Goal: Task Accomplishment & Management: Complete application form

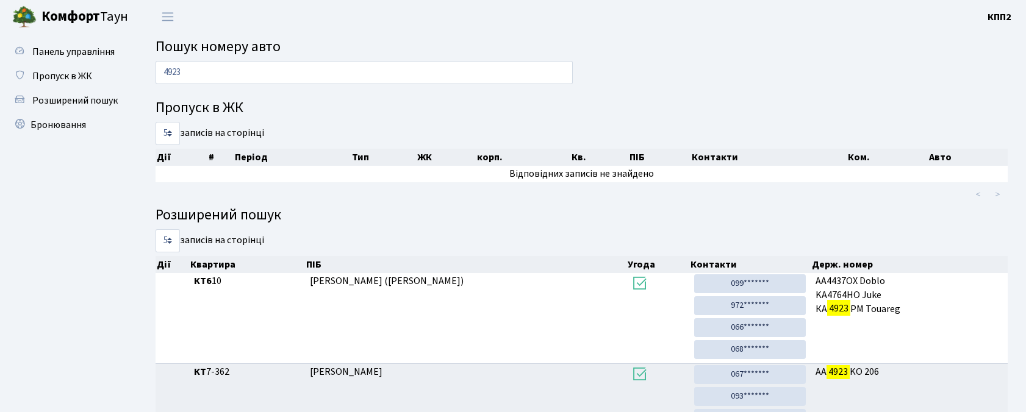
scroll to position [81, 0]
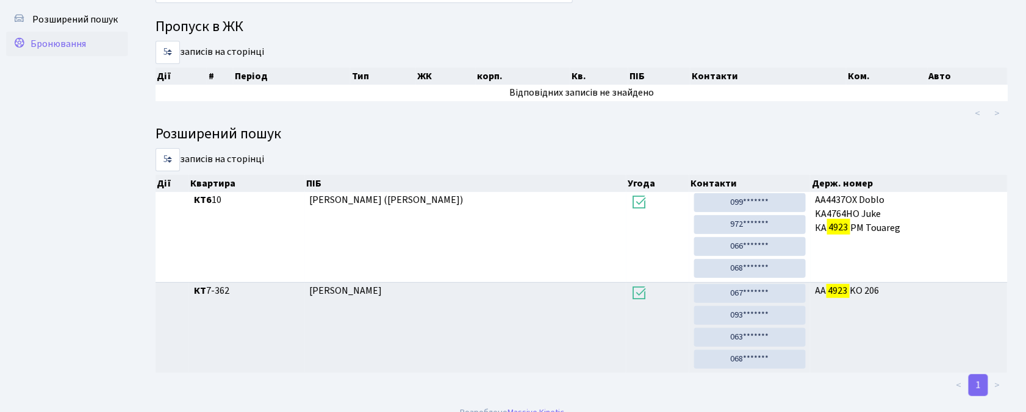
click at [45, 40] on span "Бронювання" at bounding box center [59, 43] width 56 height 13
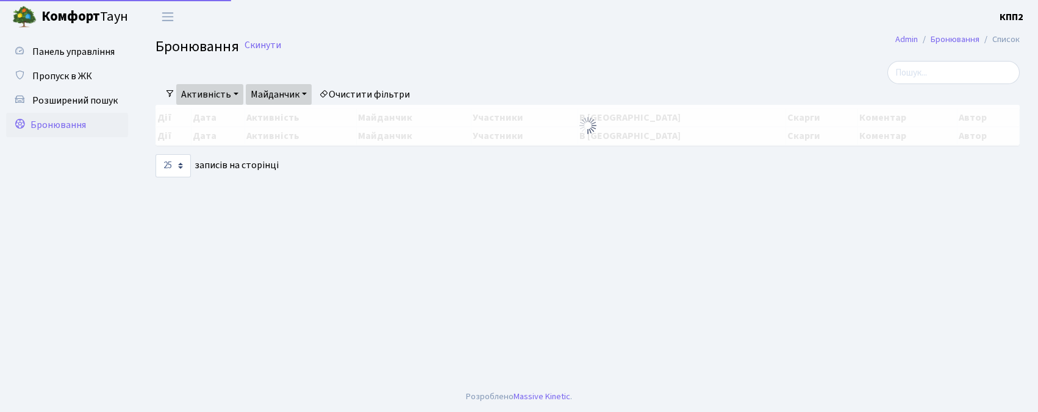
select select "25"
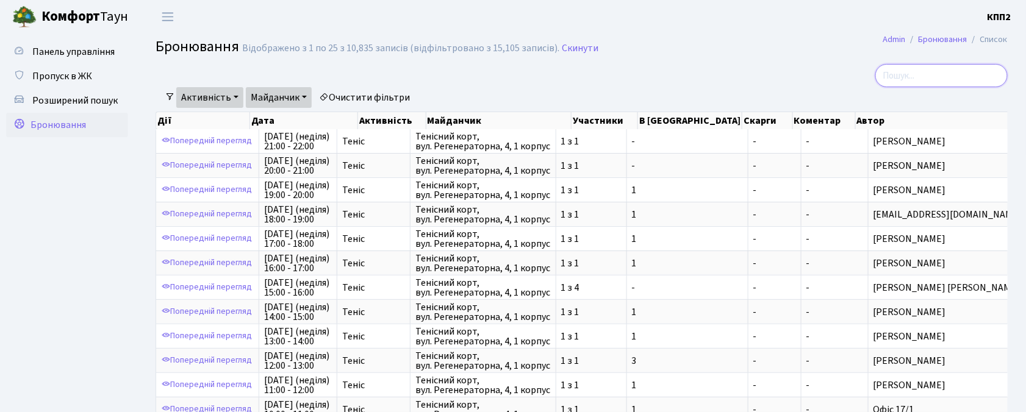
click at [972, 70] on input "search" at bounding box center [941, 75] width 132 height 23
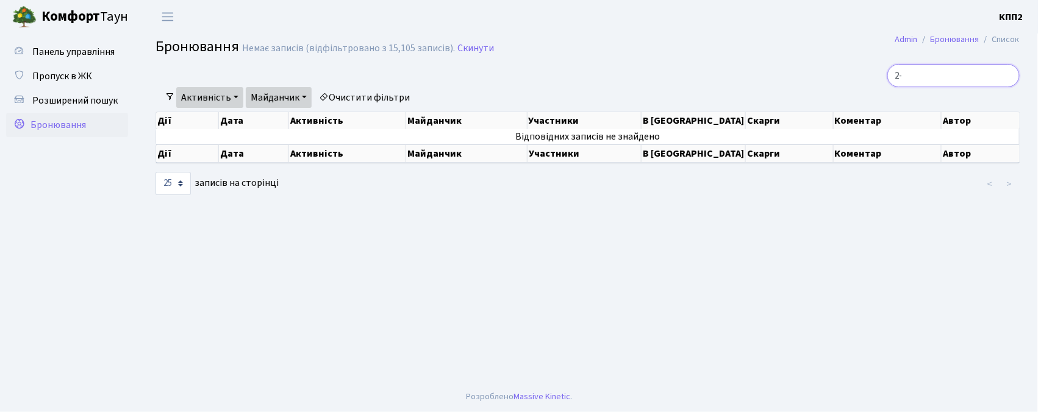
type input "2"
type input "1"
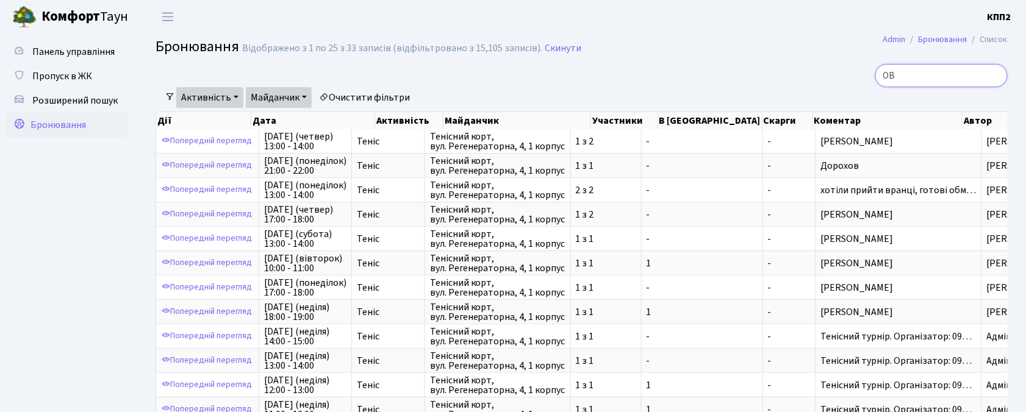
type input "О"
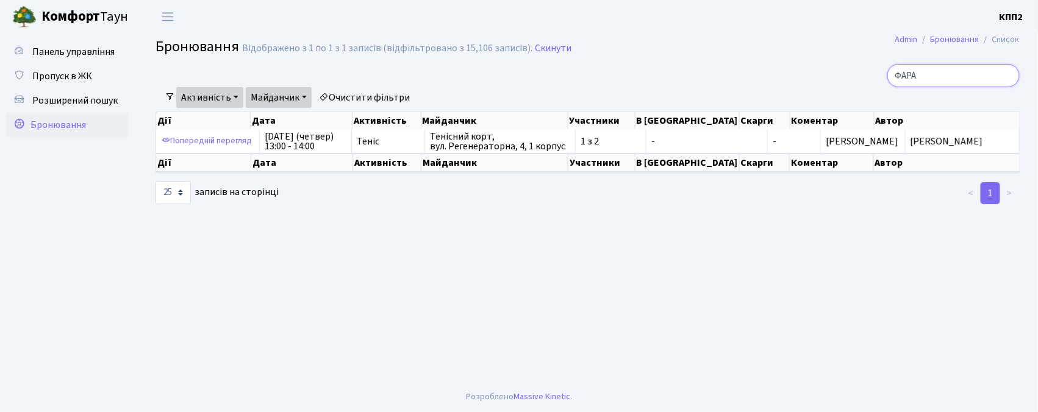
type input "ФАРА"
click at [66, 91] on link "Розширений пошук" at bounding box center [67, 100] width 122 height 24
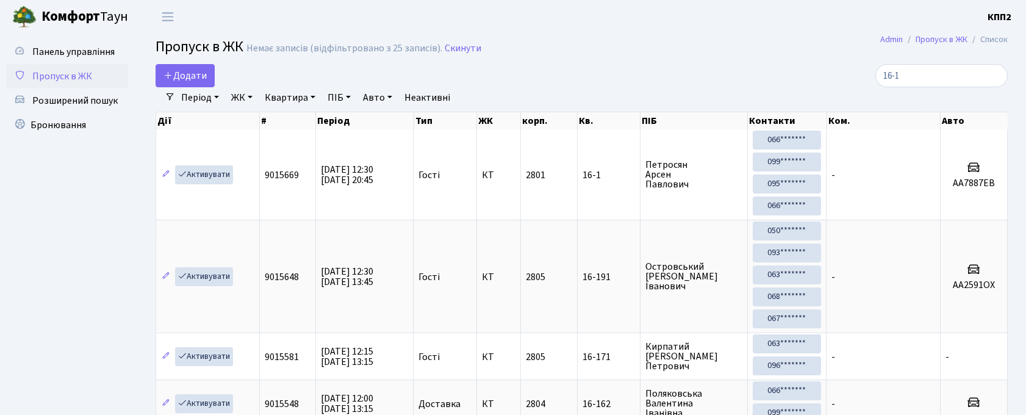
select select "25"
click at [67, 71] on span "Пропуск в ЖК" at bounding box center [62, 76] width 60 height 13
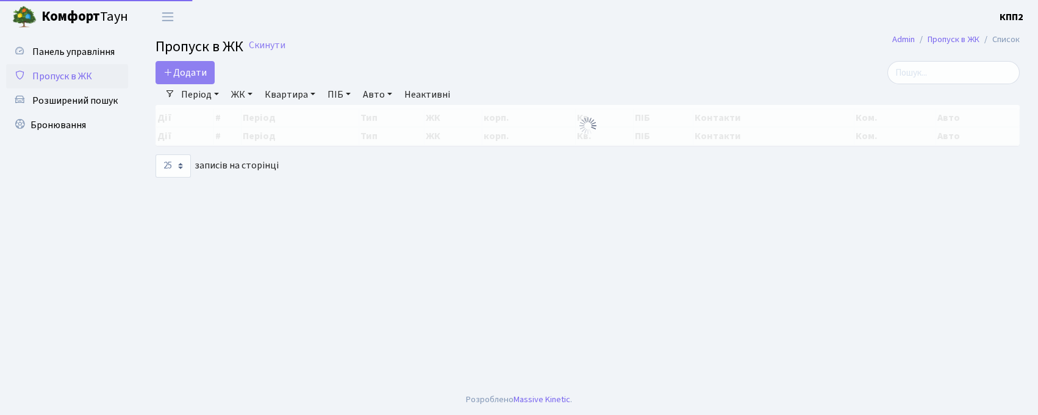
select select "25"
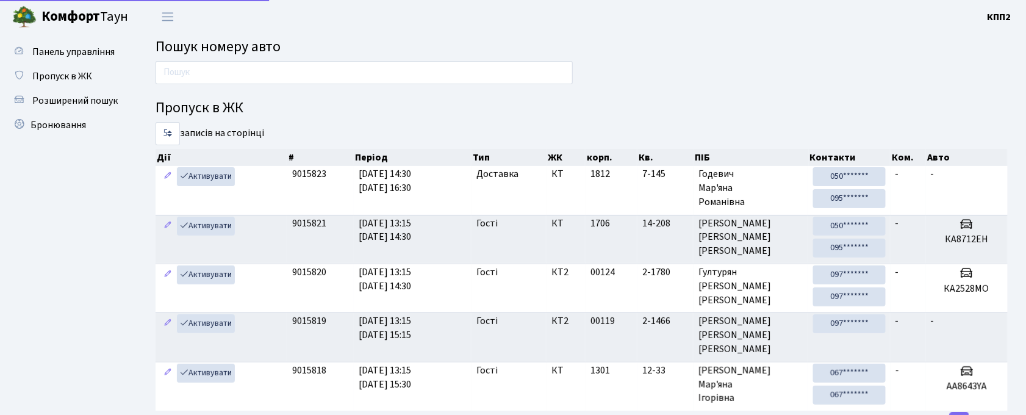
click at [240, 86] on div at bounding box center [364, 75] width 436 height 29
click at [240, 77] on input "text" at bounding box center [364, 72] width 417 height 23
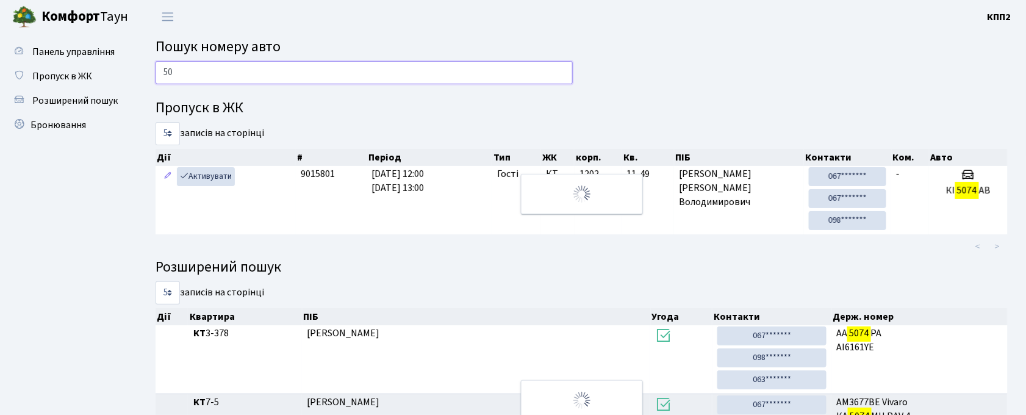
type input "5"
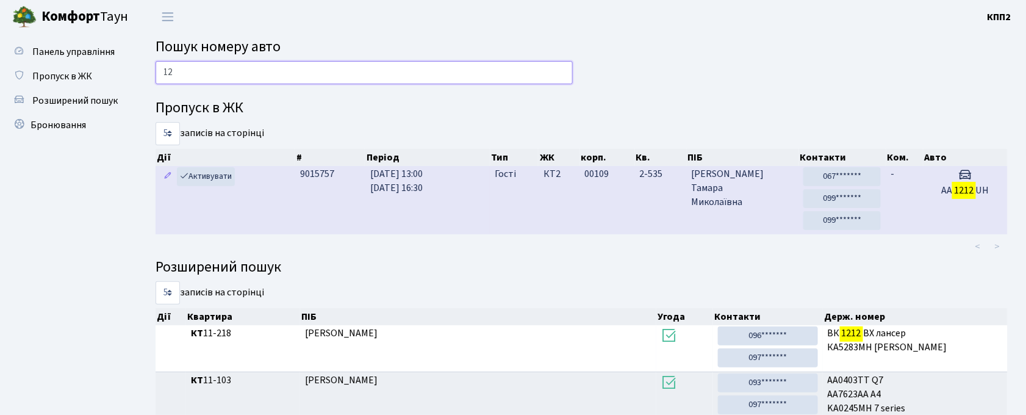
type input "1"
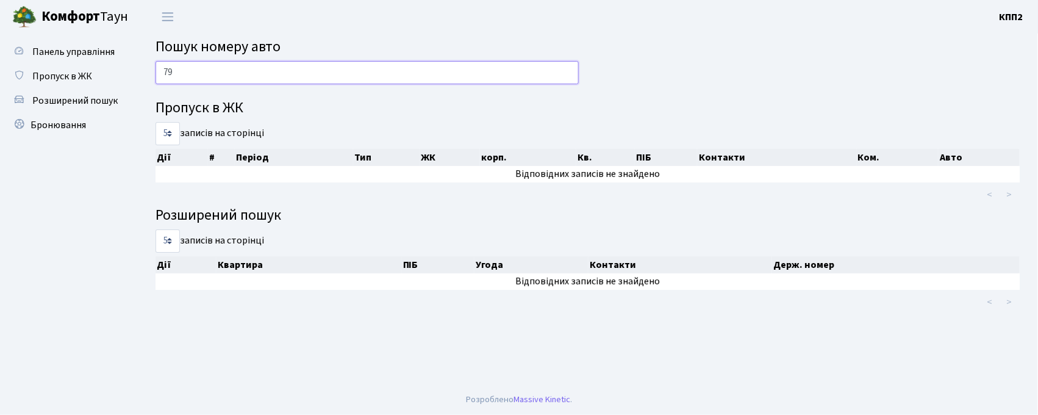
type input "7"
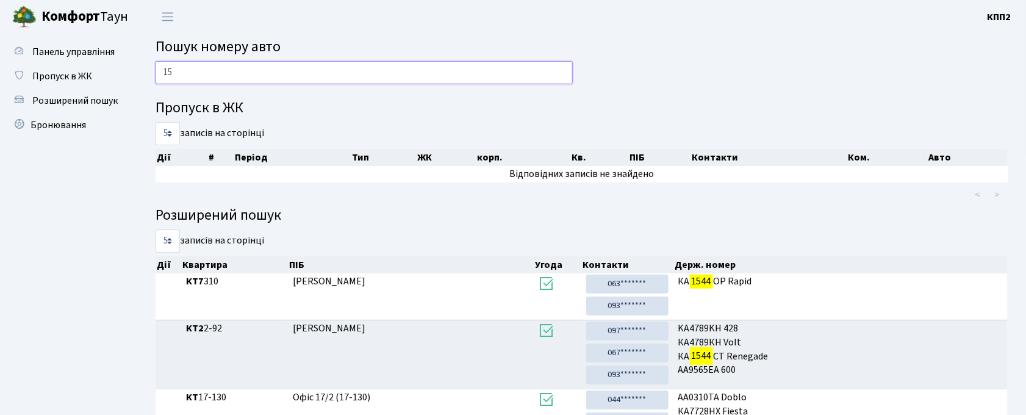
type input "1"
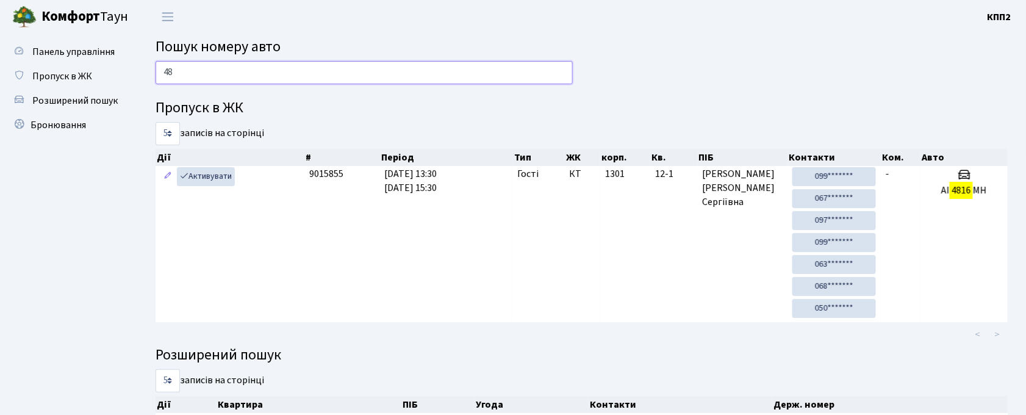
type input "4"
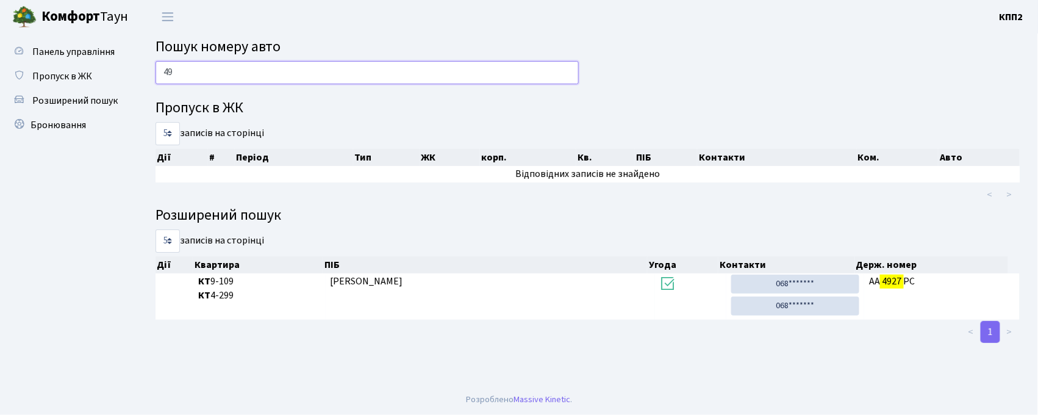
type input "4"
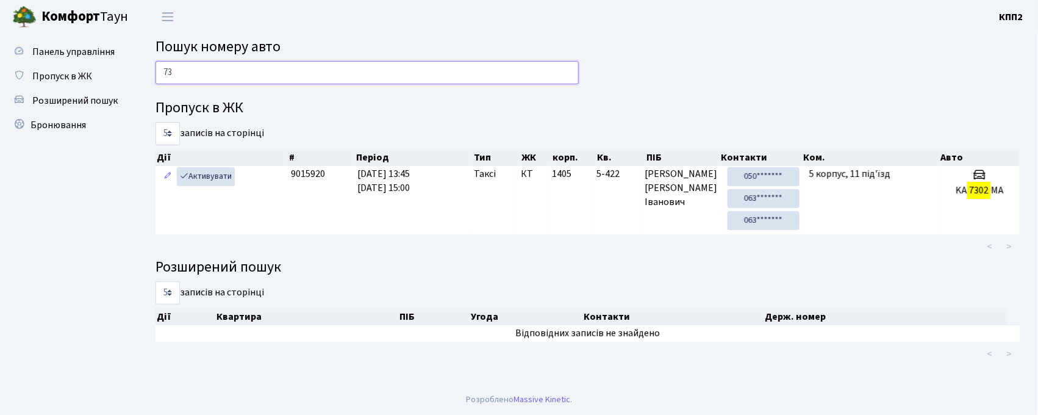
type input "7"
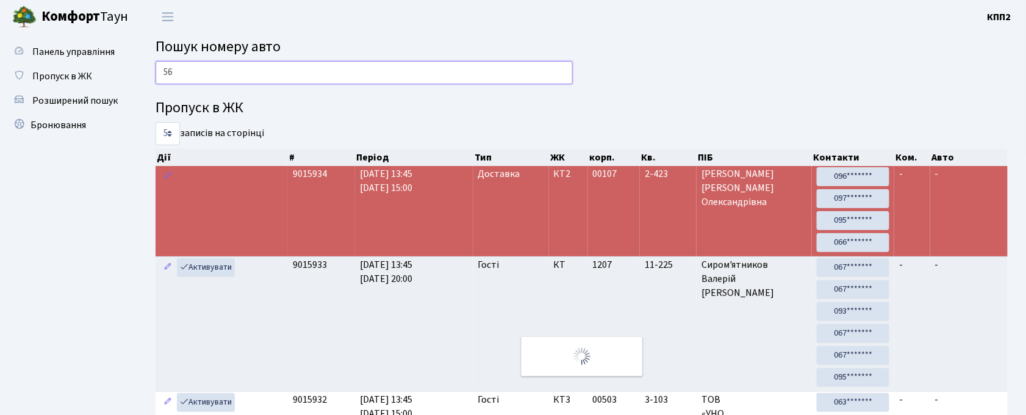
type input "5"
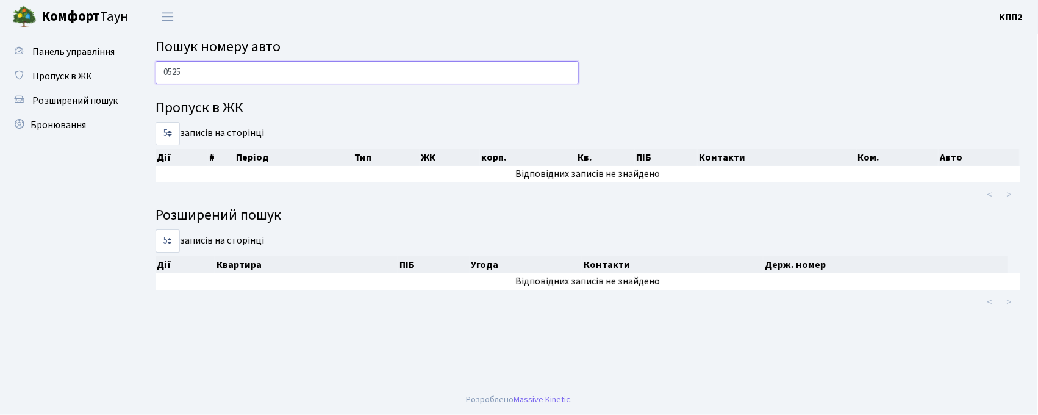
type input "0525"
click at [35, 81] on span "Пропуск в ЖК" at bounding box center [62, 76] width 60 height 13
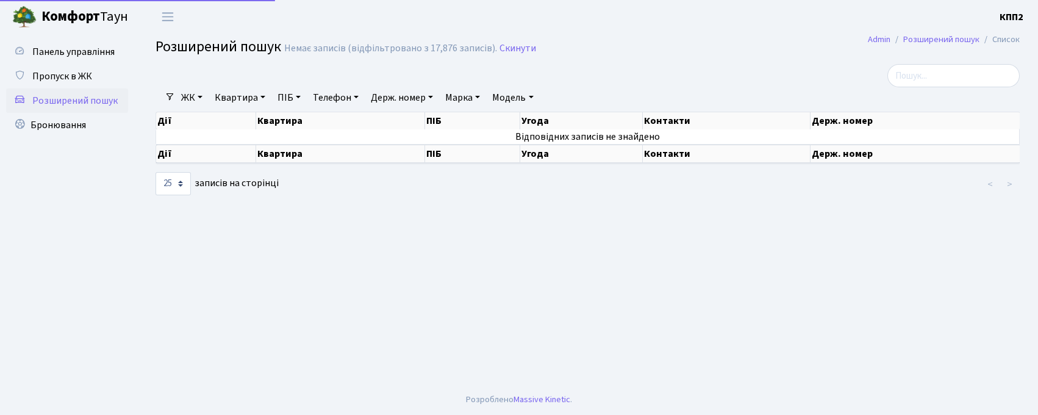
select select "25"
click at [66, 81] on span "Пропуск в ЖК" at bounding box center [62, 76] width 60 height 13
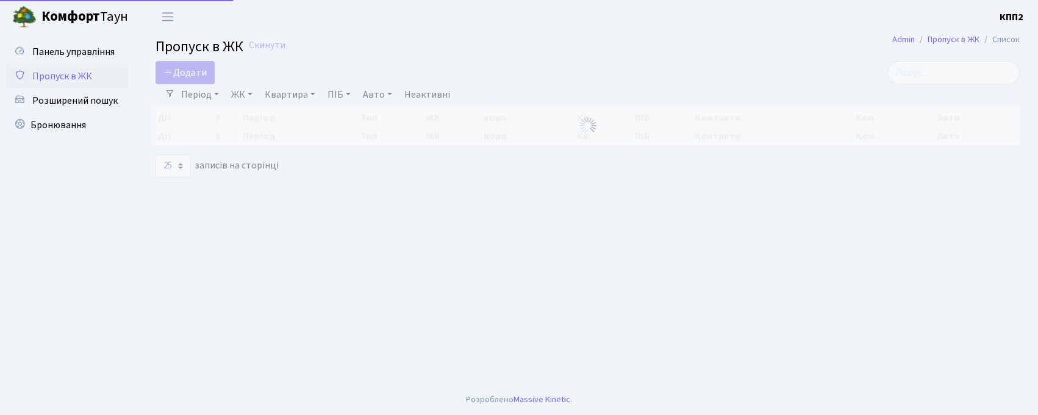
select select "25"
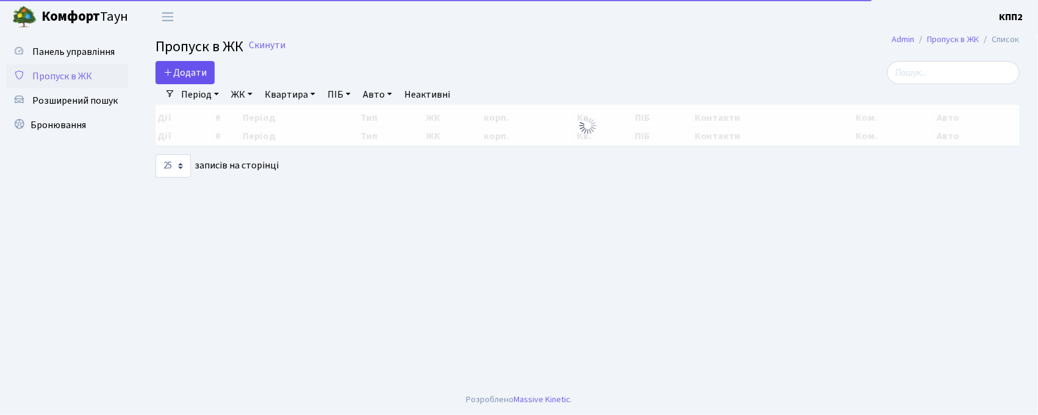
click at [176, 72] on span "Додати" at bounding box center [184, 72] width 43 height 13
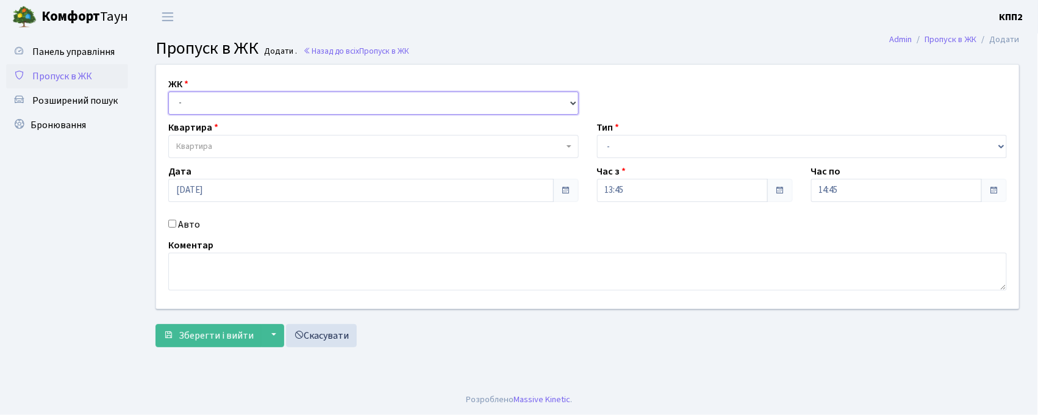
click at [193, 95] on select "- КТ, вул. Регенераторна, 4 КТ2, просп. Соборності, 17 КТ3, вул. Березнева, 16 …" at bounding box center [373, 103] width 411 height 23
select select "295"
click at [168, 92] on select "- КТ, вул. Регенераторна, 4 КТ2, просп. Соборності, 17 КТ3, вул. Березнева, 16 …" at bounding box center [373, 103] width 411 height 23
select select
click at [189, 98] on select "- КТ, вул. Регенераторна, 4 КТ2, просп. Соборності, 17 КТ3, вул. Березнева, 16 …" at bounding box center [373, 103] width 411 height 23
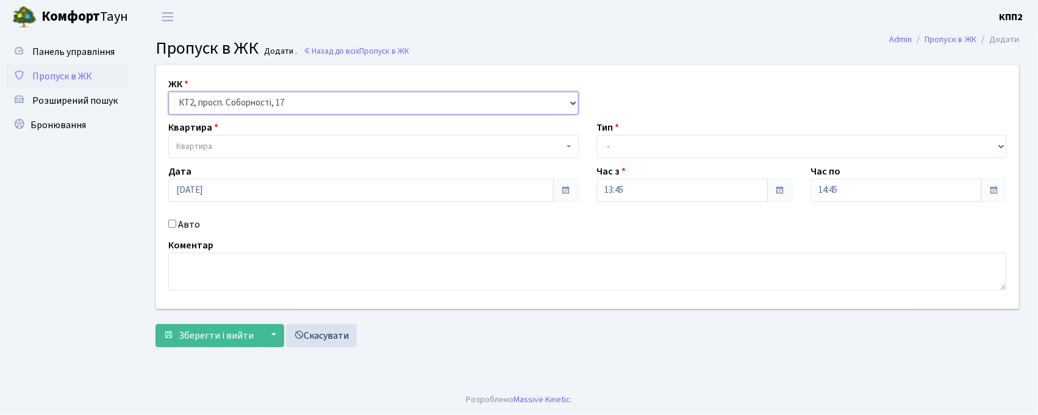
select select "271"
click at [168, 92] on select "- КТ, вул. Регенераторна, 4 КТ2, просп. Соборності, 17 КТ3, вул. Березнева, 16 …" at bounding box center [373, 103] width 411 height 23
select select
click at [250, 143] on span "Квартира" at bounding box center [369, 146] width 387 height 12
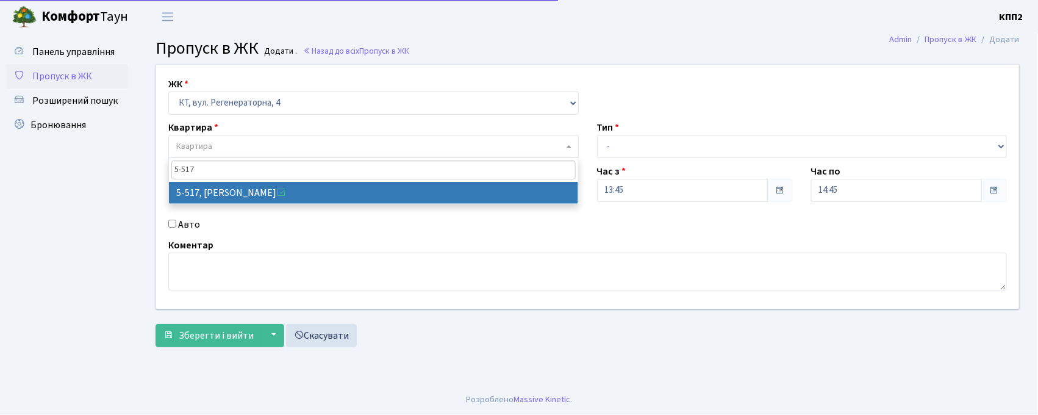
type input "5-517"
select select "2045"
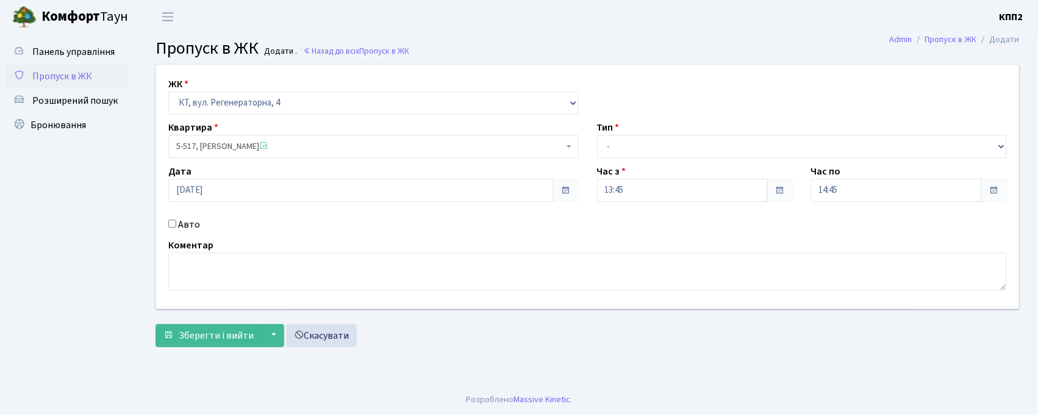
click at [166, 222] on div "Авто" at bounding box center [373, 224] width 429 height 15
click at [170, 224] on input "Авто" at bounding box center [172, 224] width 8 height 8
checkbox input "true"
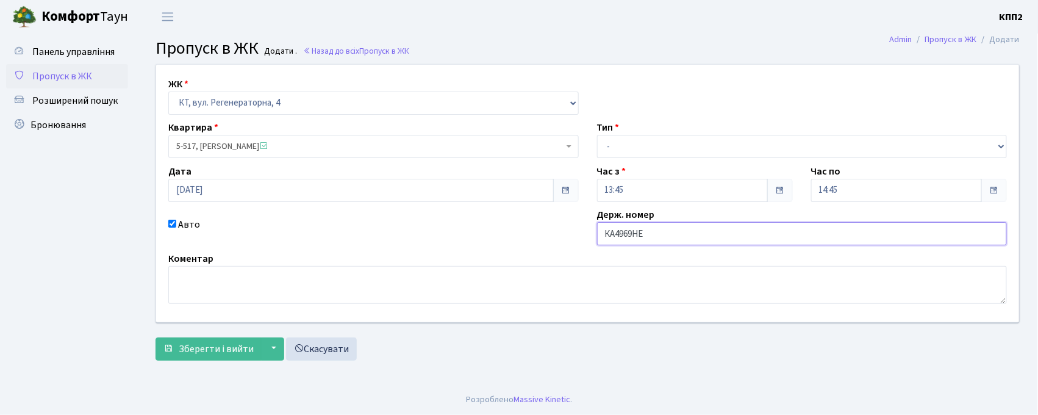
type input "КА4969НЕ"
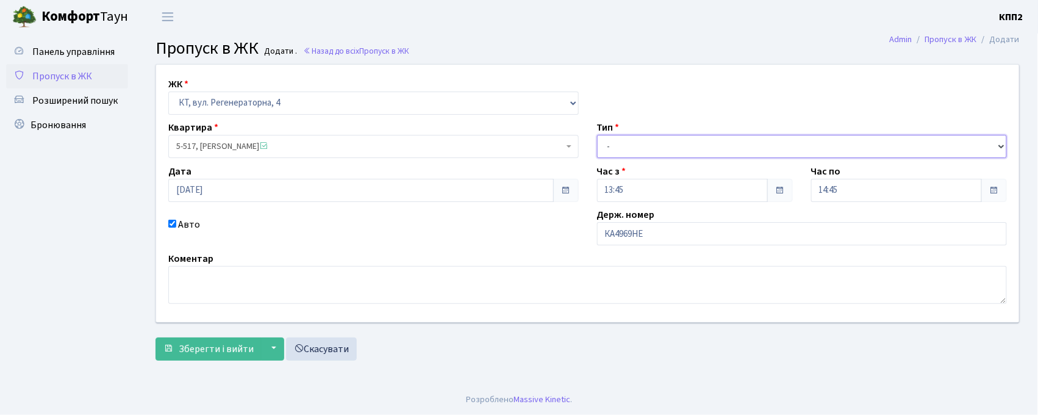
click at [602, 154] on select "- Доставка Таксі Гості Сервіс" at bounding box center [802, 146] width 411 height 23
select select "2"
click at [597, 135] on select "- Доставка Таксі Гості Сервіс" at bounding box center [802, 146] width 411 height 23
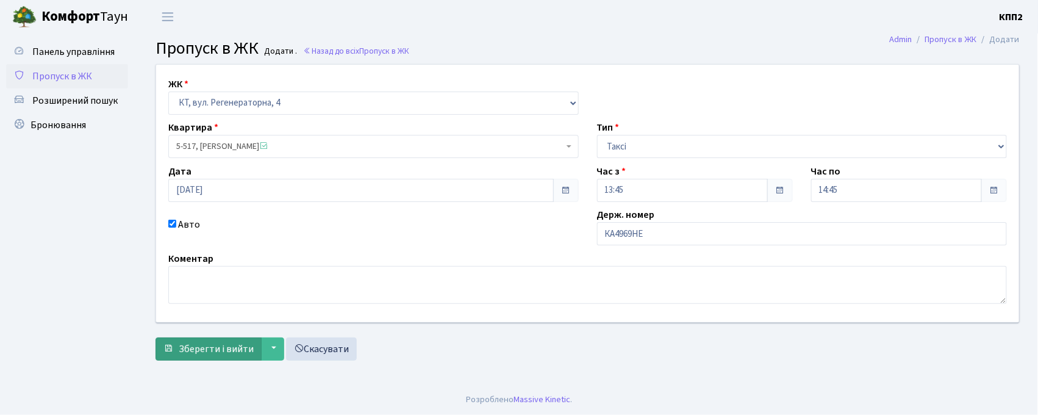
drag, startPoint x: 190, startPoint y: 333, endPoint x: 201, endPoint y: 351, distance: 21.0
click at [195, 342] on form "ЖК - КТ, вул. Регенераторна, 4 КТ2, просп. Соборності, 17 КТ3, вул. Березнева, …" at bounding box center [588, 212] width 864 height 296
click at [201, 350] on span "Зберегти і вийти" at bounding box center [216, 348] width 75 height 13
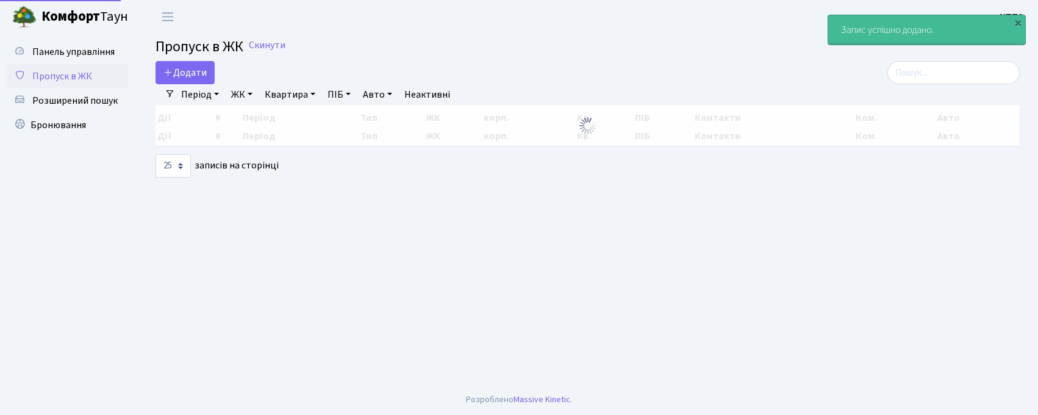
select select "25"
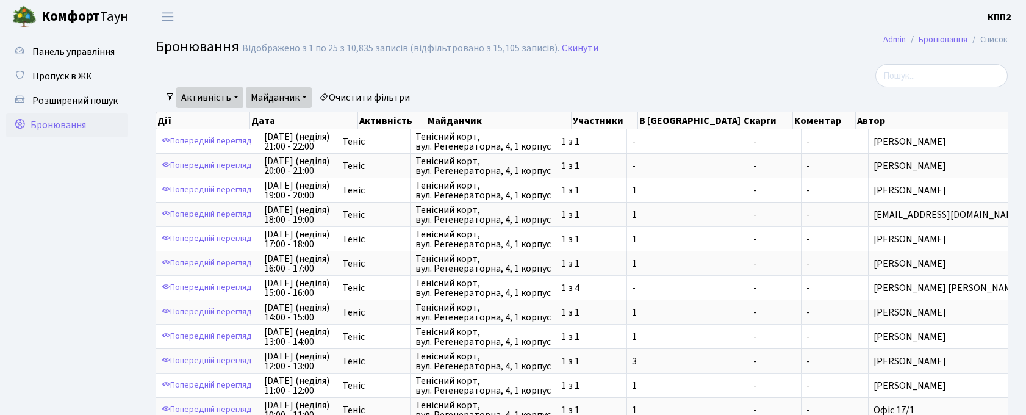
select select "25"
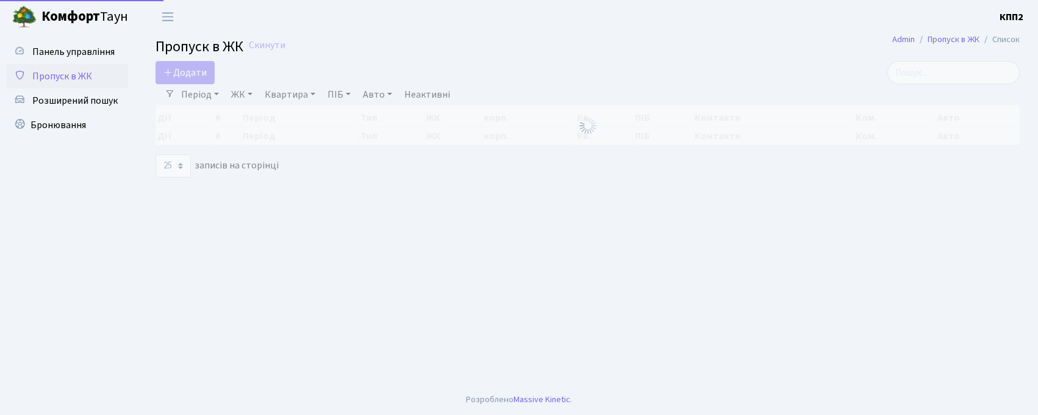
select select "25"
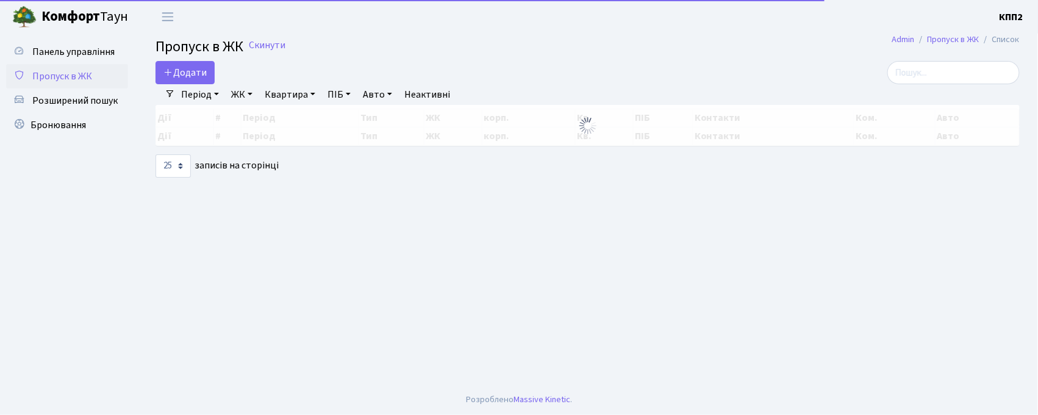
click at [946, 86] on div "Період [DATE] - [DATE] ЖК - КТ, вул. Регенераторна, 4 КТ2, просп. [STREET_ADDRE…" at bounding box center [592, 94] width 835 height 21
click at [938, 64] on input "search" at bounding box center [954, 72] width 132 height 23
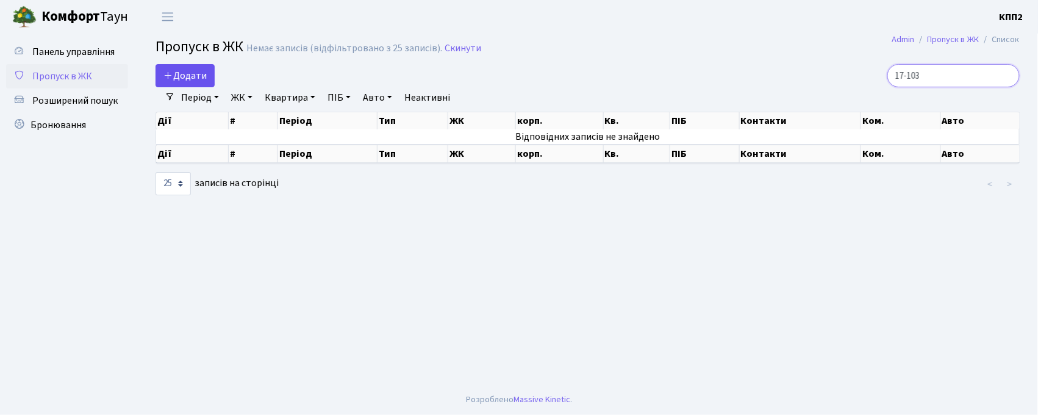
type input "17-103"
click at [183, 79] on span "Додати" at bounding box center [184, 75] width 43 height 13
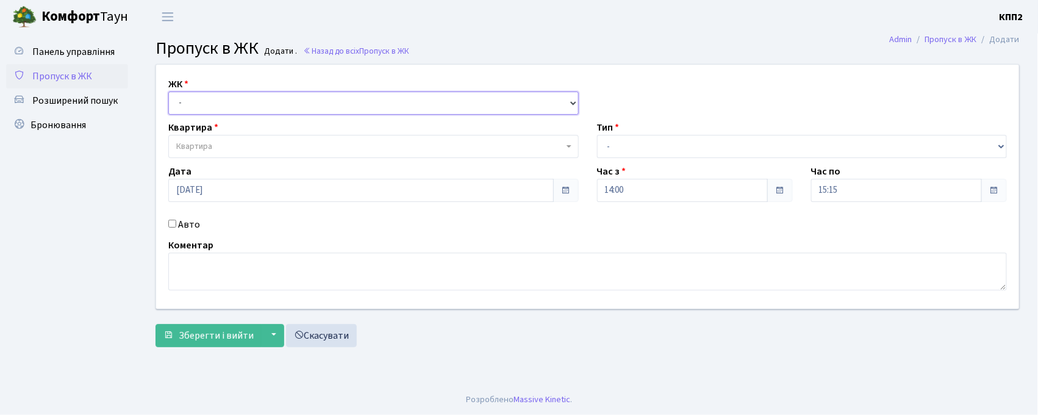
drag, startPoint x: 211, startPoint y: 101, endPoint x: 213, endPoint y: 120, distance: 19.6
click at [213, 120] on div "ЖК - КТ, вул. Регенераторна, 4 КТ2, просп. [STREET_ADDRESS] [STREET_ADDRESS] [P…" at bounding box center [588, 187] width 882 height 244
select select "271"
click at [168, 92] on select "- КТ, вул. Регенераторна, 4 КТ2, просп. [STREET_ADDRESS] [STREET_ADDRESS] [PERS…" at bounding box center [373, 103] width 411 height 23
select select
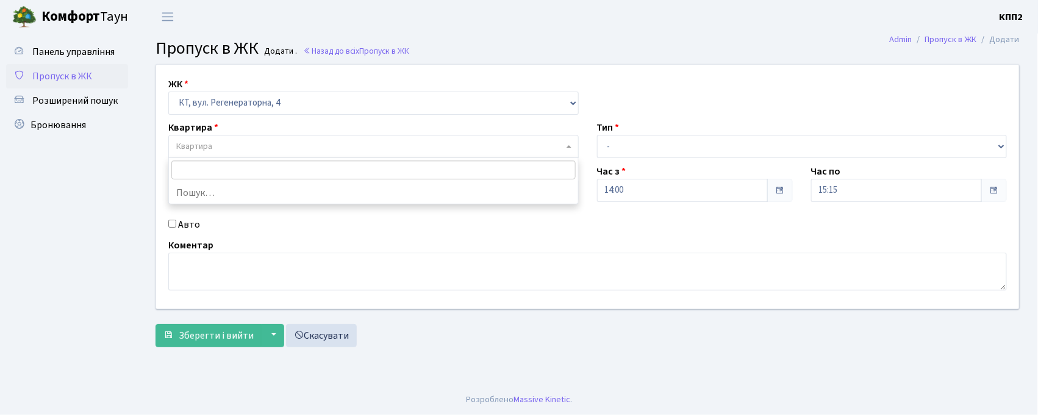
drag, startPoint x: 211, startPoint y: 147, endPoint x: 338, endPoint y: 398, distance: 281.6
click at [211, 148] on span "Квартира" at bounding box center [194, 146] width 36 height 12
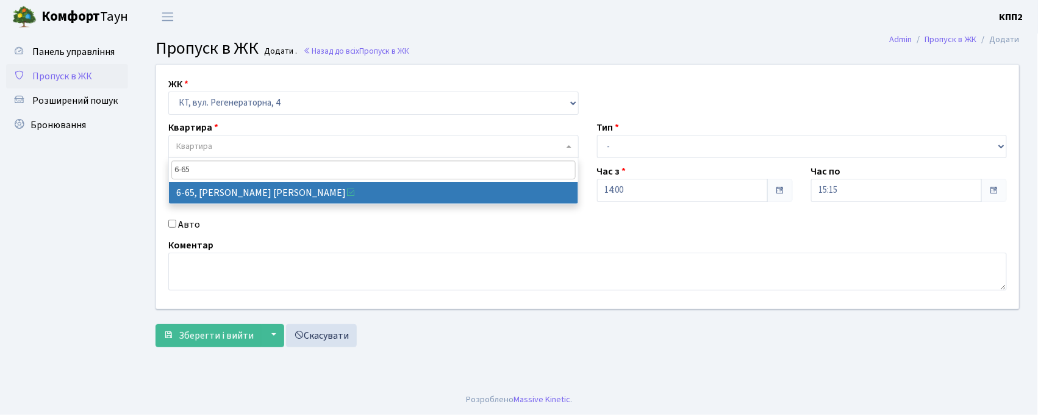
type input "6-65"
select select "5290"
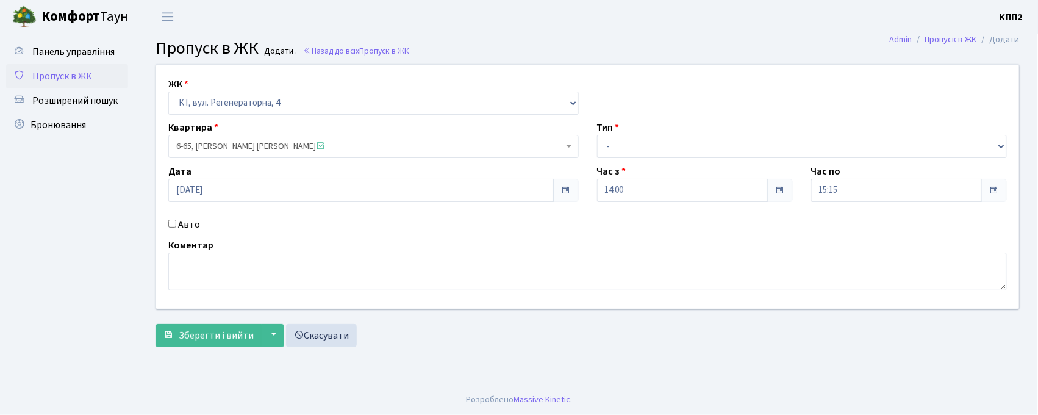
click at [176, 228] on div "Авто" at bounding box center [373, 224] width 429 height 15
click at [171, 228] on div "Авто" at bounding box center [373, 224] width 429 height 15
click at [171, 220] on input "Авто" at bounding box center [172, 224] width 8 height 8
checkbox input "true"
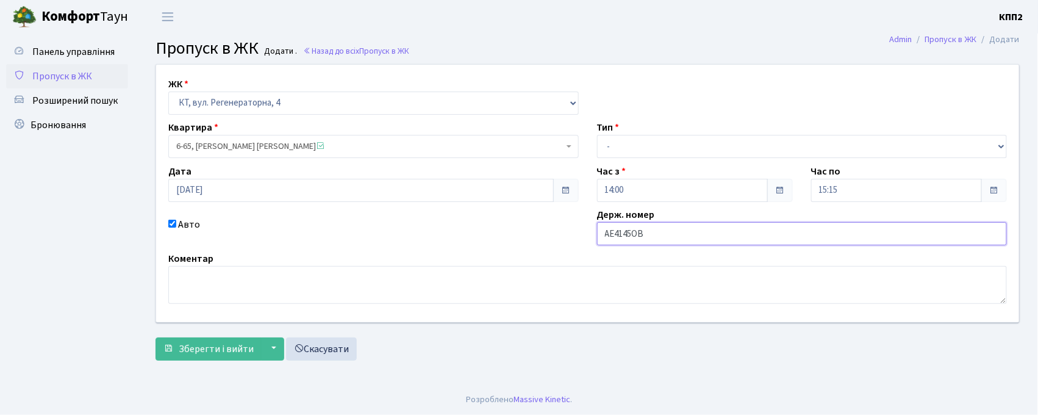
type input "АЕ4145ОВ"
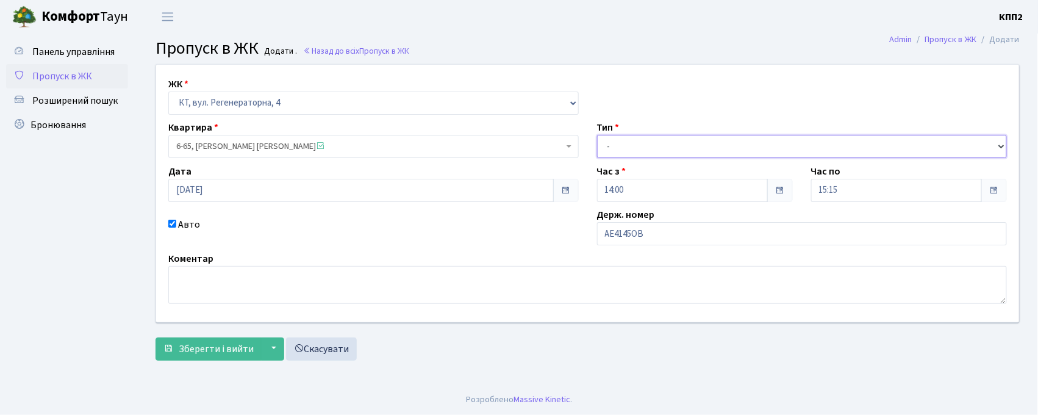
click at [665, 154] on select "- Доставка Таксі Гості Сервіс" at bounding box center [802, 146] width 411 height 23
select select "2"
click at [597, 135] on select "- Доставка Таксі Гості Сервіс" at bounding box center [802, 146] width 411 height 23
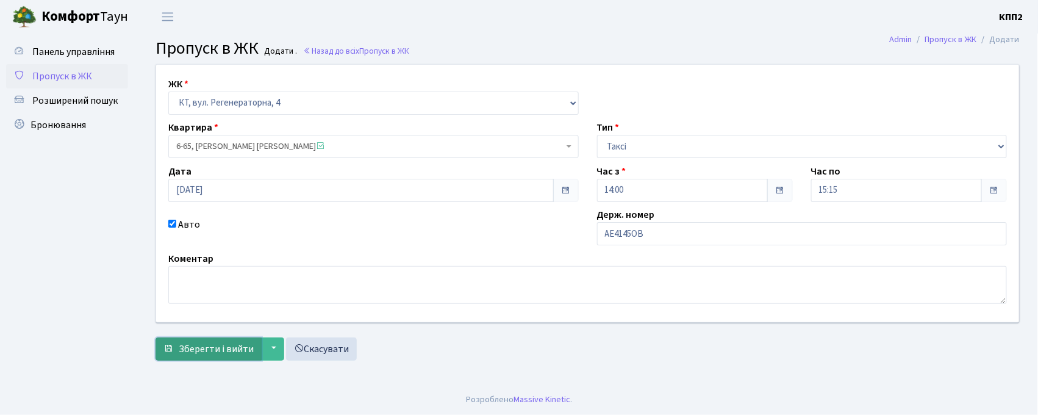
click at [218, 348] on span "Зберегти і вийти" at bounding box center [216, 348] width 75 height 13
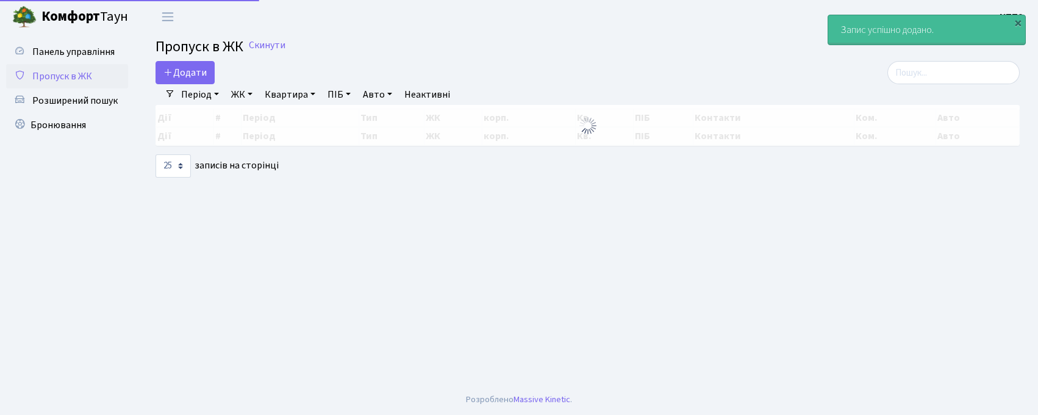
select select "25"
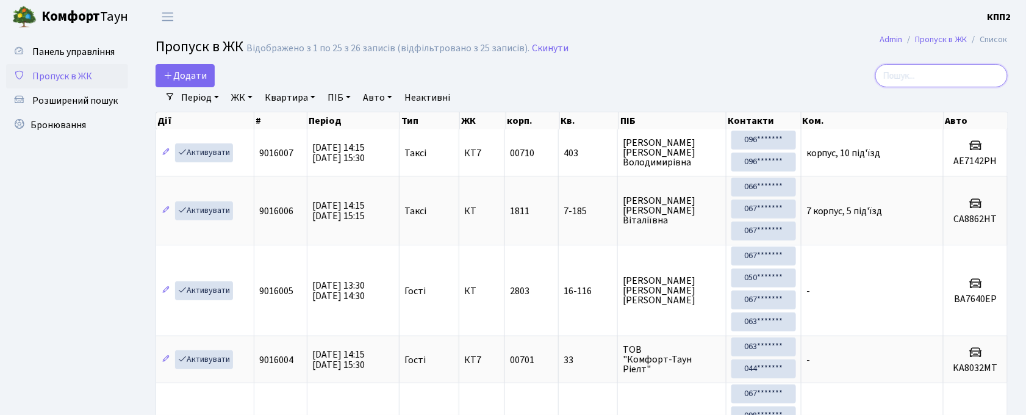
click at [957, 76] on input "search" at bounding box center [941, 75] width 132 height 23
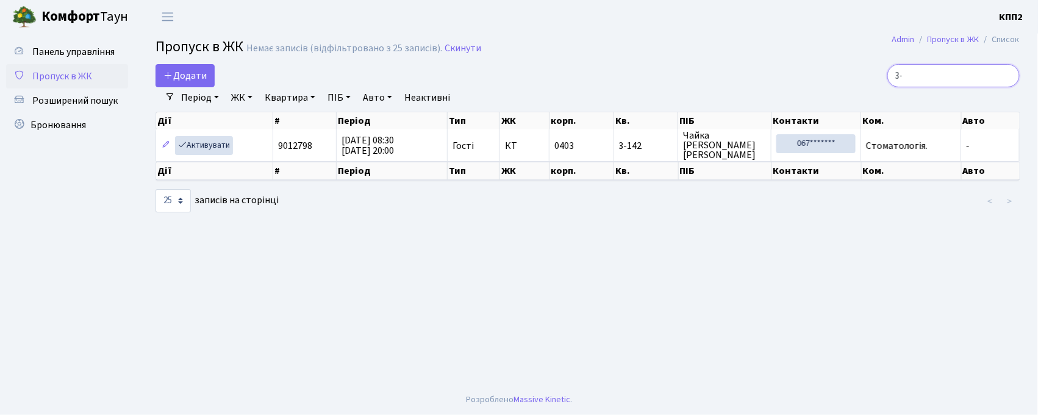
type input "3"
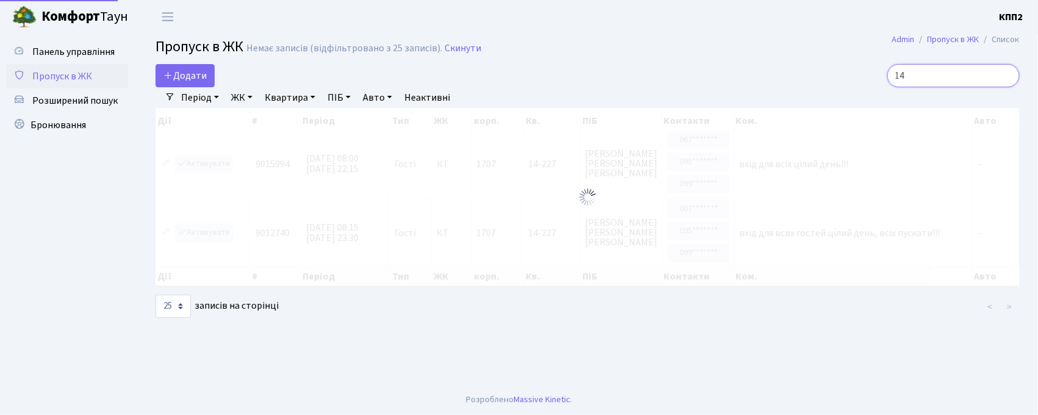
type input "1"
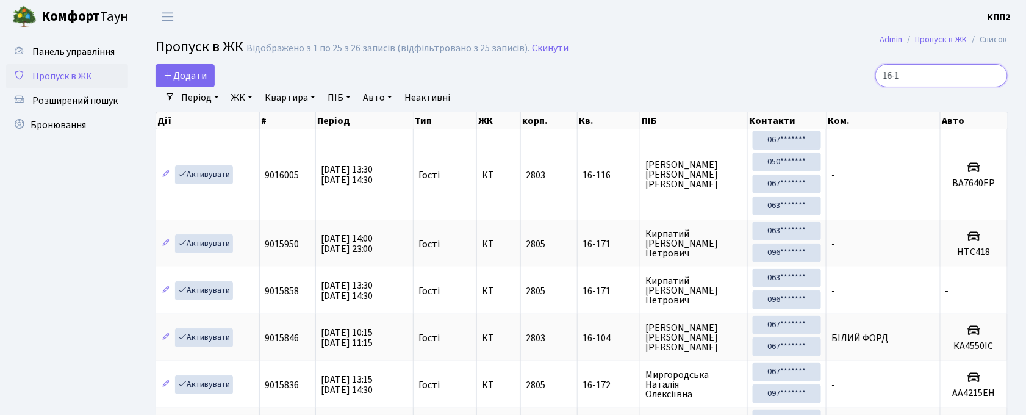
type input "16-1"
drag, startPoint x: 86, startPoint y: 65, endPoint x: 85, endPoint y: 56, distance: 8.6
click at [85, 65] on link "Пропуск в ЖК" at bounding box center [67, 76] width 122 height 24
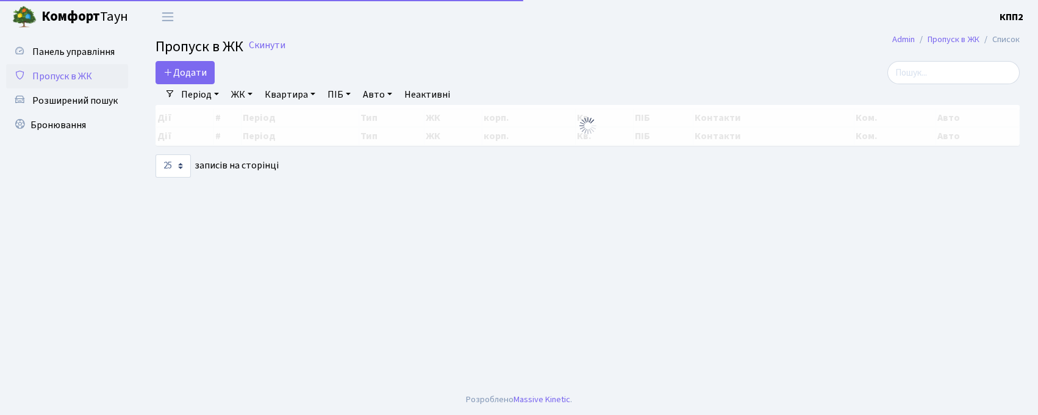
select select "25"
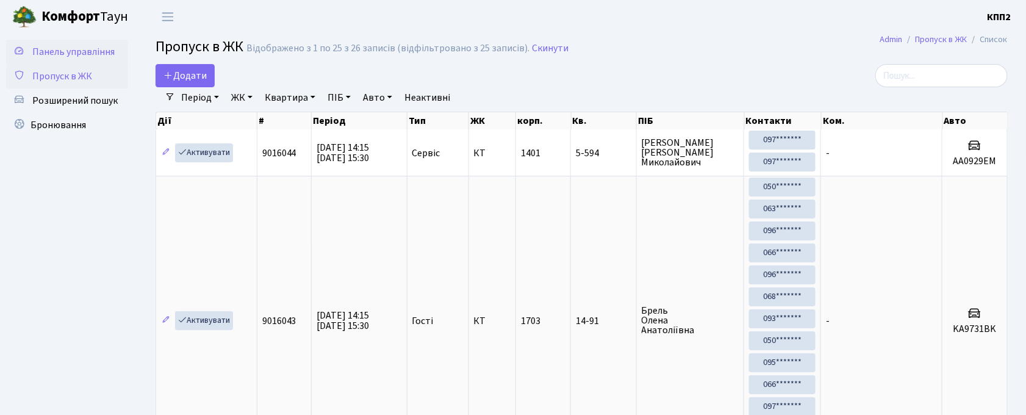
click at [96, 57] on span "Панель управління" at bounding box center [73, 51] width 82 height 13
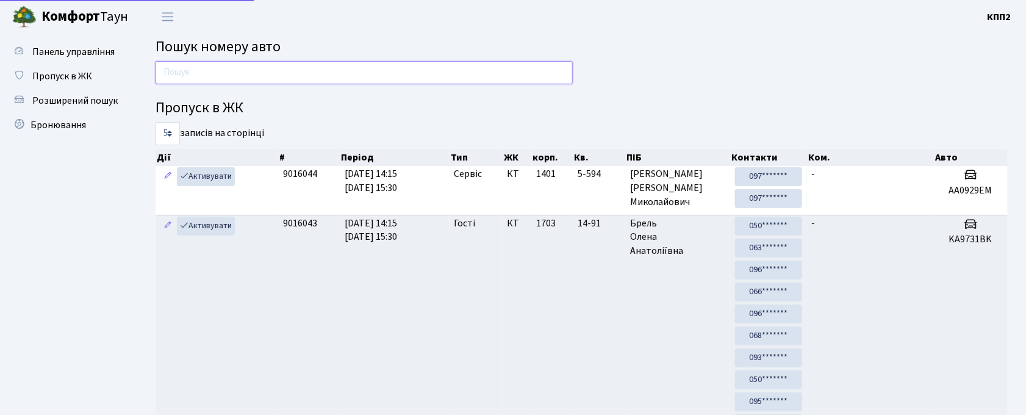
click at [170, 71] on input "text" at bounding box center [364, 72] width 417 height 23
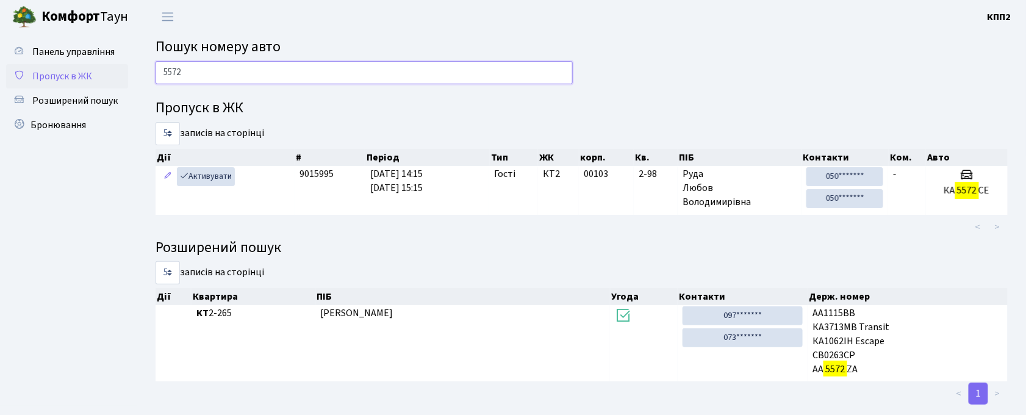
type input "5572"
click at [71, 79] on span "Пропуск в ЖК" at bounding box center [62, 76] width 60 height 13
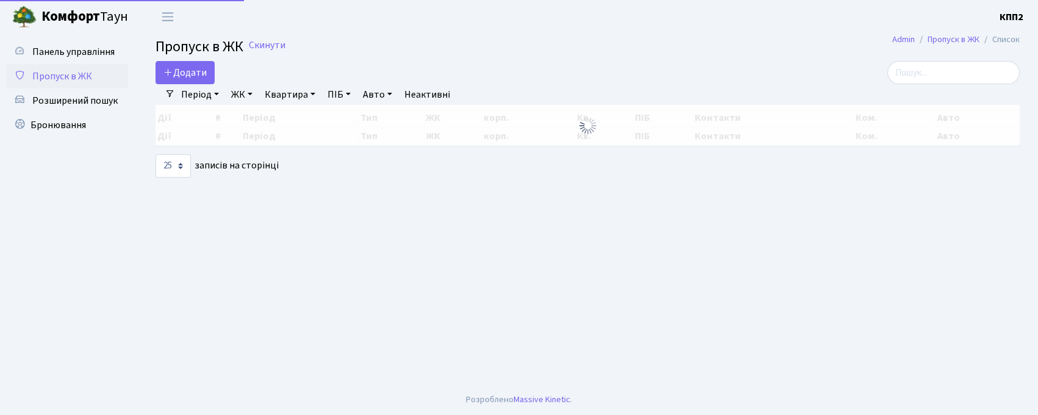
select select "25"
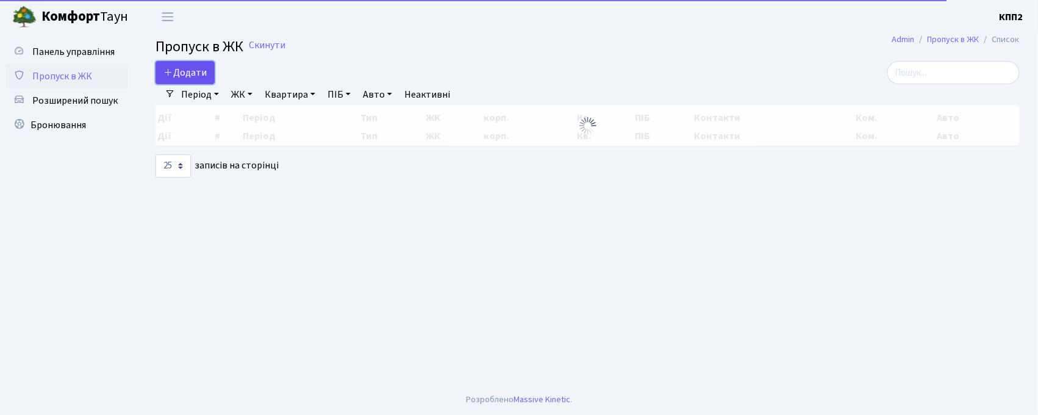
click at [169, 76] on icon at bounding box center [168, 72] width 10 height 10
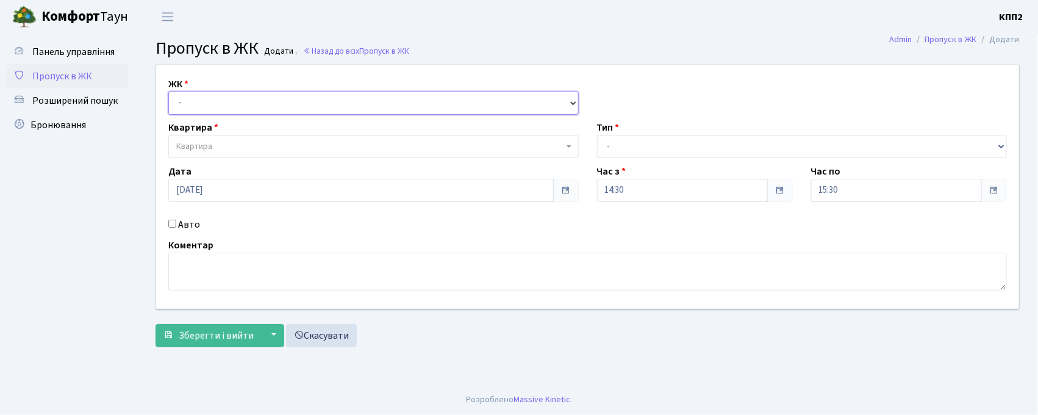
drag, startPoint x: 0, startPoint y: 0, endPoint x: 184, endPoint y: 113, distance: 216.4
click at [182, 108] on select "- КТ, вул. Регенераторна, 4 КТ2, просп. [STREET_ADDRESS] [STREET_ADDRESS] [PERS…" at bounding box center [373, 103] width 411 height 23
select select "271"
click at [168, 92] on select "- КТ, вул. Регенераторна, 4 КТ2, просп. [STREET_ADDRESS] [STREET_ADDRESS] [PERS…" at bounding box center [373, 103] width 411 height 23
select select
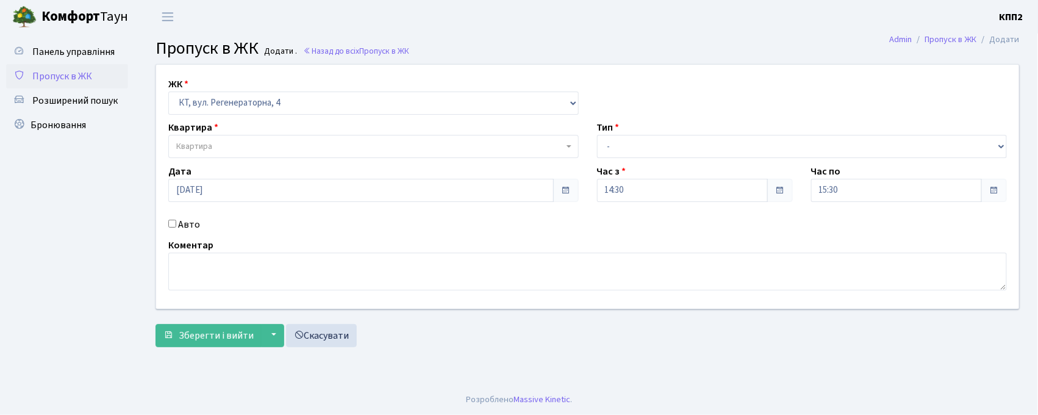
drag, startPoint x: 184, startPoint y: 113, endPoint x: 203, endPoint y: 151, distance: 42.3
click at [203, 151] on span "Квартира" at bounding box center [194, 146] width 36 height 12
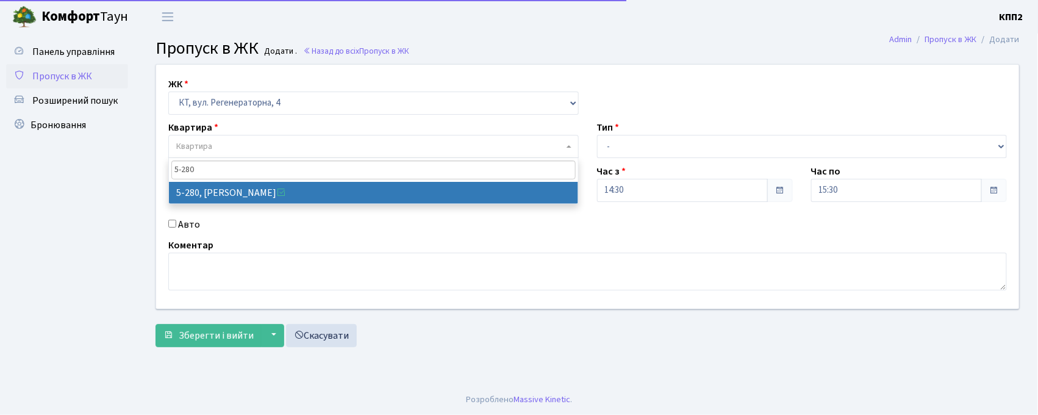
type input "5-280"
select select "2291"
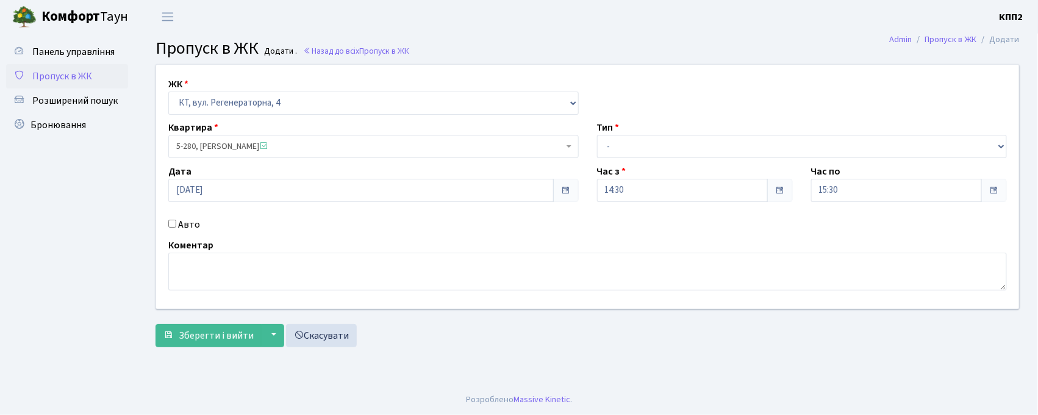
click at [173, 225] on input "Авто" at bounding box center [172, 224] width 8 height 8
checkbox input "true"
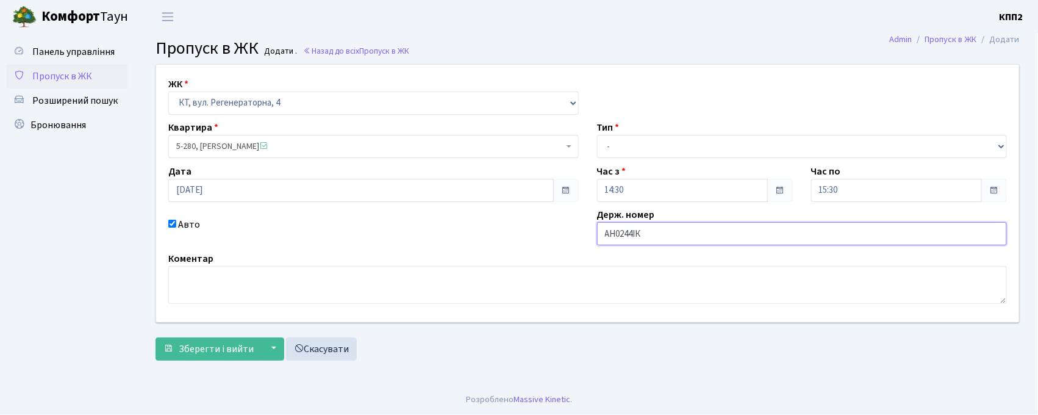
type input "АН0244ІК"
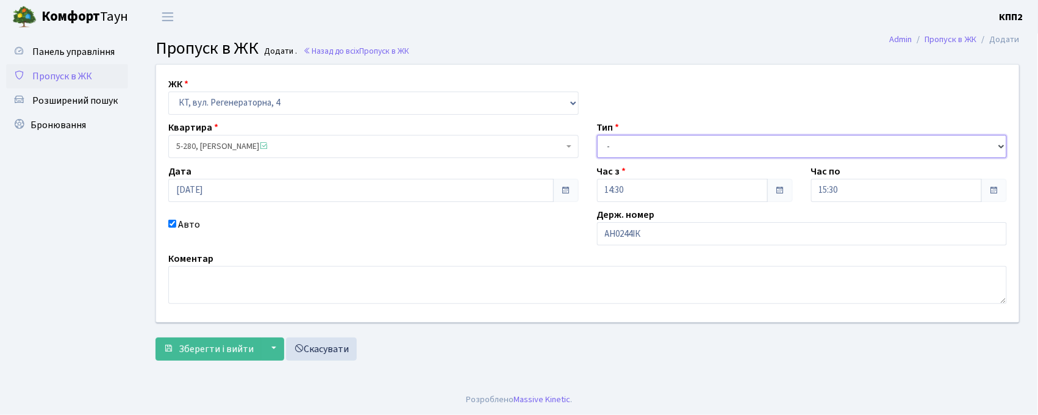
drag, startPoint x: 687, startPoint y: 143, endPoint x: 687, endPoint y: 151, distance: 8.5
click at [688, 149] on select "- Доставка Таксі Гості Сервіс" at bounding box center [802, 146] width 411 height 23
select select "2"
click at [597, 135] on select "- Доставка Таксі Гості Сервіс" at bounding box center [802, 146] width 411 height 23
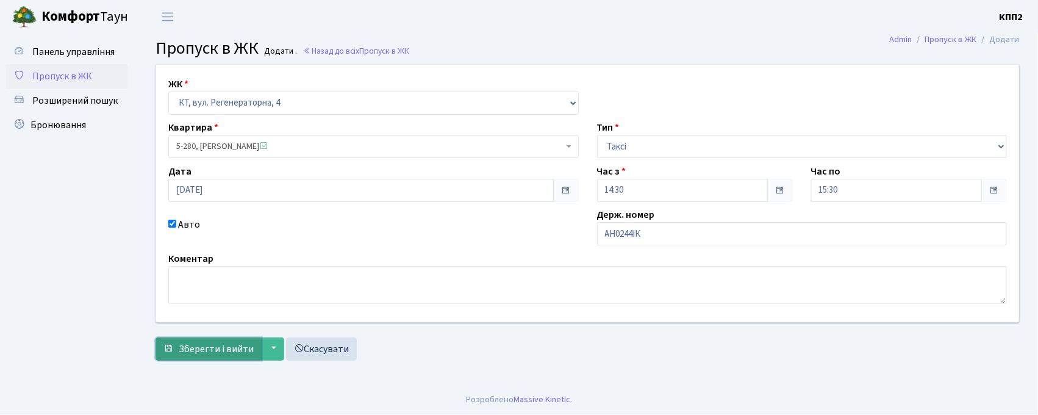
click at [186, 348] on span "Зберегти і вийти" at bounding box center [216, 348] width 75 height 13
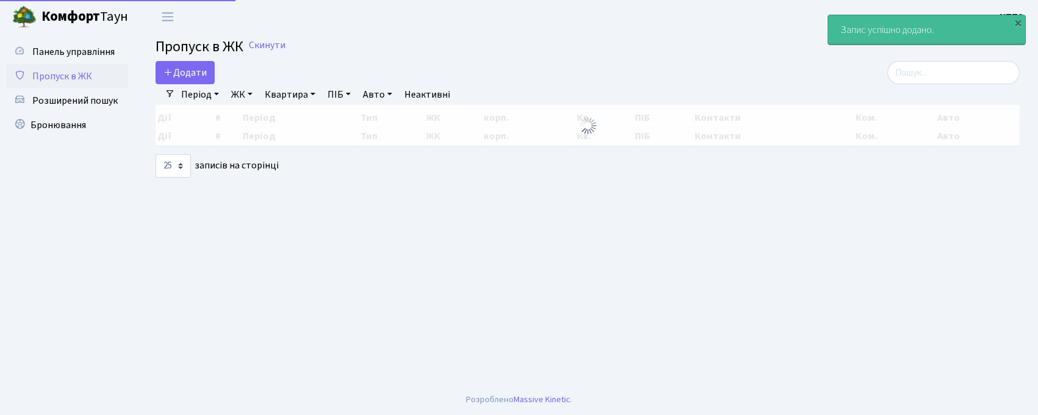
select select "25"
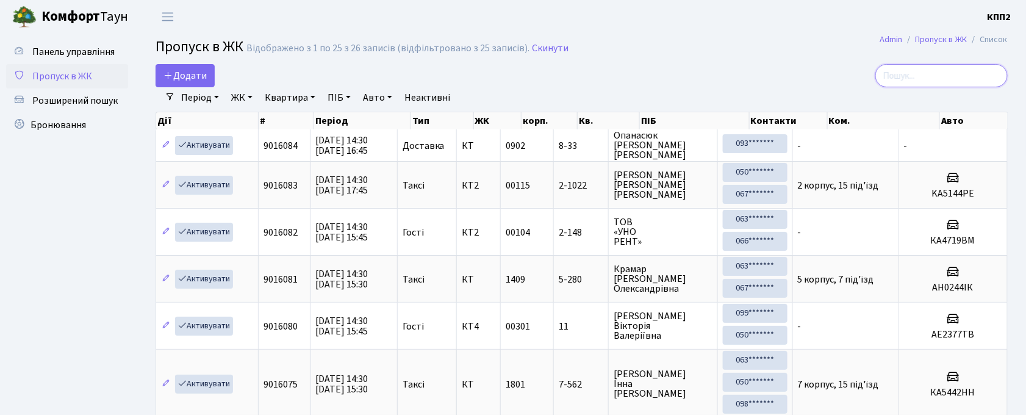
click at [905, 74] on input "search" at bounding box center [941, 75] width 132 height 23
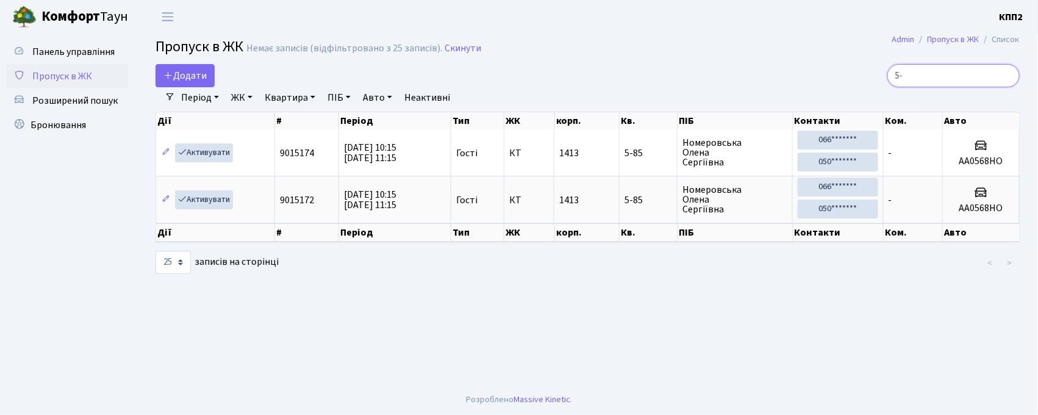
type input "5"
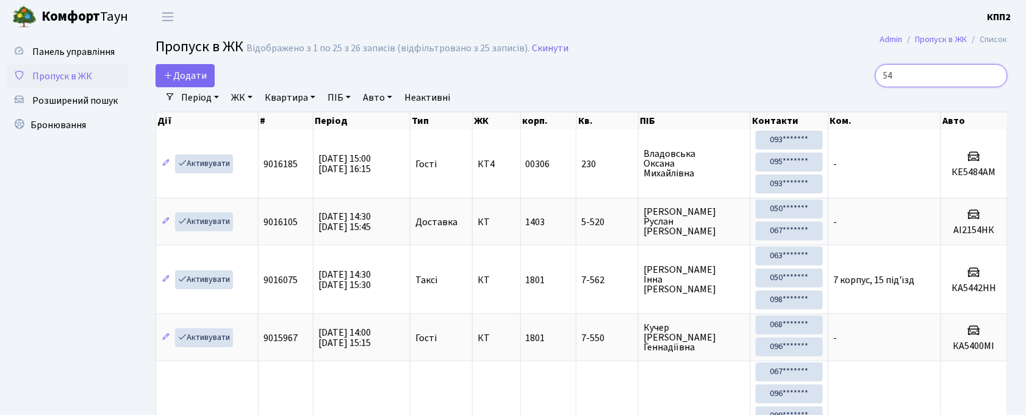
type input "5"
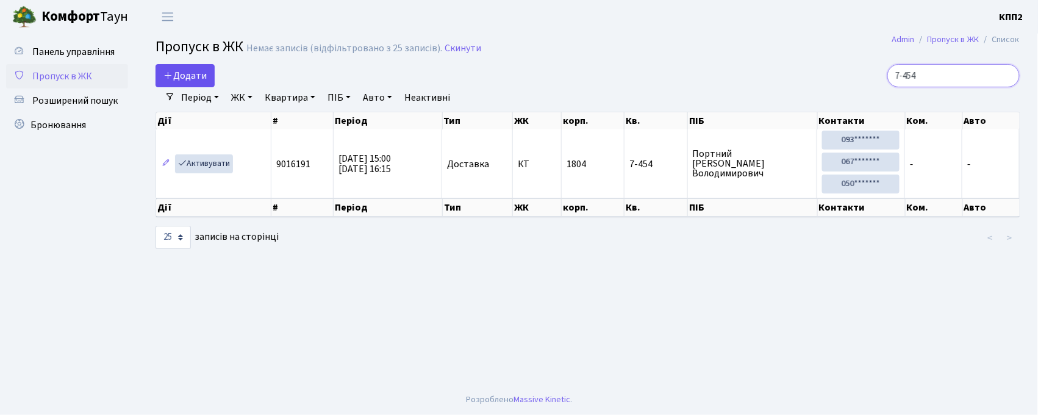
type input "7-454"
click at [191, 79] on span "Додати" at bounding box center [184, 75] width 43 height 13
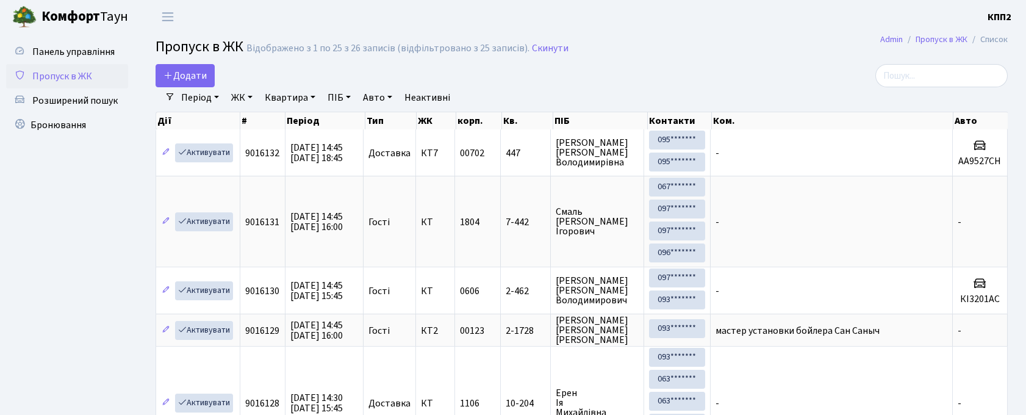
select select "25"
click at [64, 52] on span "Панель управління" at bounding box center [73, 51] width 82 height 13
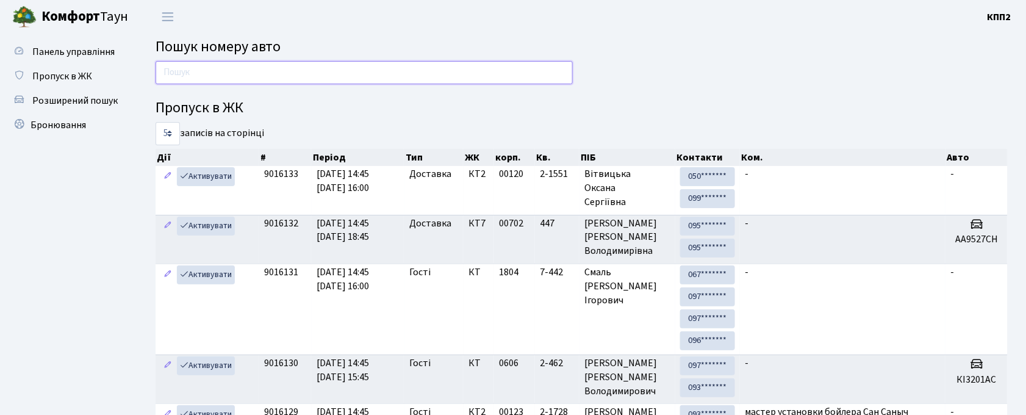
click at [248, 81] on input "text" at bounding box center [364, 72] width 417 height 23
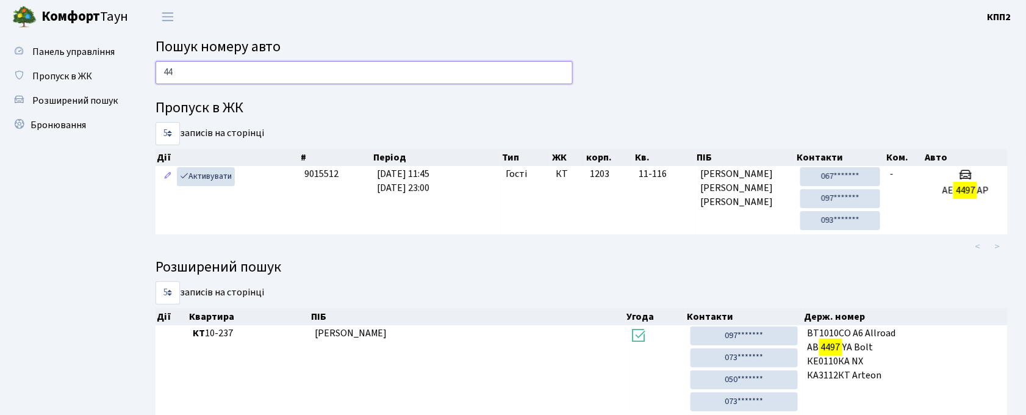
type input "4"
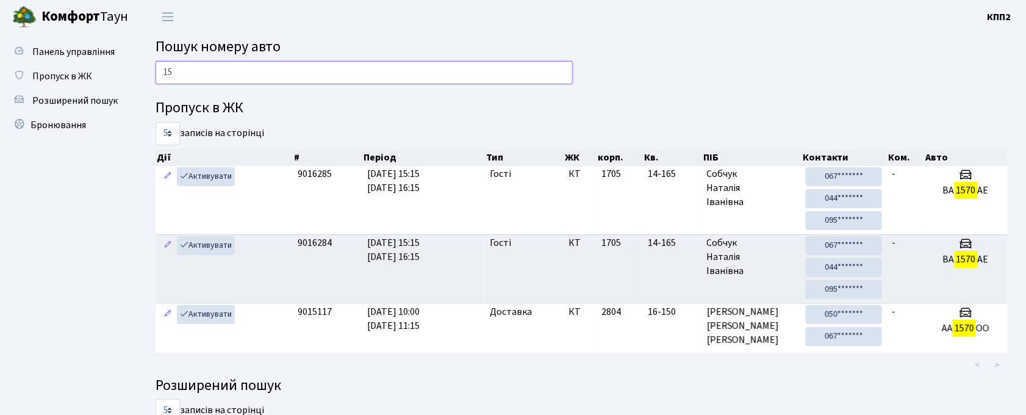
type input "1"
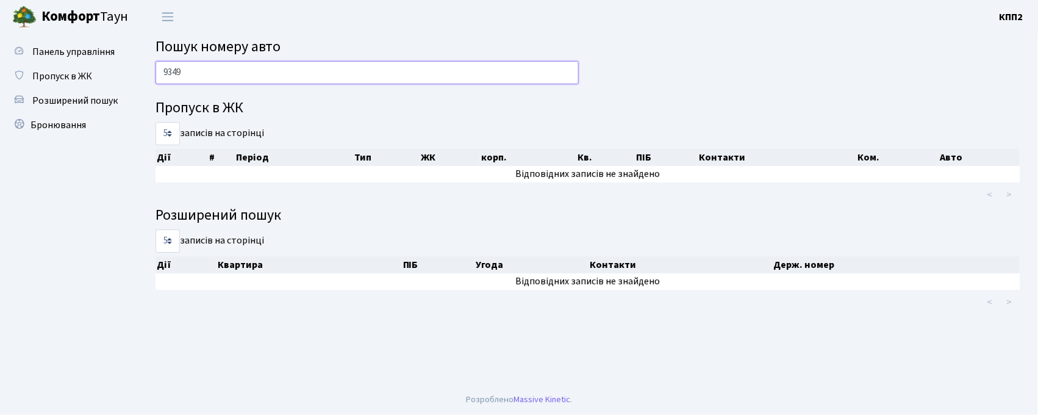
click at [235, 76] on input "9349" at bounding box center [367, 72] width 423 height 23
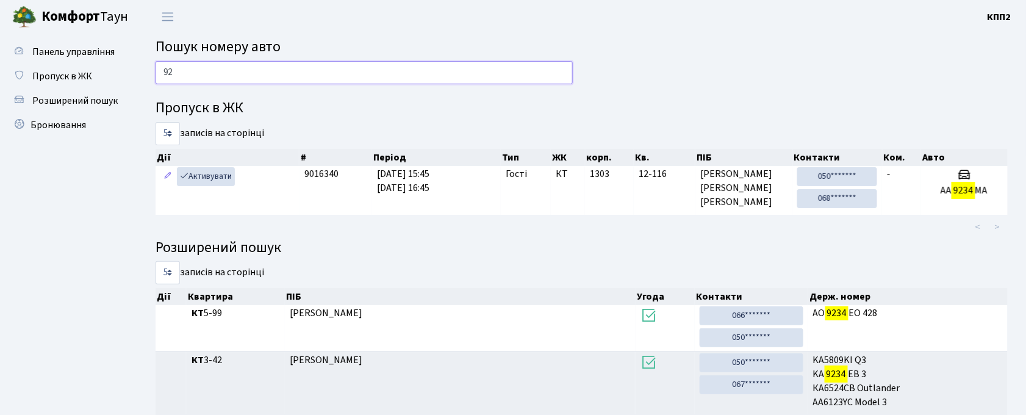
type input "9"
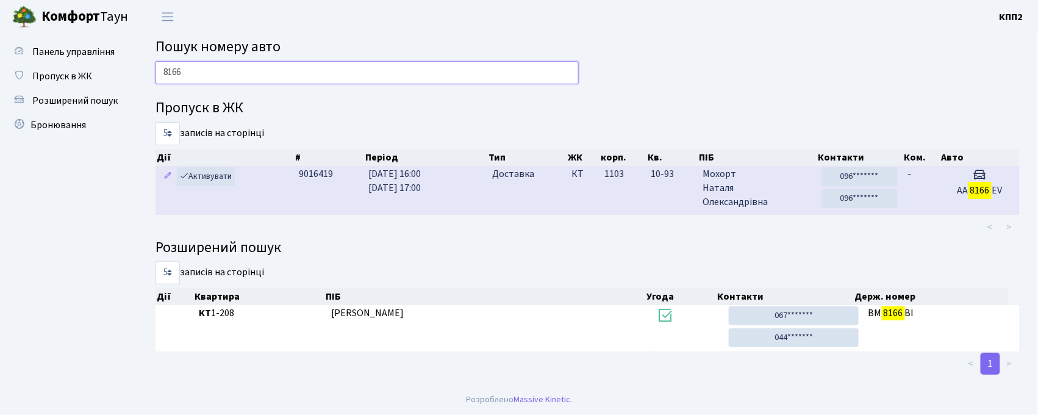
type input "8166"
click at [617, 176] on span "1103" at bounding box center [615, 173] width 20 height 13
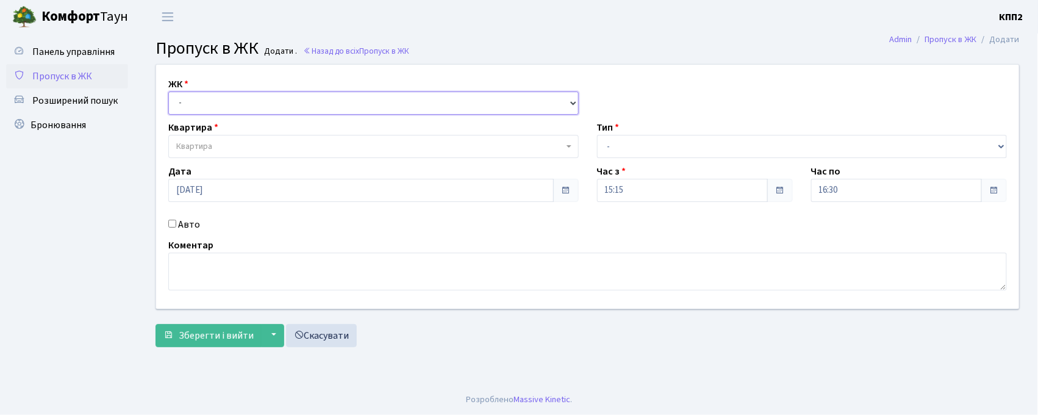
drag, startPoint x: 195, startPoint y: 98, endPoint x: 190, endPoint y: 111, distance: 14.3
click at [195, 99] on select "- КТ, вул. Регенераторна, 4 КТ2, просп. [STREET_ADDRESS] [STREET_ADDRESS] [PERS…" at bounding box center [373, 103] width 411 height 23
select select "271"
click at [168, 92] on select "- КТ, вул. Регенераторна, 4 КТ2, просп. [STREET_ADDRESS] [STREET_ADDRESS] [PERS…" at bounding box center [373, 103] width 411 height 23
select select
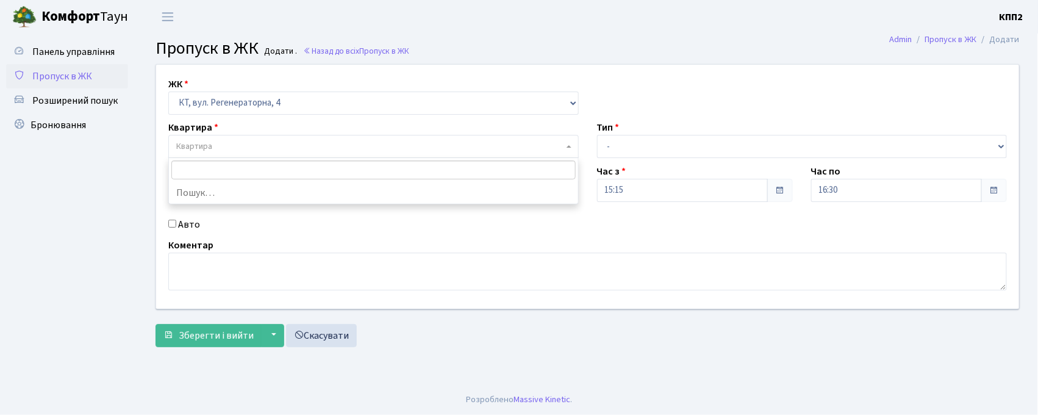
click at [205, 140] on span "Квартира" at bounding box center [194, 146] width 36 height 12
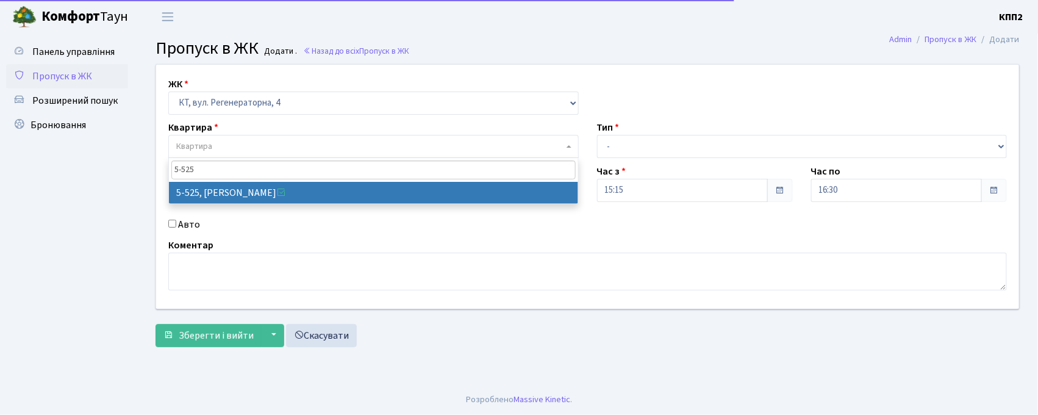
type input "5-525"
select select "1991"
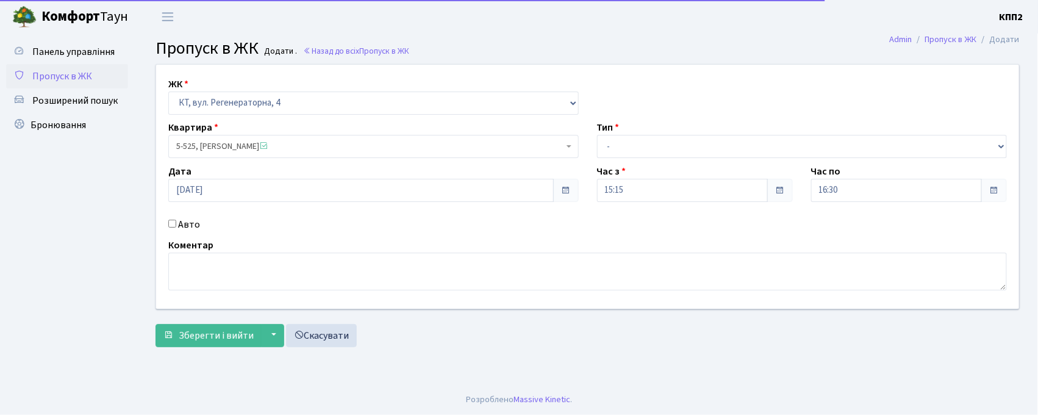
click at [173, 223] on input "Авто" at bounding box center [172, 224] width 8 height 8
checkbox input "true"
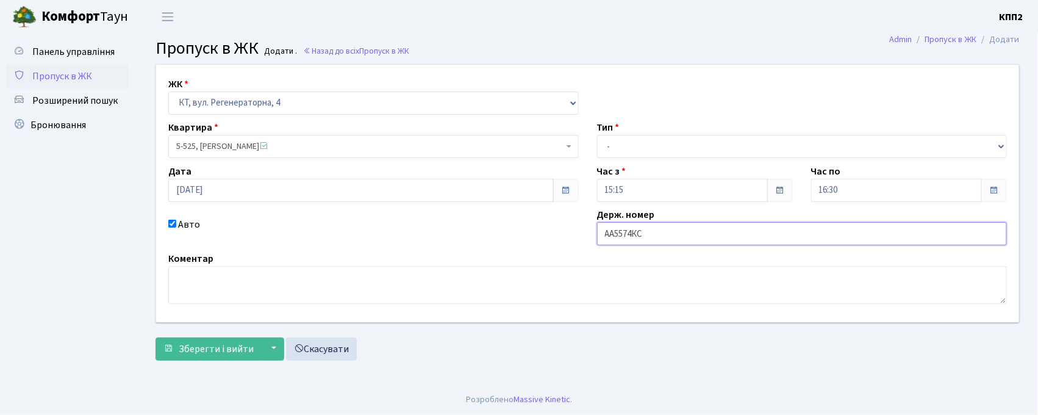
type input "АА5574КС"
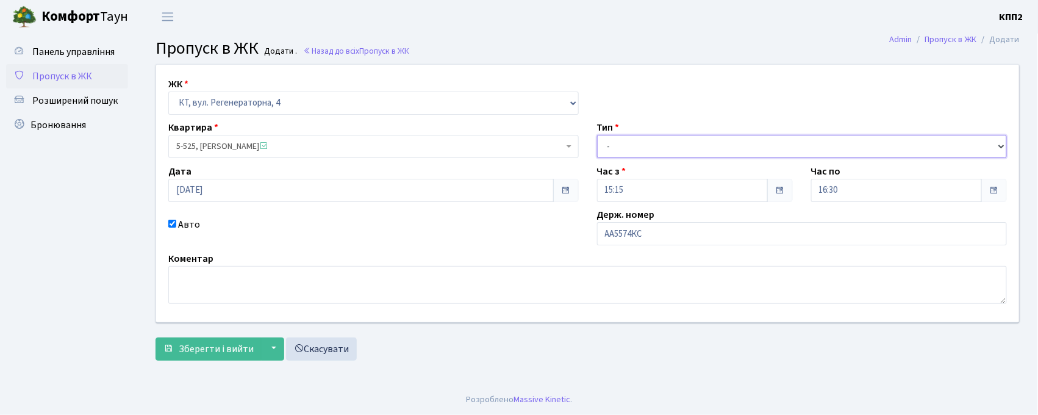
click at [641, 142] on select "- Доставка Таксі Гості Сервіс" at bounding box center [802, 146] width 411 height 23
select select "2"
click at [597, 135] on select "- Доставка Таксі Гості Сервіс" at bounding box center [802, 146] width 411 height 23
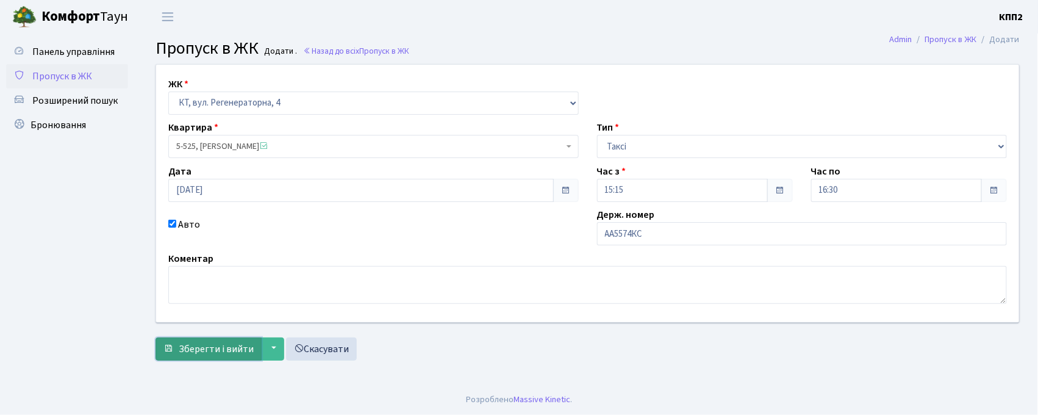
click at [174, 355] on button "Зберегти і вийти" at bounding box center [209, 348] width 106 height 23
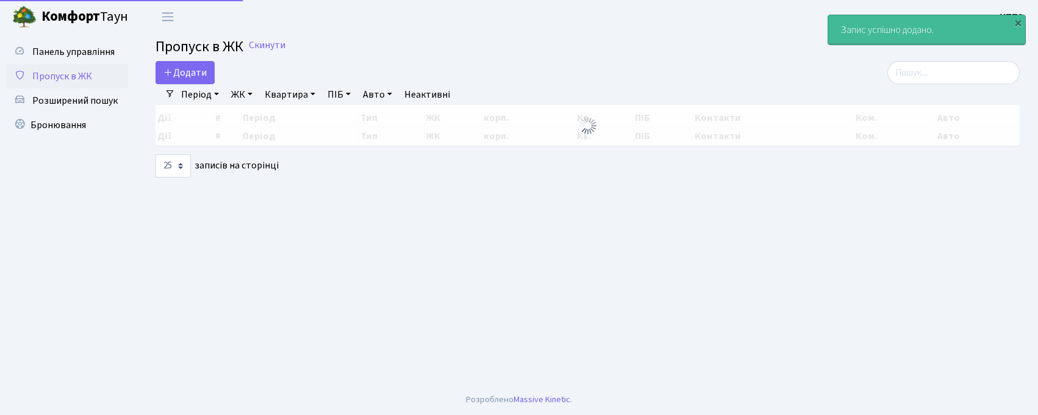
select select "25"
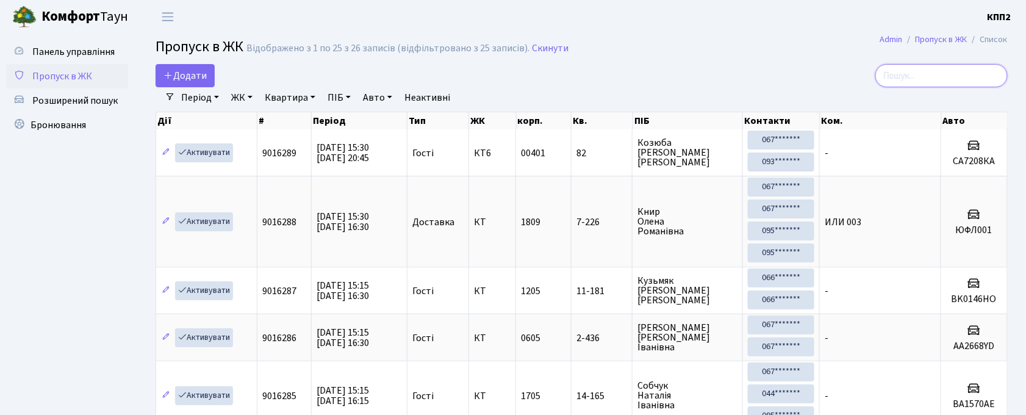
click at [948, 74] on input "search" at bounding box center [941, 75] width 132 height 23
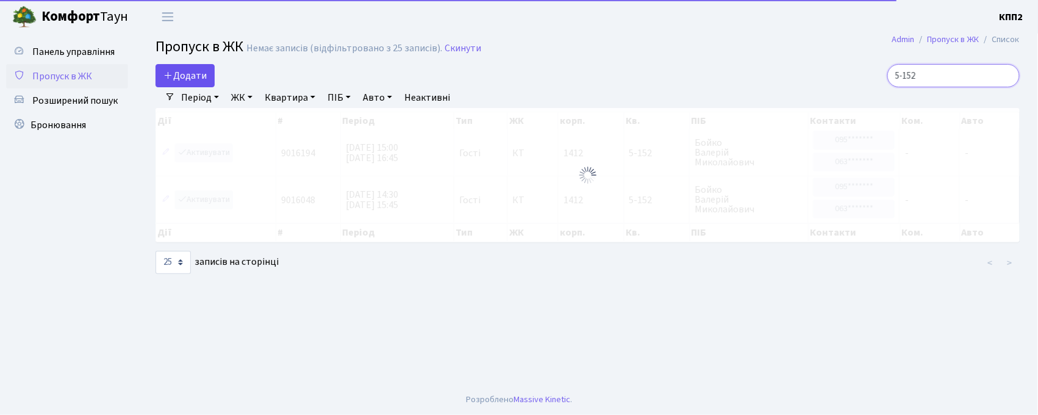
type input "5-152"
drag, startPoint x: 196, startPoint y: 74, endPoint x: 189, endPoint y: 83, distance: 11.2
click at [196, 76] on span "Додати" at bounding box center [184, 75] width 43 height 13
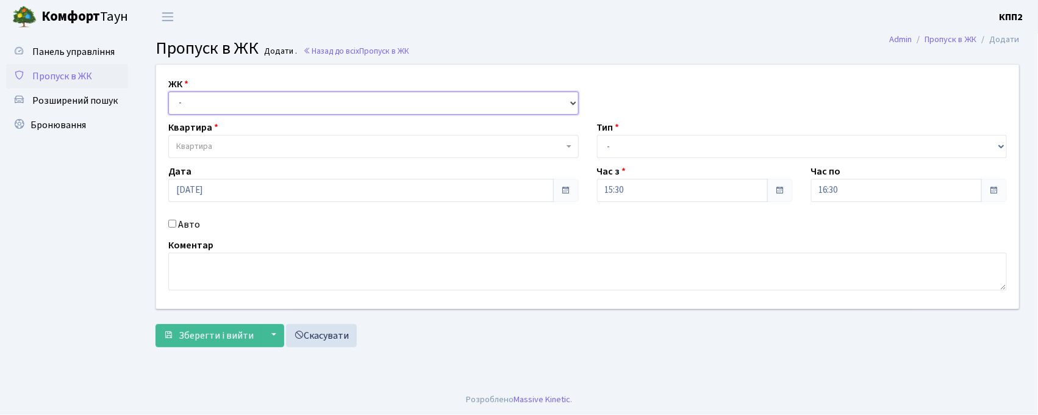
drag, startPoint x: 179, startPoint y: 102, endPoint x: 179, endPoint y: 111, distance: 8.5
click at [179, 102] on select "- КТ, вул. Регенераторна, 4 КТ2, просп. [STREET_ADDRESS] [STREET_ADDRESS] [PERS…" at bounding box center [373, 103] width 411 height 23
select select "271"
click at [168, 92] on select "- КТ, вул. Регенераторна, 4 КТ2, просп. [STREET_ADDRESS] [STREET_ADDRESS] [PERS…" at bounding box center [373, 103] width 411 height 23
select select
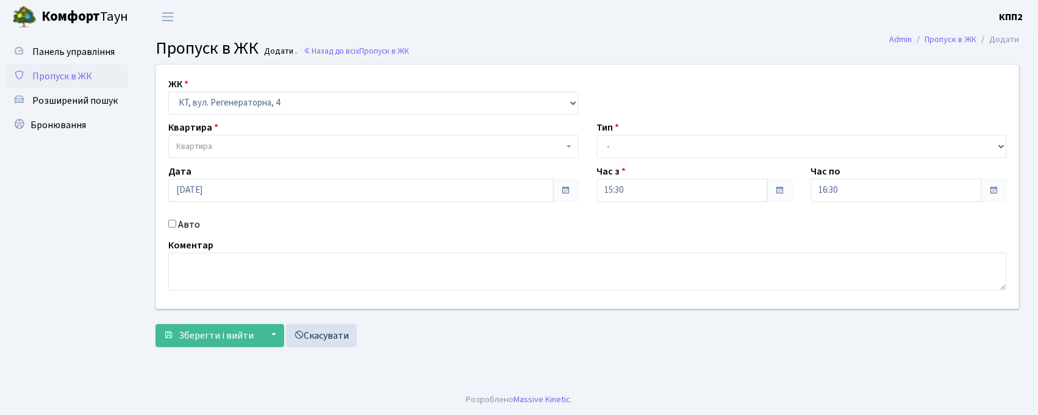
click at [196, 151] on span "Квартира" at bounding box center [194, 146] width 36 height 12
click at [63, 104] on span "Розширений пошук" at bounding box center [74, 100] width 85 height 13
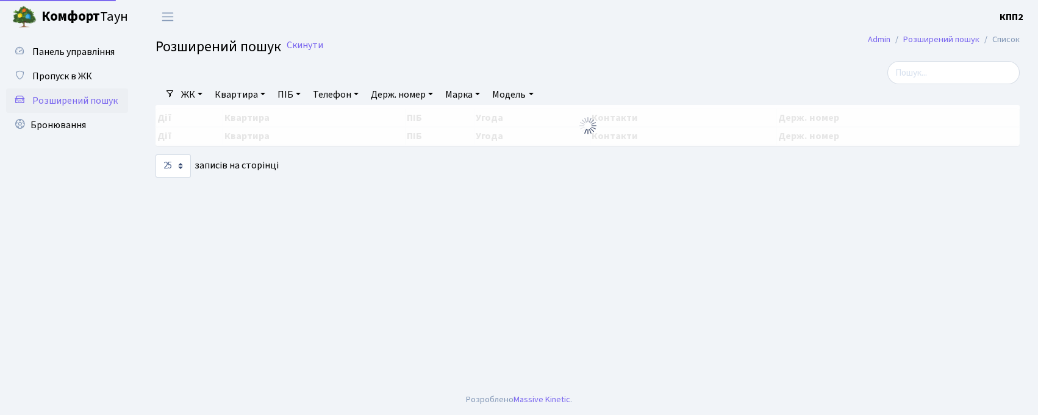
select select "25"
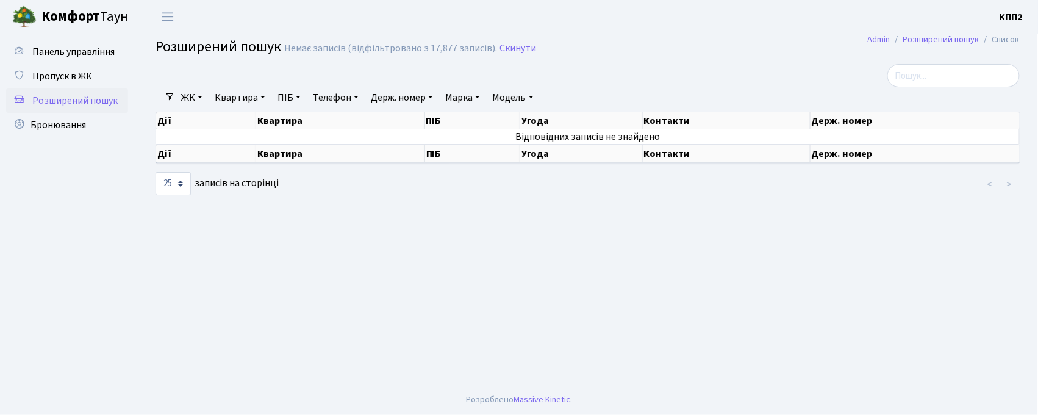
click at [296, 100] on link "ПІБ" at bounding box center [289, 97] width 33 height 21
click at [232, 93] on link "Квартира" at bounding box center [240, 97] width 60 height 21
type input "5-255"
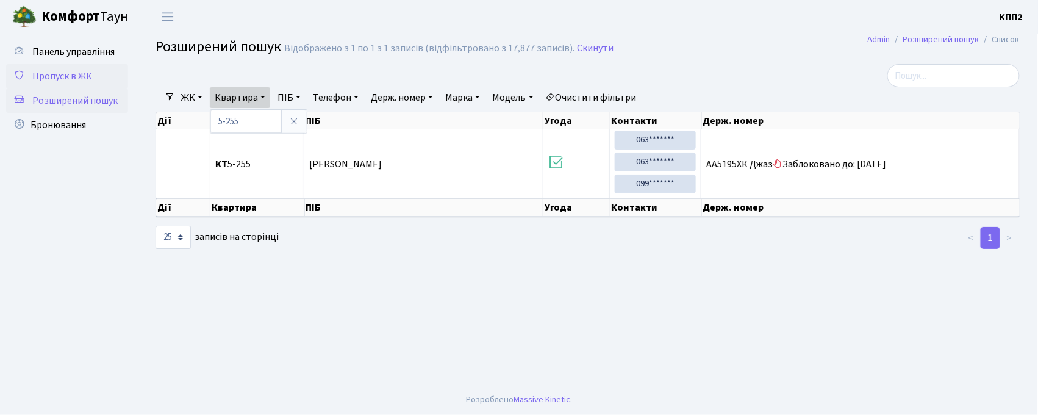
click at [66, 74] on span "Пропуск в ЖК" at bounding box center [62, 76] width 60 height 13
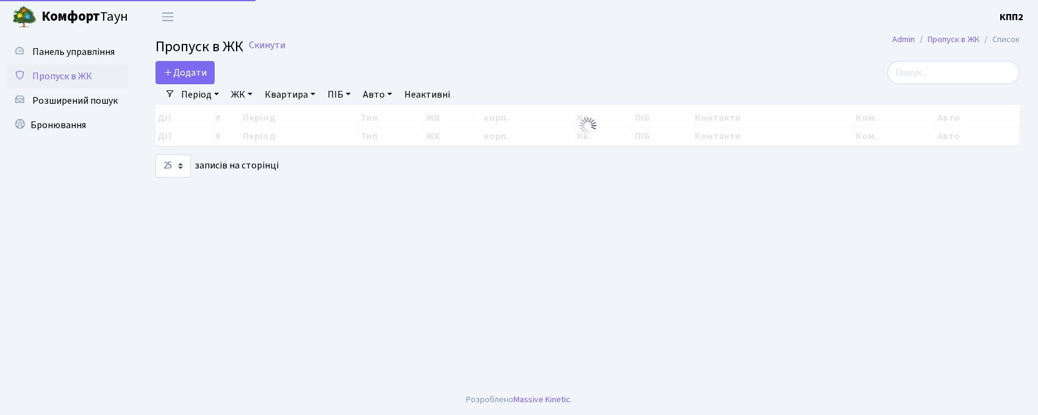
select select "25"
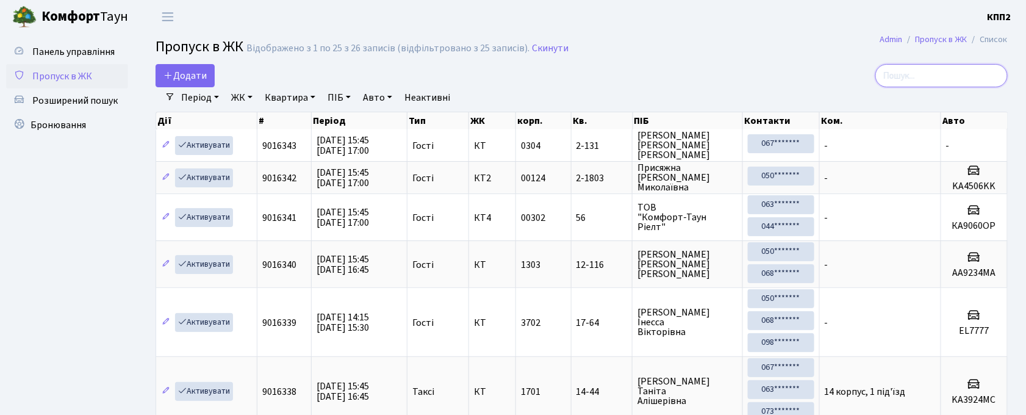
click at [960, 71] on input "search" at bounding box center [941, 75] width 132 height 23
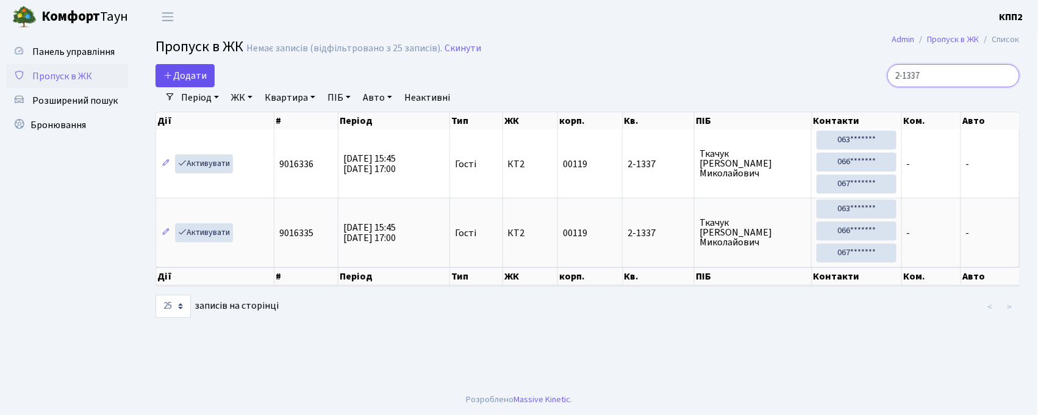
type input "2-1337"
click at [167, 79] on icon at bounding box center [168, 75] width 10 height 10
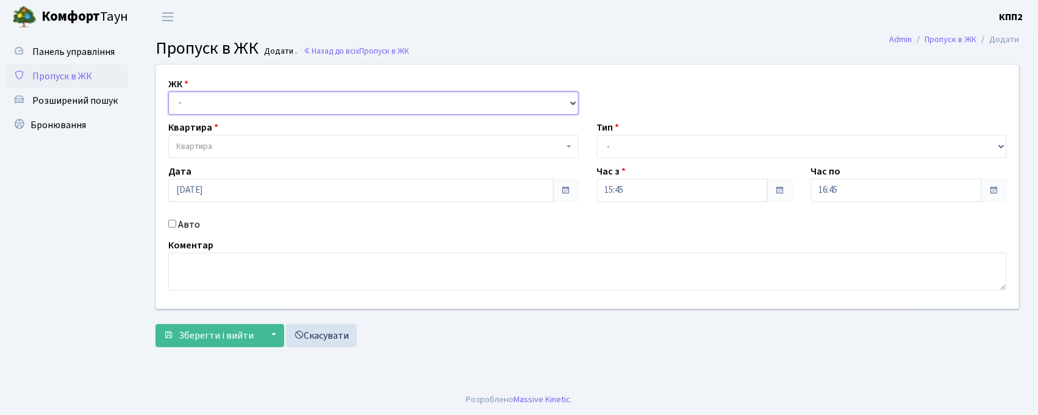
click at [228, 92] on select "- КТ, вул. Регенераторна, 4 КТ2, просп. [STREET_ADDRESS] [STREET_ADDRESS] [PERS…" at bounding box center [373, 103] width 411 height 23
select select "271"
click at [168, 92] on select "- КТ, вул. Регенераторна, 4 КТ2, просп. [STREET_ADDRESS] [STREET_ADDRESS] [PERS…" at bounding box center [373, 103] width 411 height 23
select select
click at [231, 138] on span "Квартира" at bounding box center [373, 146] width 411 height 23
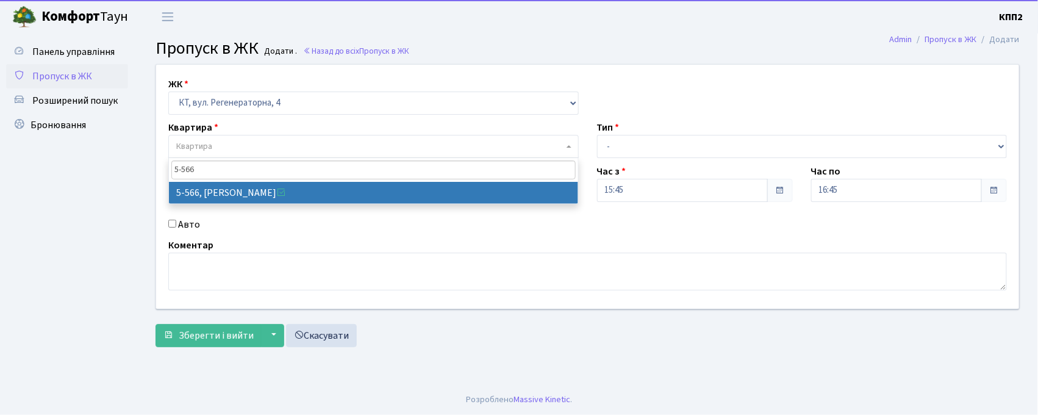
type input "5-566"
select select "1960"
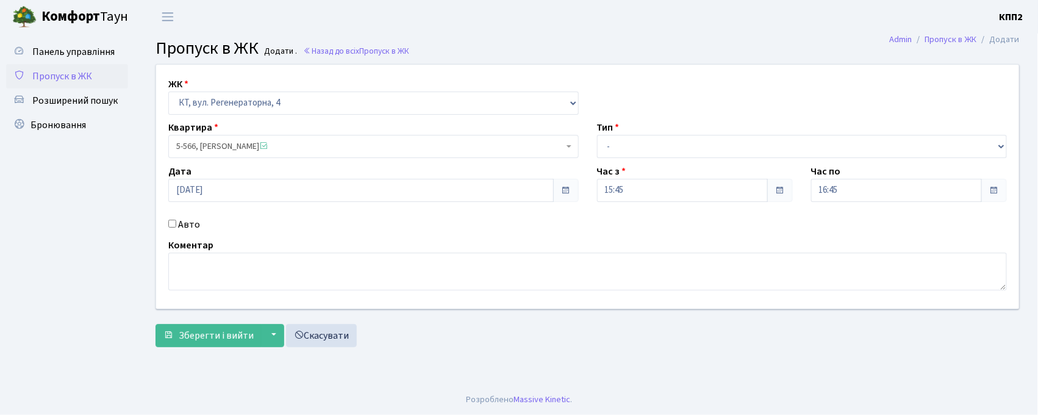
click at [172, 227] on input "Авто" at bounding box center [172, 224] width 8 height 8
checkbox input "true"
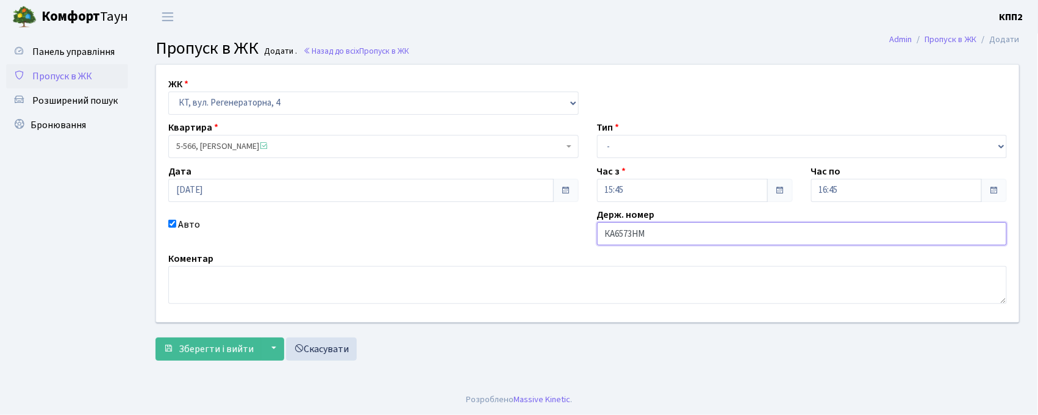
type input "КА6573НМ"
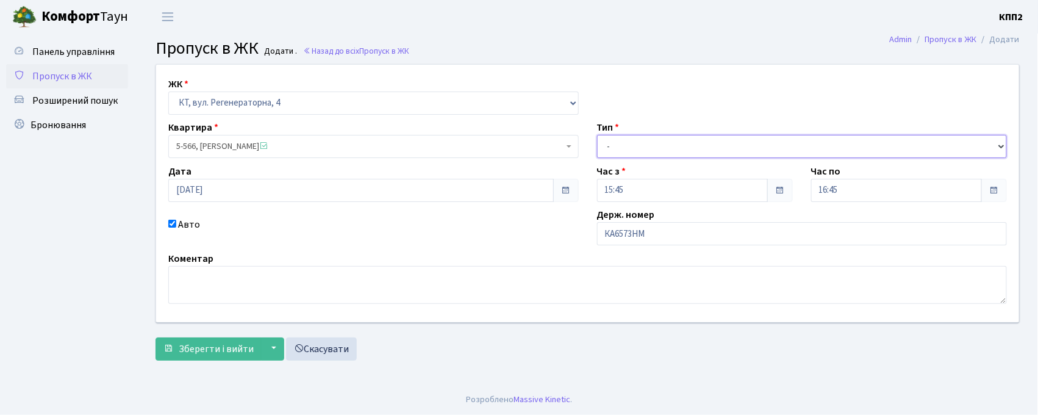
drag, startPoint x: 700, startPoint y: 140, endPoint x: 699, endPoint y: 151, distance: 11.0
click at [700, 140] on select "- Доставка Таксі Гості Сервіс" at bounding box center [802, 146] width 411 height 23
click at [597, 135] on select "- Доставка Таксі Гості Сервіс" at bounding box center [802, 146] width 411 height 23
click at [628, 152] on select "- Доставка Таксі Гості Сервіс" at bounding box center [802, 146] width 411 height 23
select select "2"
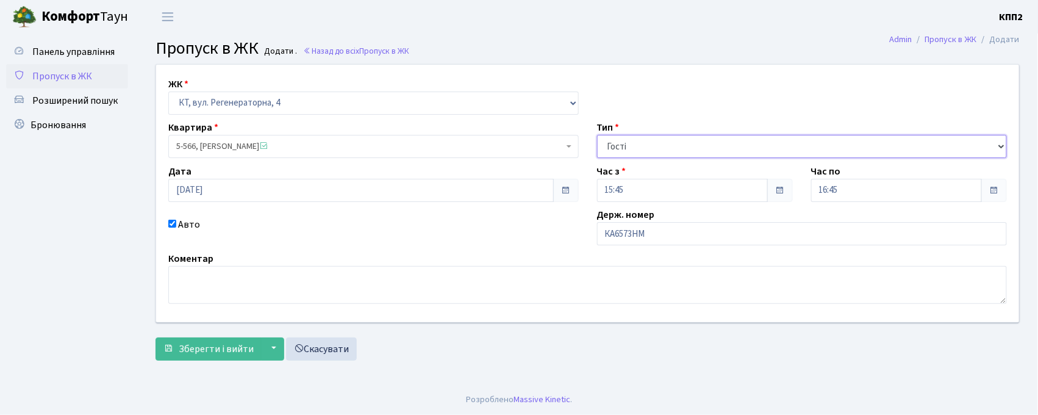
click at [597, 135] on select "- Доставка Таксі Гості Сервіс" at bounding box center [802, 146] width 411 height 23
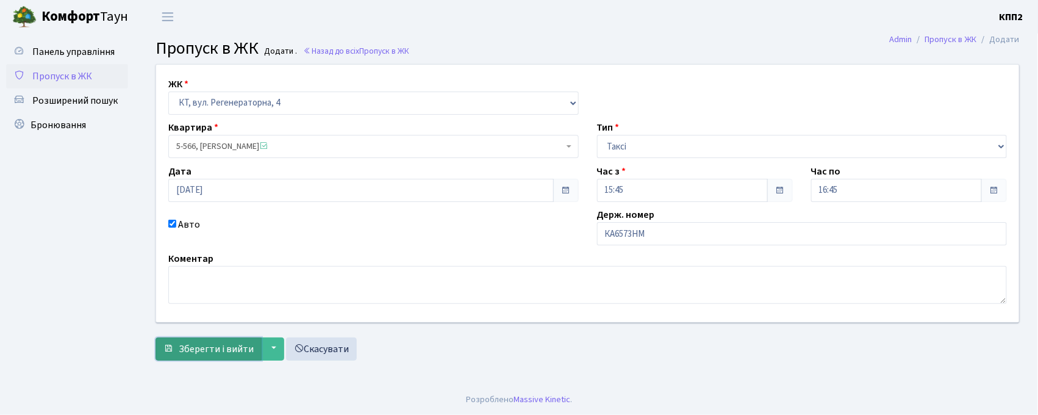
click at [220, 345] on span "Зберегти і вийти" at bounding box center [216, 348] width 75 height 13
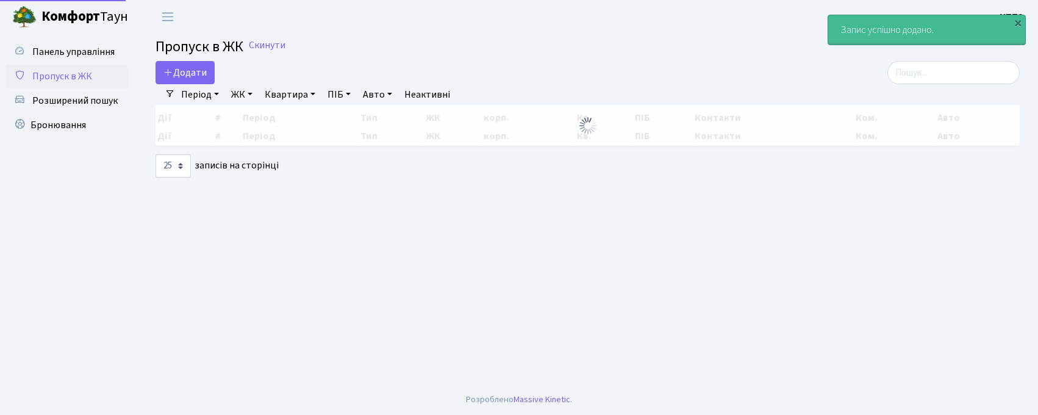
select select "25"
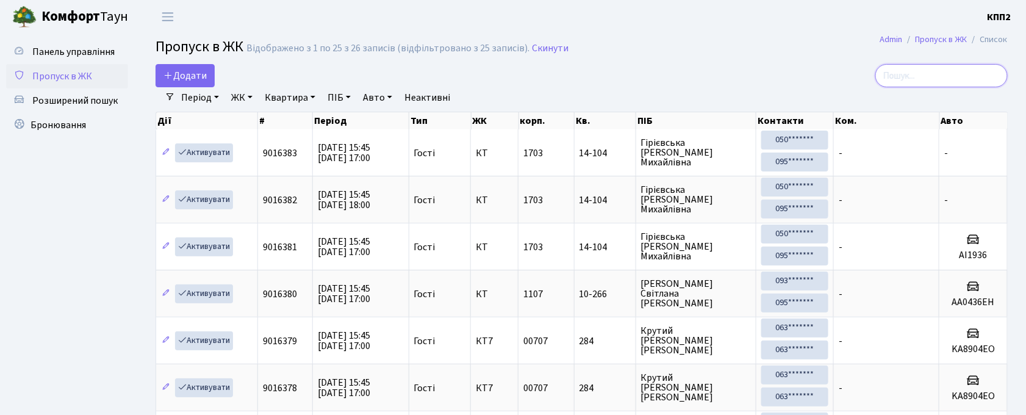
click at [913, 83] on input "search" at bounding box center [941, 75] width 132 height 23
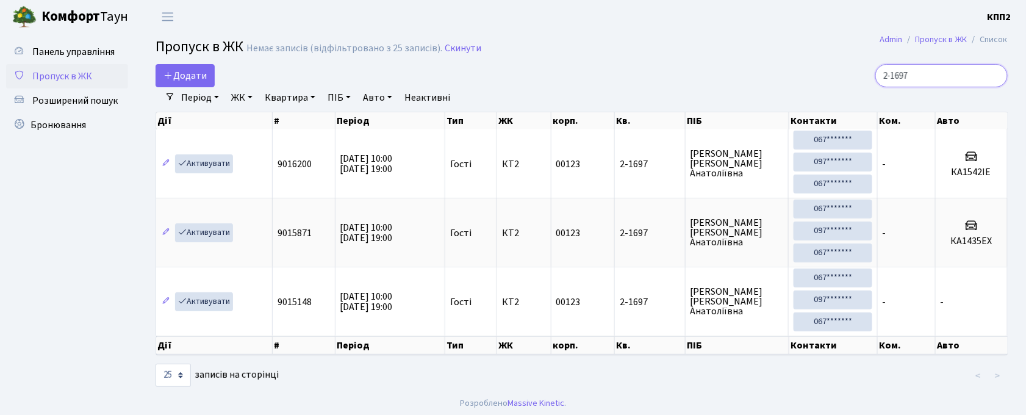
type input "2-1697"
click at [176, 83] on link "Додати" at bounding box center [185, 75] width 59 height 23
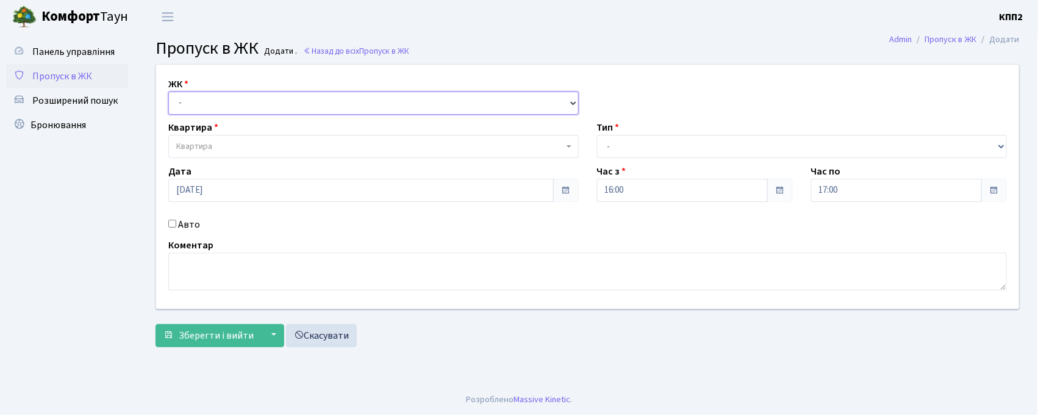
click at [191, 109] on select "- КТ, вул. Регенераторна, 4 КТ2, просп. [STREET_ADDRESS] [STREET_ADDRESS] [PERS…" at bounding box center [373, 103] width 411 height 23
click at [49, 96] on span "Розширений пошук" at bounding box center [74, 100] width 85 height 13
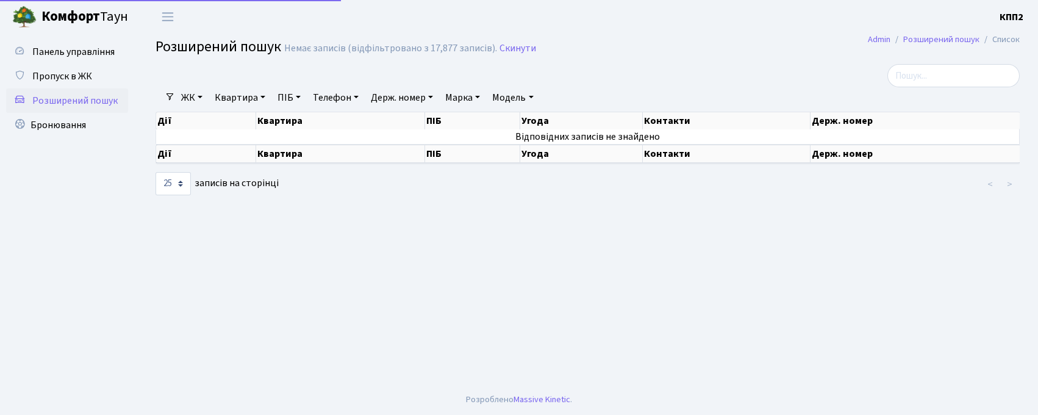
select select "25"
click at [244, 98] on link "Квартира" at bounding box center [240, 97] width 60 height 21
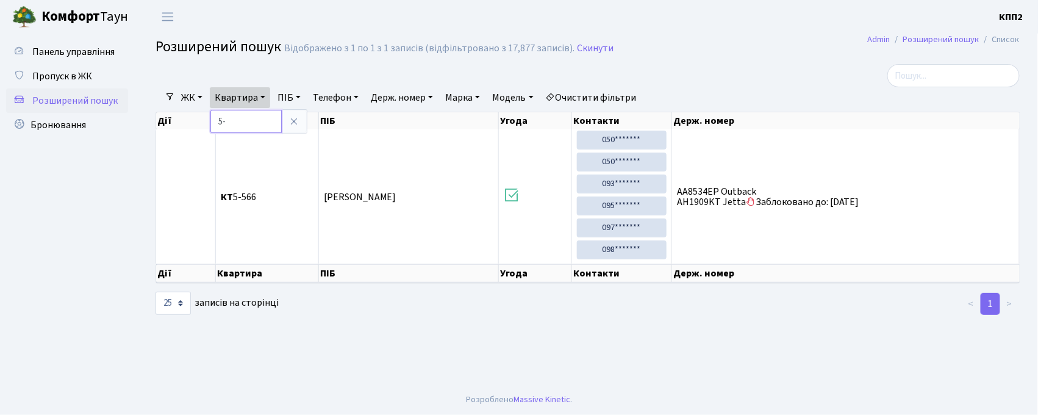
type input "5"
click at [64, 78] on span "Пропуск в ЖК" at bounding box center [62, 76] width 60 height 13
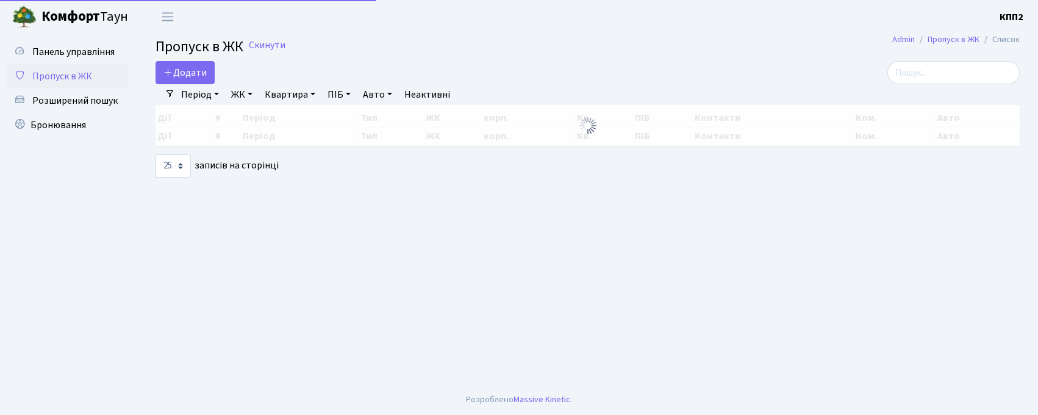
select select "25"
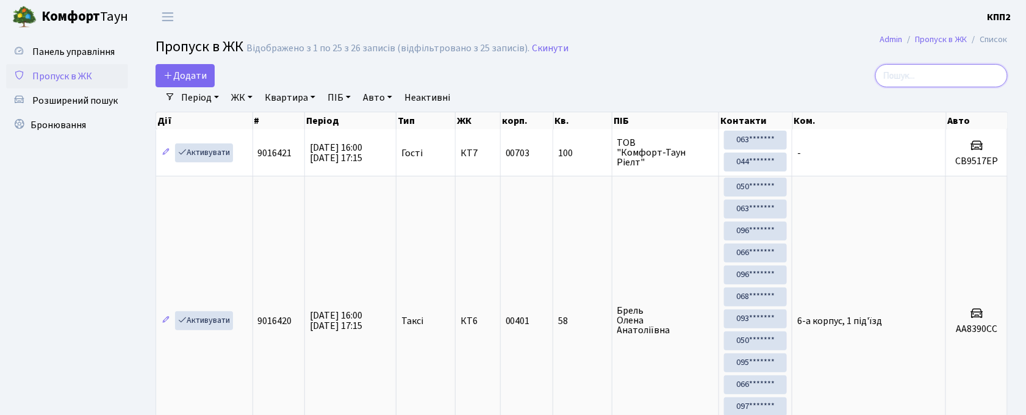
click at [913, 72] on input "search" at bounding box center [941, 75] width 132 height 23
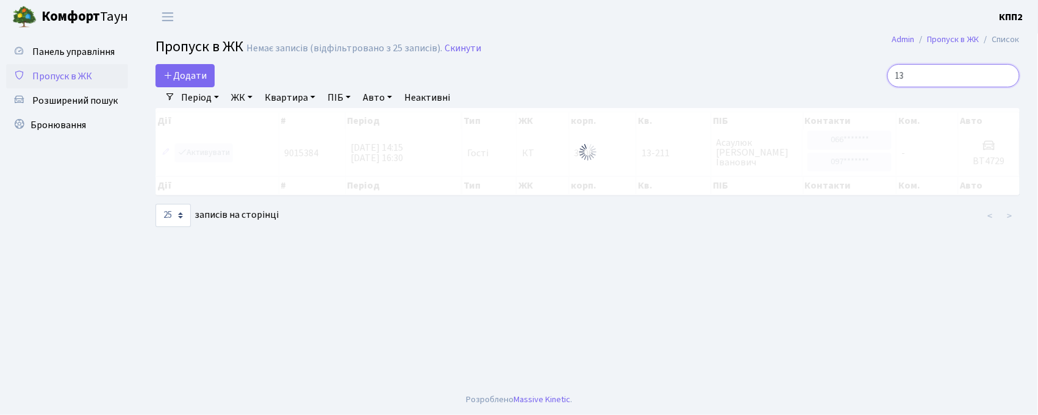
type input "1"
type input "16-54"
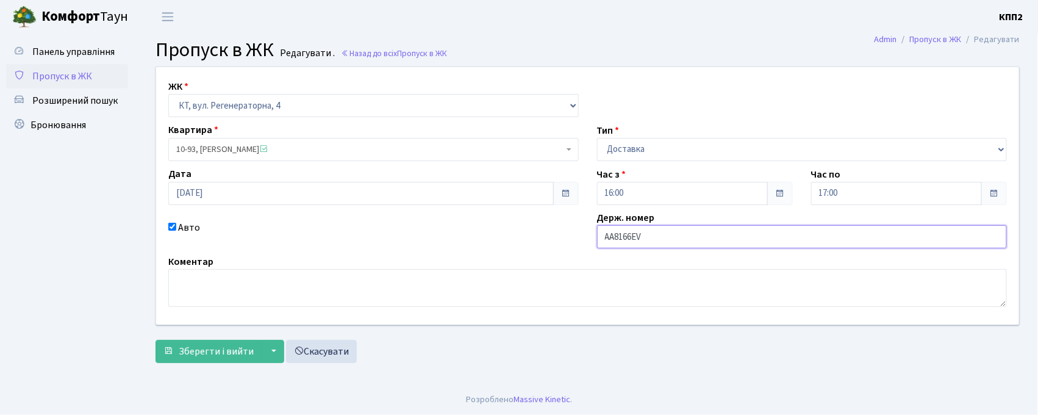
click at [673, 233] on input "AA8166EV" at bounding box center [802, 236] width 411 height 23
type input "AA8166EВ"
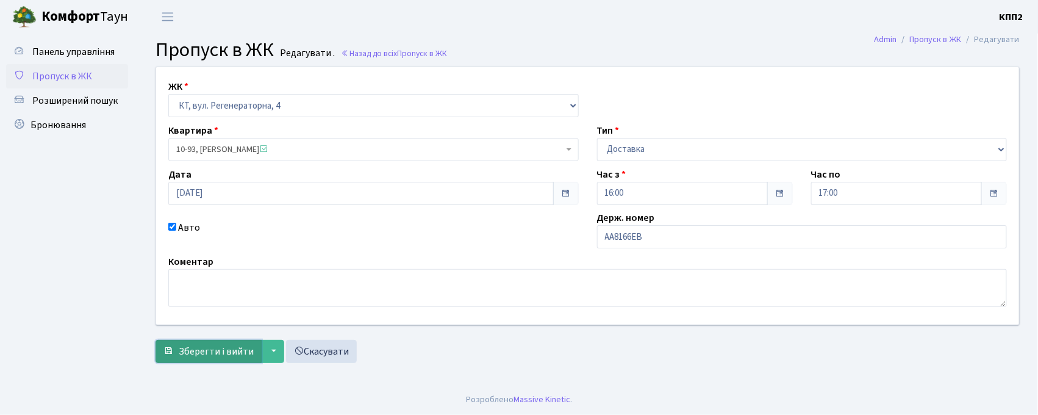
click at [221, 362] on button "Зберегти і вийти" at bounding box center [209, 351] width 106 height 23
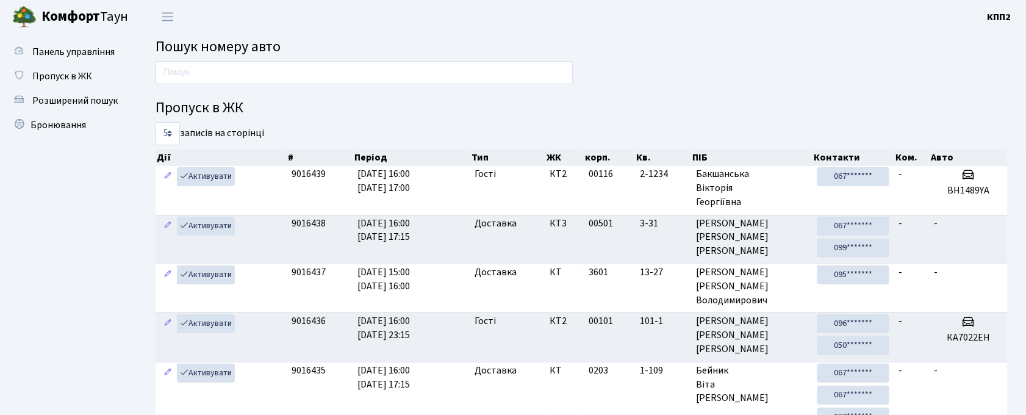
click at [248, 90] on div "Пропуск в ЖК 5 10 25 50 записів на сторінці Дії # Період Тип ЖК корп. Кв. ПІБ К…" at bounding box center [581, 311] width 871 height 501
click at [248, 68] on input "text" at bounding box center [364, 72] width 417 height 23
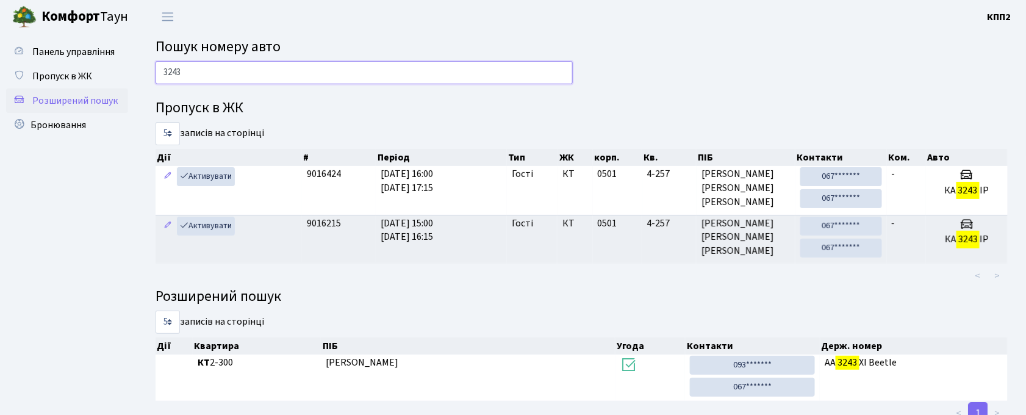
type input "3243"
click at [49, 92] on link "Розширений пошук" at bounding box center [67, 100] width 122 height 24
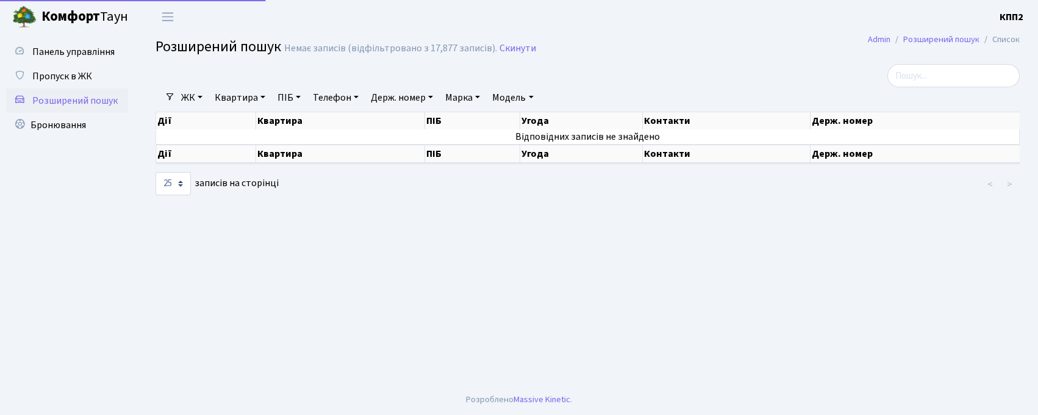
select select "25"
click at [278, 98] on link "ПІБ" at bounding box center [289, 97] width 33 height 21
click at [254, 100] on link "Квартира" at bounding box center [240, 97] width 60 height 21
type input "10-177"
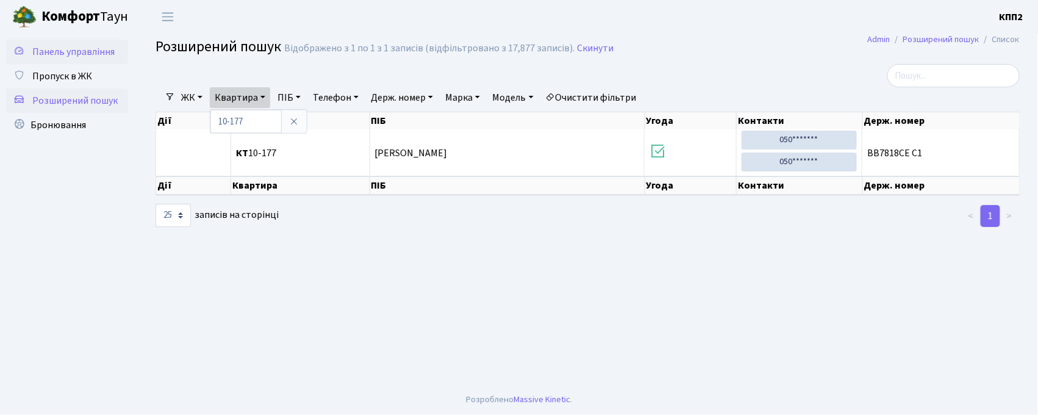
click at [88, 45] on span "Панель управління" at bounding box center [73, 51] width 82 height 13
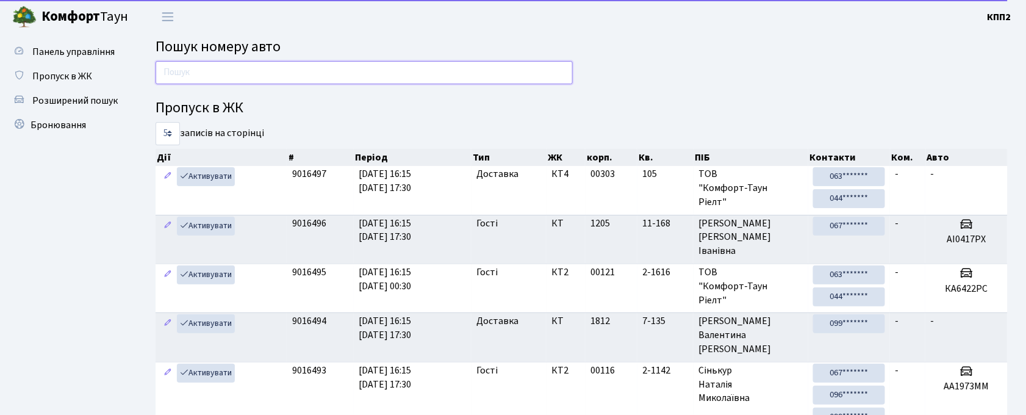
click at [353, 81] on input "text" at bounding box center [364, 72] width 417 height 23
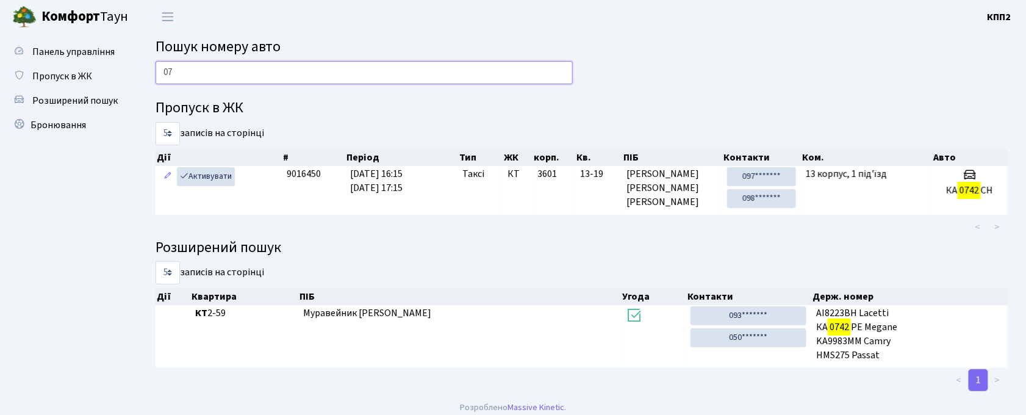
type input "0"
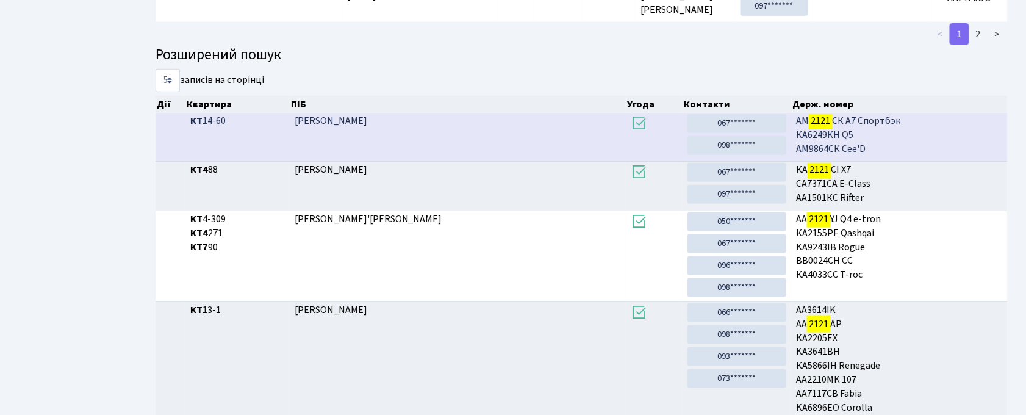
scroll to position [300, 0]
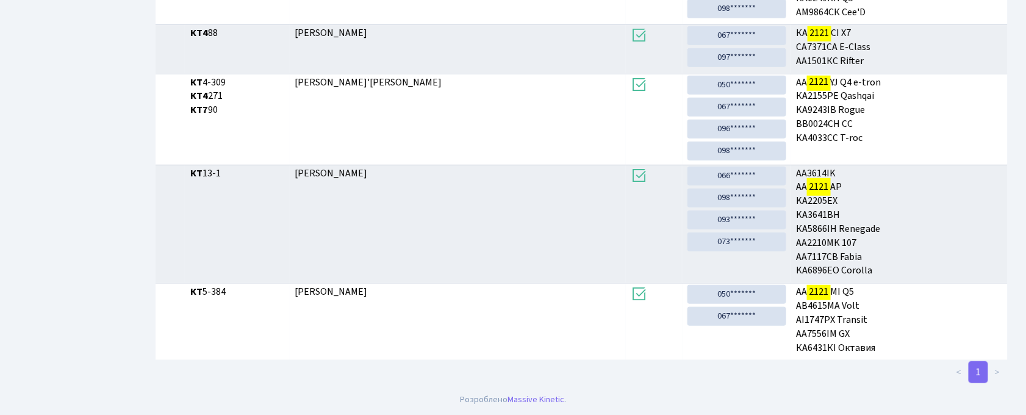
type input "2121"
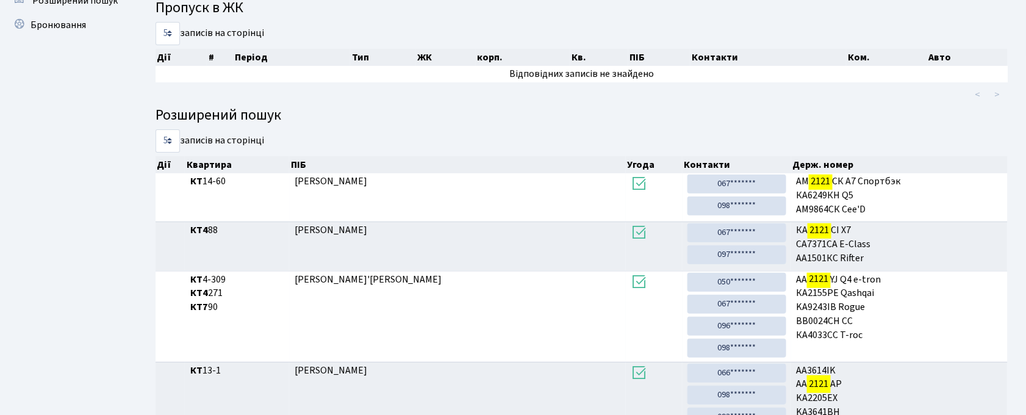
scroll to position [0, 0]
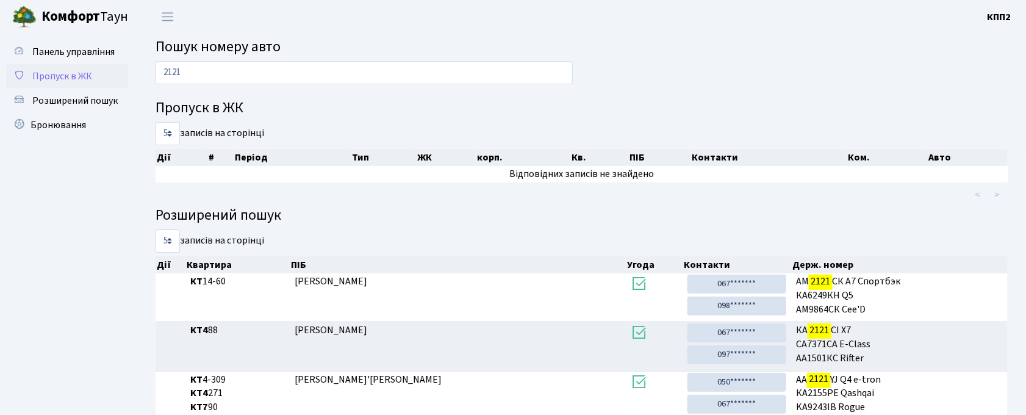
click at [51, 73] on span "Пропуск в ЖК" at bounding box center [62, 76] width 60 height 13
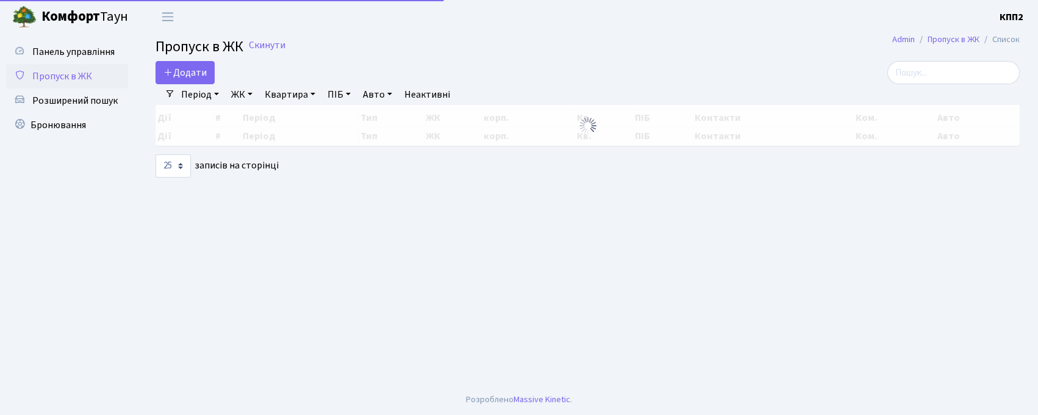
select select "25"
click at [944, 77] on input "search" at bounding box center [954, 72] width 132 height 23
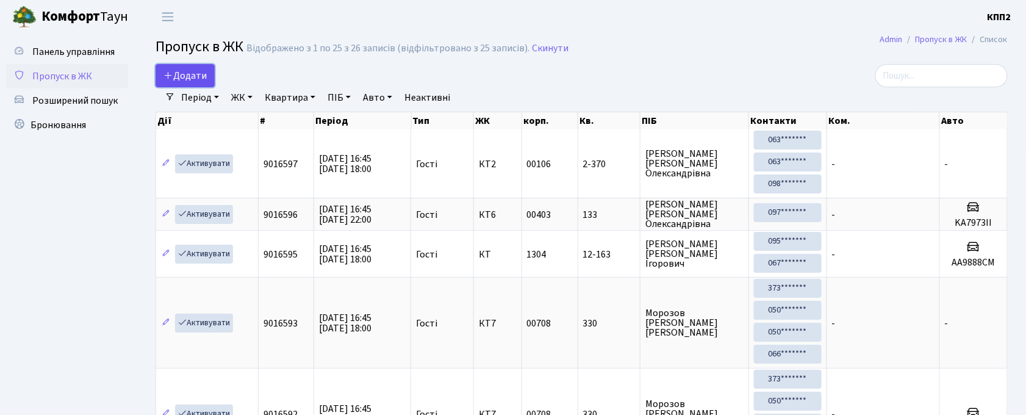
click at [199, 72] on span "Додати" at bounding box center [184, 75] width 43 height 13
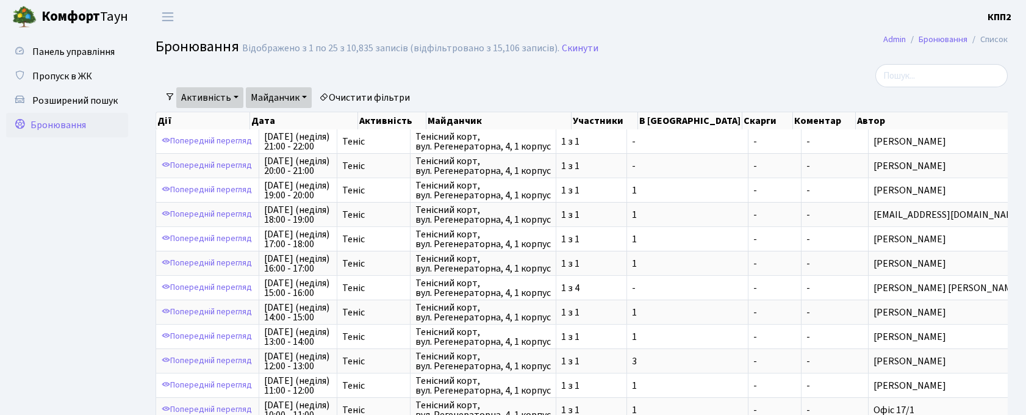
select select "25"
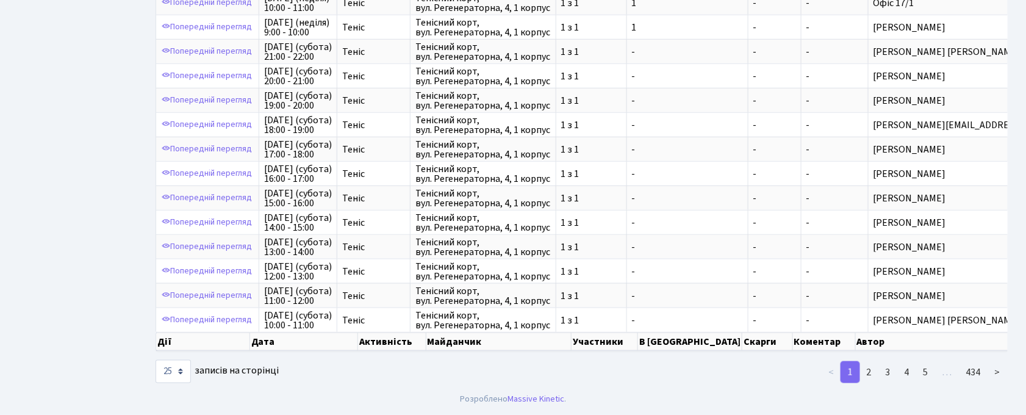
scroll to position [436, 0]
click at [872, 374] on link "2" at bounding box center [870, 372] width 20 height 22
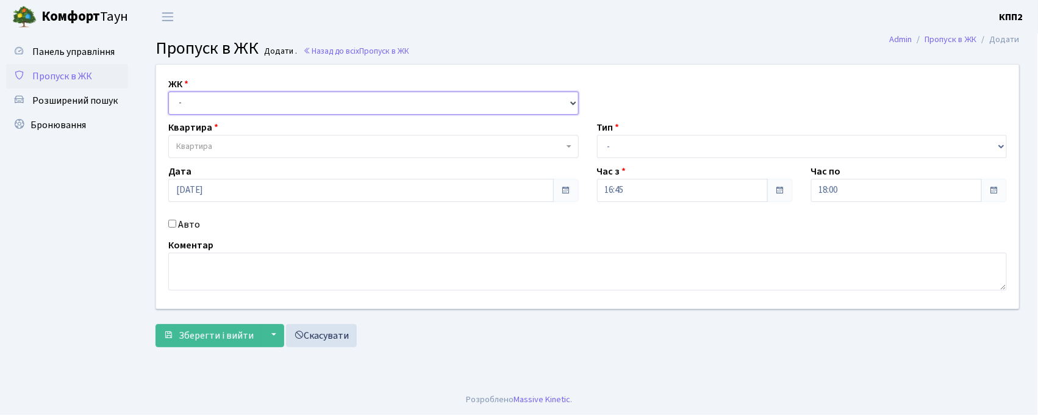
click at [237, 101] on select "- КТ, вул. Регенераторна, 4 КТ2, просп. Соборності, 17 КТ3, вул. Березнева, 16 …" at bounding box center [373, 103] width 411 height 23
select select "271"
click at [168, 92] on select "- КТ, вул. Регенераторна, 4 КТ2, просп. Соборності, 17 КТ3, вул. Березнева, 16 …" at bounding box center [373, 103] width 411 height 23
select select
click at [250, 144] on span "Квартира" at bounding box center [369, 146] width 387 height 12
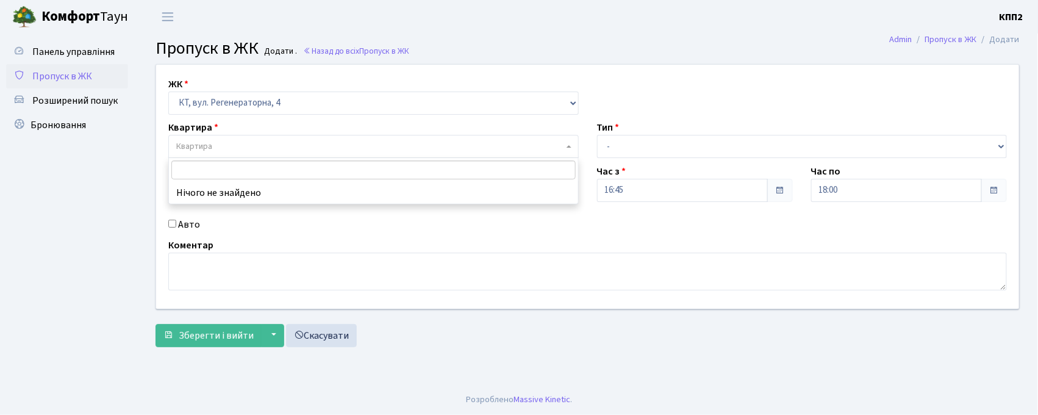
click at [279, 167] on input "search" at bounding box center [373, 169] width 404 height 19
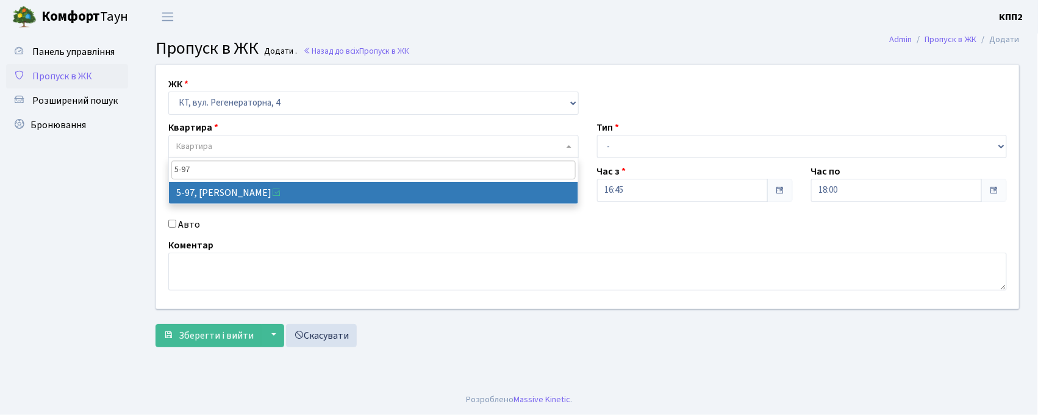
type input "5-97"
select select "2453"
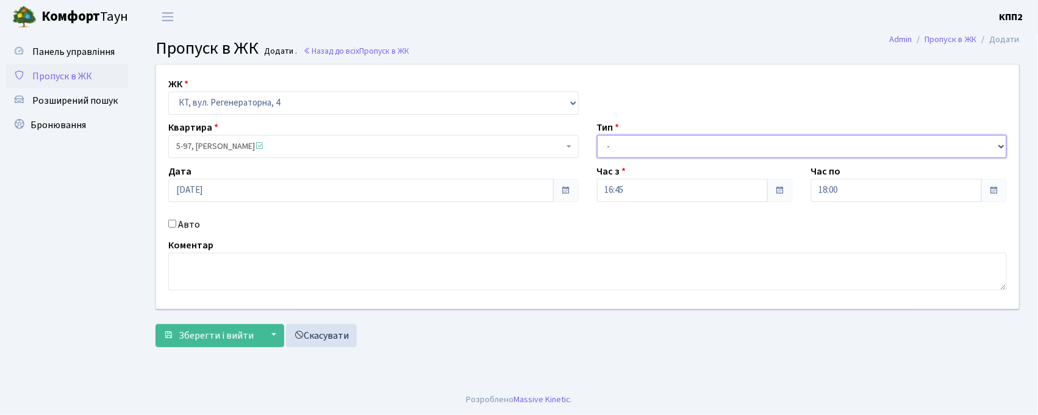
click at [663, 140] on select "- Доставка Таксі Гості Сервіс" at bounding box center [802, 146] width 411 height 23
select select "3"
click at [597, 135] on select "- Доставка Таксі Гості Сервіс" at bounding box center [802, 146] width 411 height 23
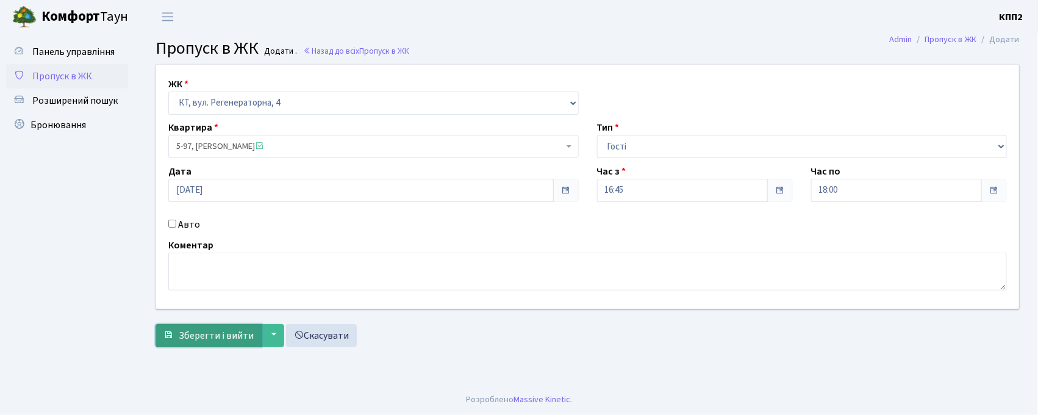
click at [203, 332] on span "Зберегти і вийти" at bounding box center [216, 335] width 75 height 13
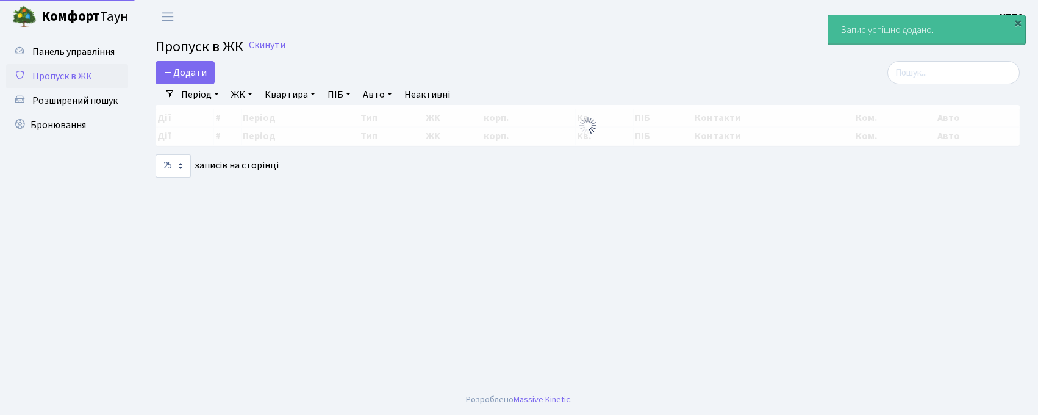
select select "25"
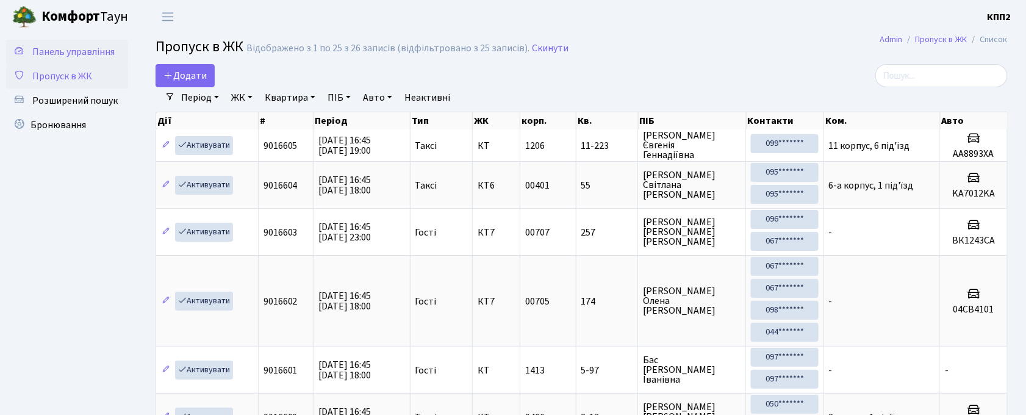
drag, startPoint x: 37, startPoint y: 52, endPoint x: 69, endPoint y: 60, distance: 33.3
click at [37, 51] on span "Панель управління" at bounding box center [73, 51] width 82 height 13
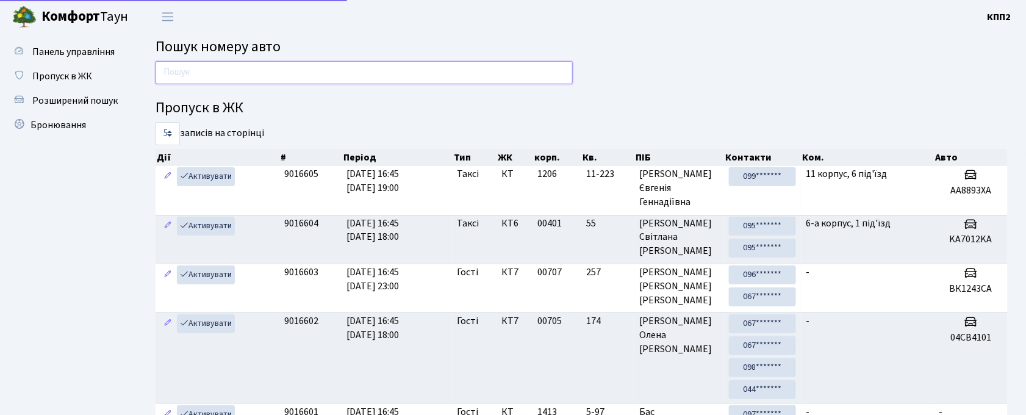
click at [249, 65] on input "text" at bounding box center [364, 72] width 417 height 23
type input "2980"
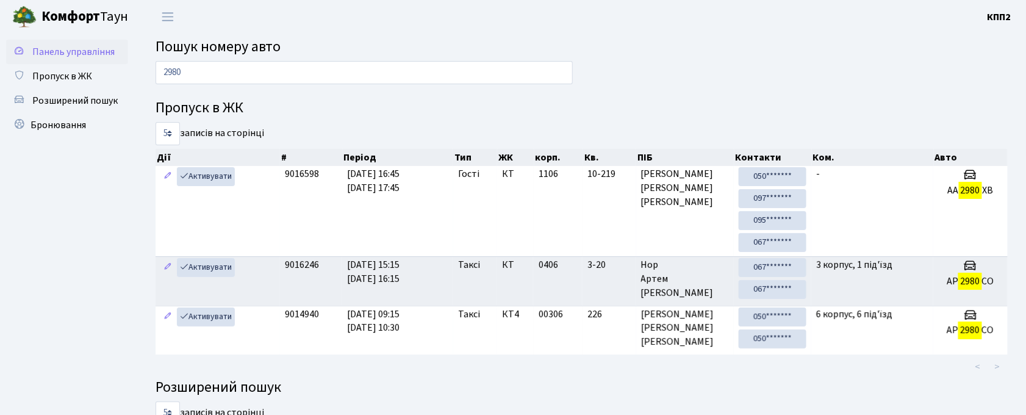
click at [73, 56] on span "Панель управління" at bounding box center [73, 51] width 82 height 13
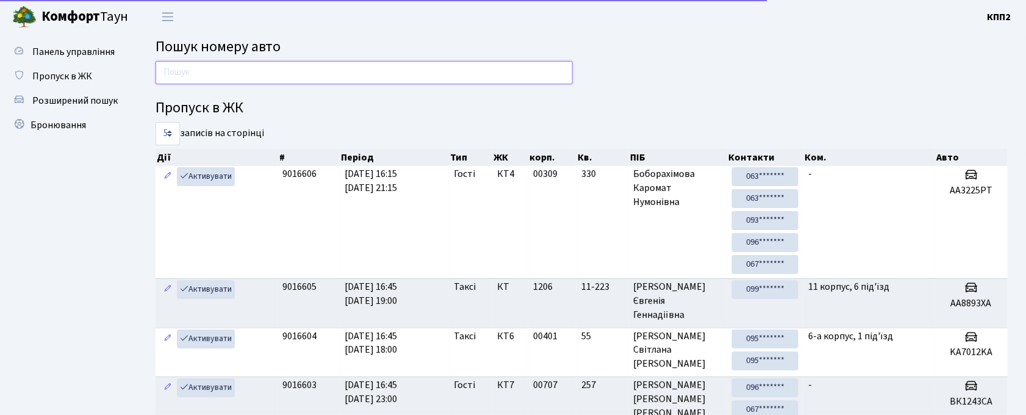
drag, startPoint x: 0, startPoint y: 0, endPoint x: 224, endPoint y: 76, distance: 237.1
click at [224, 76] on input "text" at bounding box center [364, 72] width 417 height 23
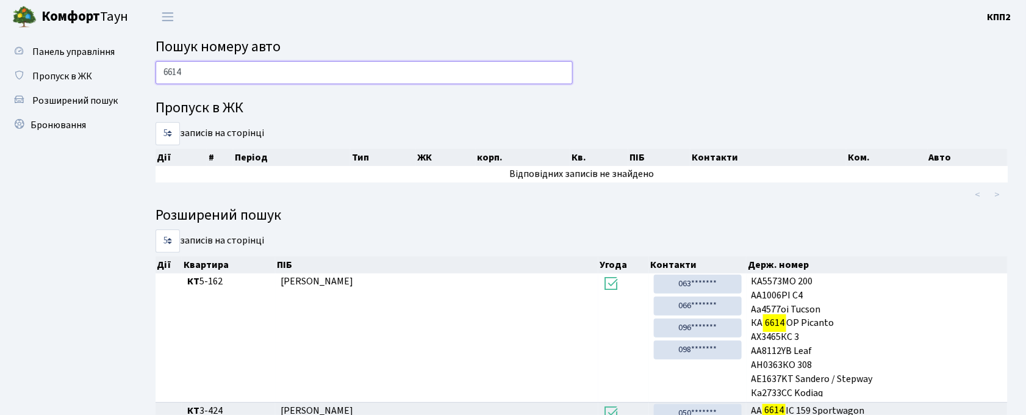
click at [227, 64] on input "6614" at bounding box center [364, 72] width 417 height 23
click at [225, 65] on input "6614" at bounding box center [364, 72] width 417 height 23
click at [230, 63] on input "6614" at bounding box center [364, 72] width 417 height 23
click at [229, 64] on input "6614" at bounding box center [364, 72] width 417 height 23
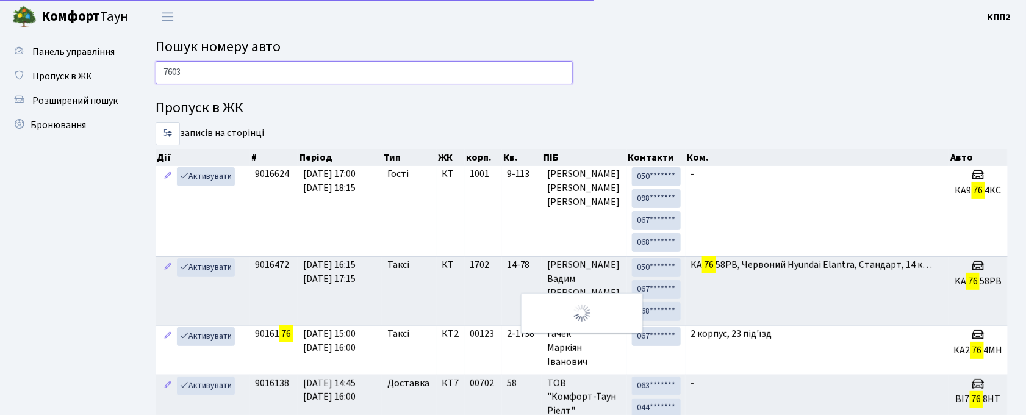
type input "7603"
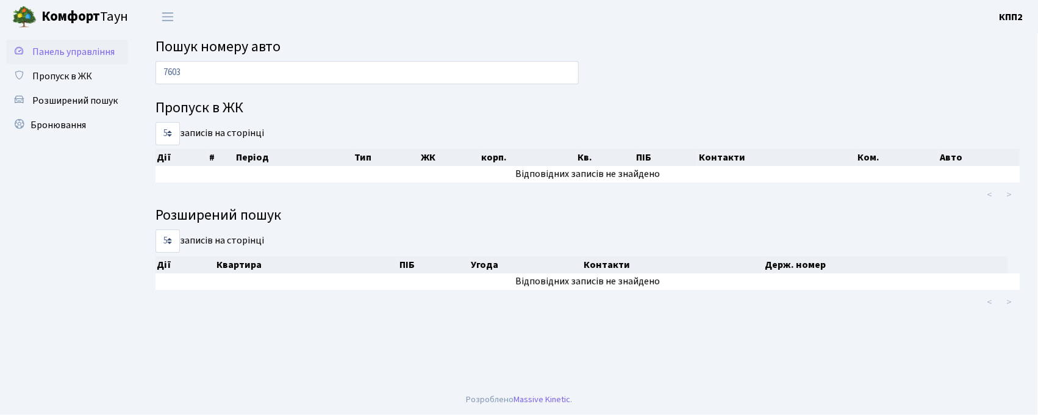
click at [60, 51] on span "Панель управління" at bounding box center [73, 51] width 82 height 13
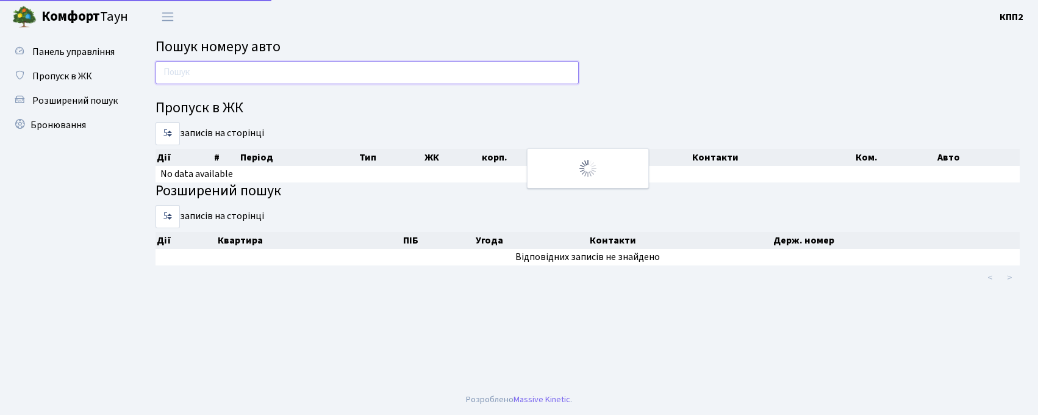
drag, startPoint x: 0, startPoint y: 0, endPoint x: 198, endPoint y: 68, distance: 209.1
click at [198, 68] on input "text" at bounding box center [367, 72] width 423 height 23
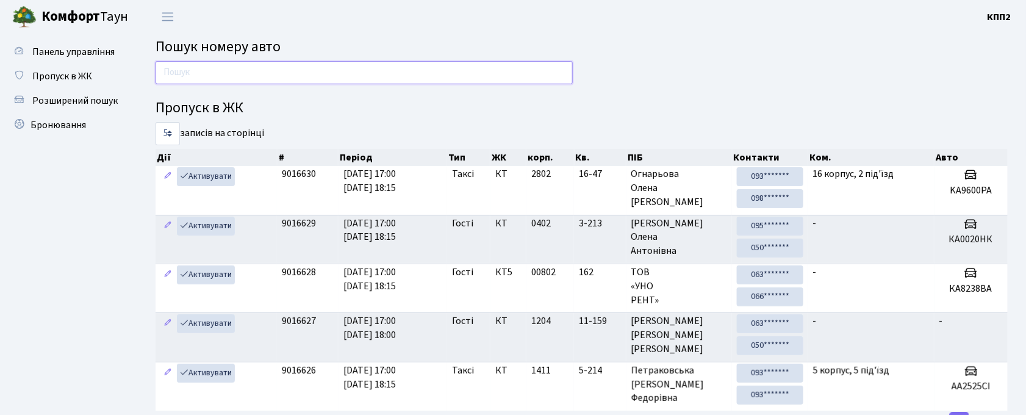
click at [189, 73] on input "text" at bounding box center [364, 72] width 417 height 23
type input "9942"
click at [66, 56] on span "Панель управління" at bounding box center [73, 51] width 82 height 13
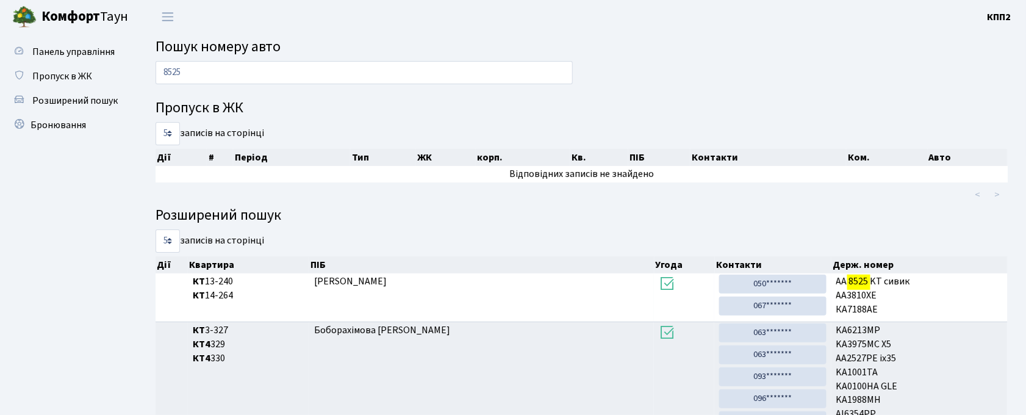
click at [223, 74] on input "8525" at bounding box center [364, 72] width 417 height 23
type input "2525"
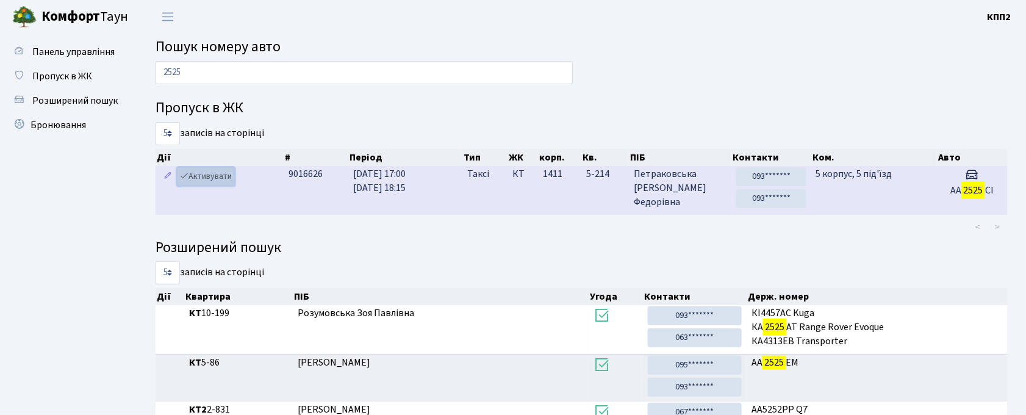
click at [196, 179] on link "Активувати" at bounding box center [206, 176] width 58 height 19
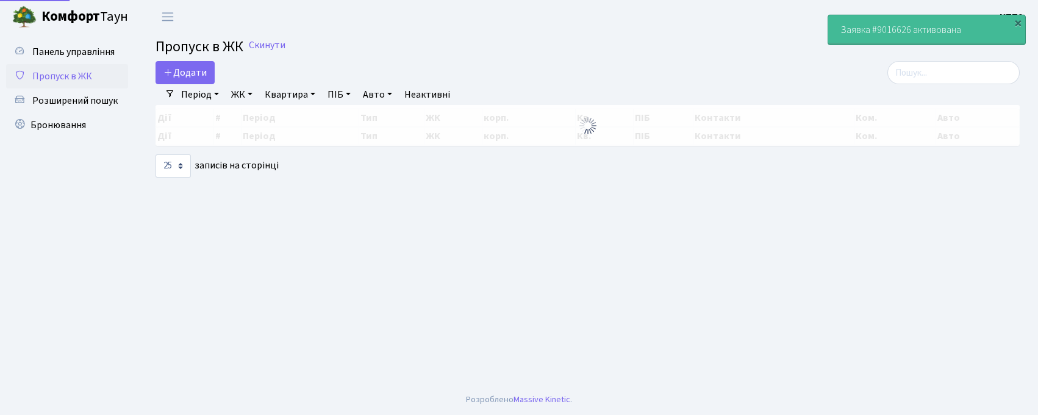
select select "25"
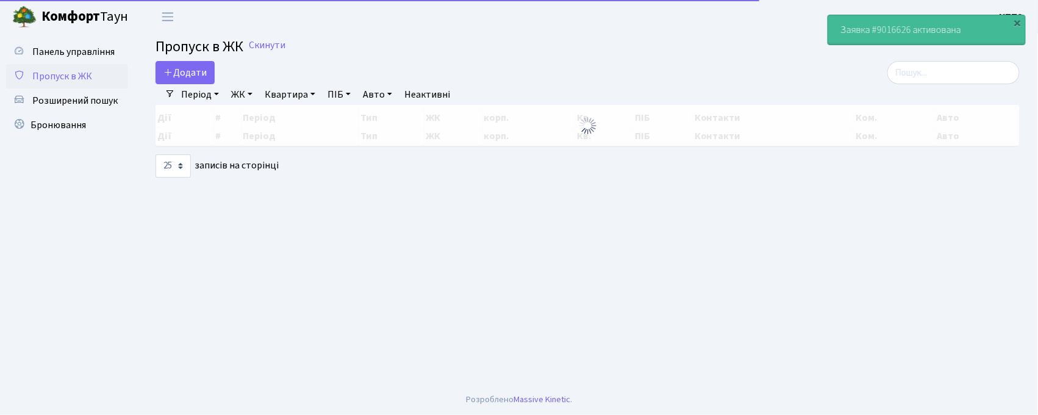
click at [964, 88] on div "Період [DATE] - [DATE] ЖК - КТ, вул. Регенераторна, 4 КТ2, просп. [STREET_ADDRE…" at bounding box center [592, 94] width 835 height 21
click at [964, 84] on input "search" at bounding box center [954, 72] width 132 height 23
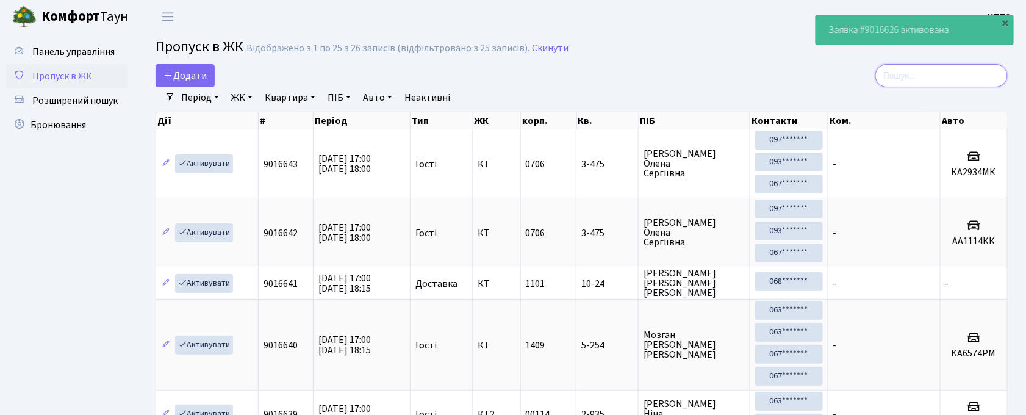
click at [960, 74] on input "search" at bounding box center [941, 75] width 132 height 23
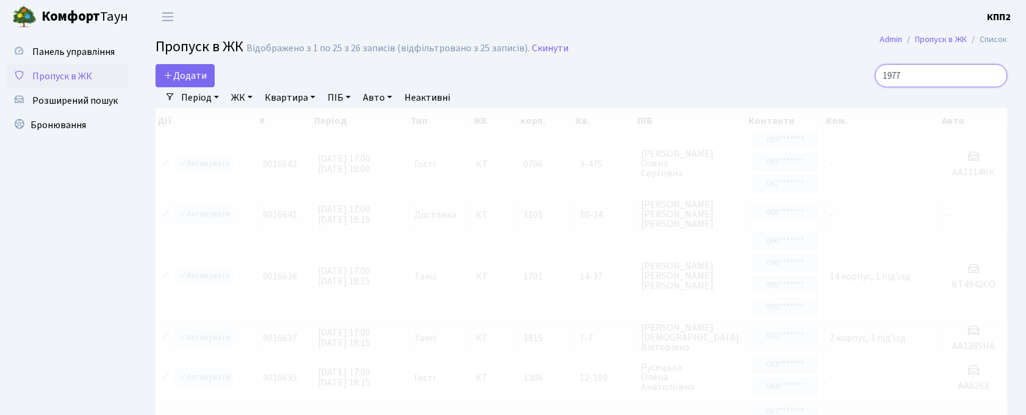
scroll to position [1, 0]
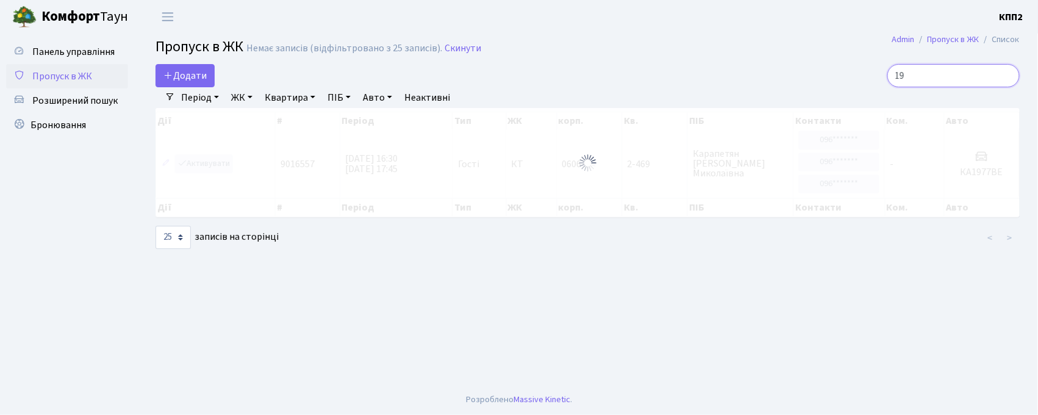
type input "1"
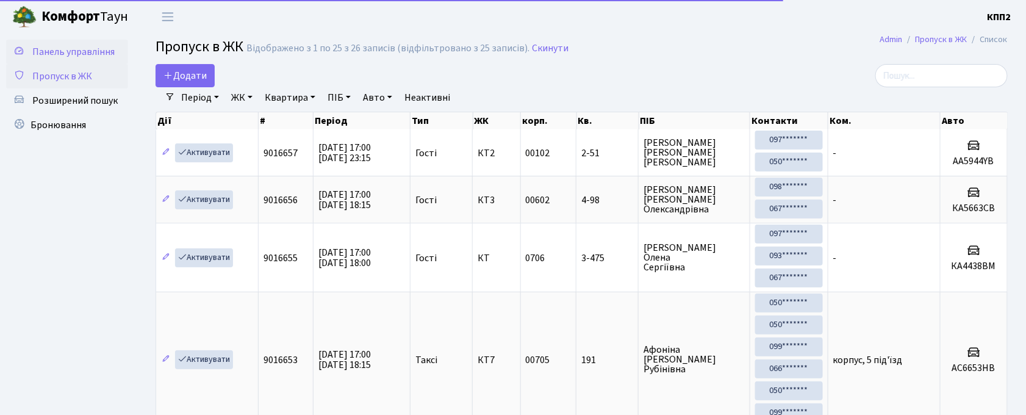
click at [88, 56] on span "Панель управління" at bounding box center [73, 51] width 82 height 13
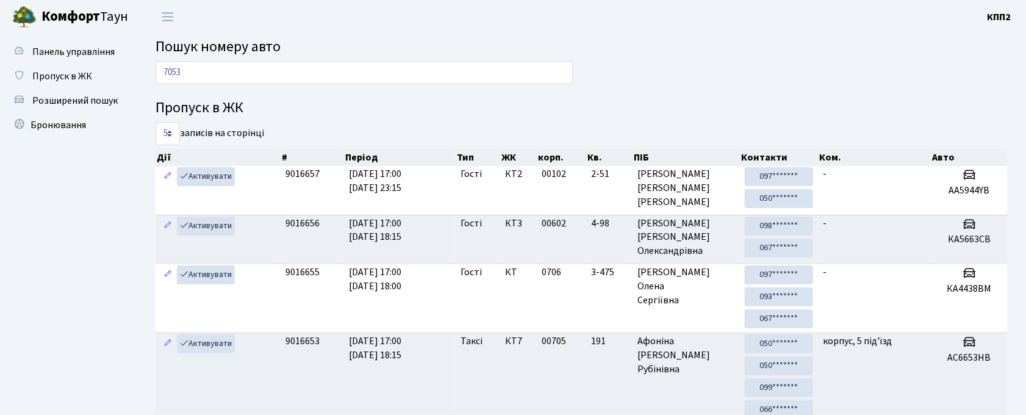
type input "7053"
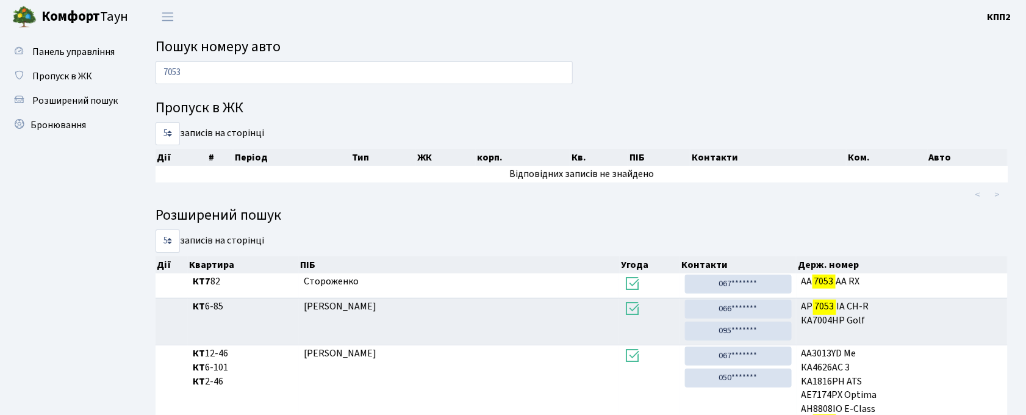
click at [228, 69] on input "7053" at bounding box center [364, 72] width 417 height 23
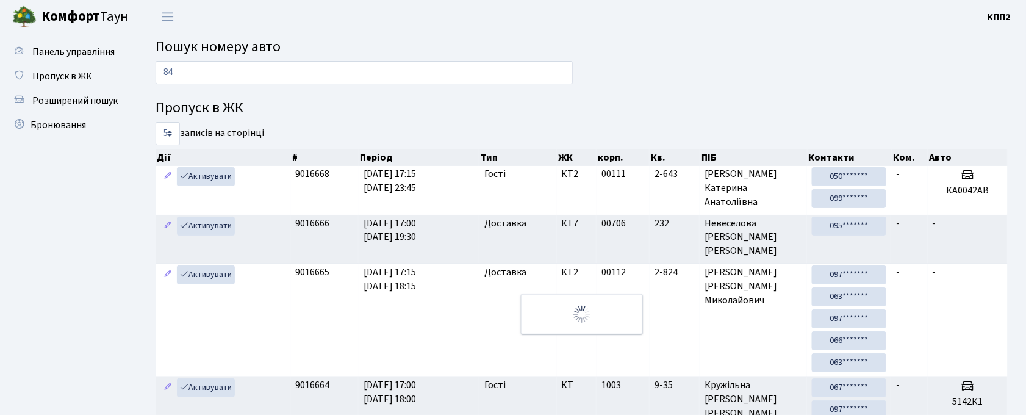
type input "8"
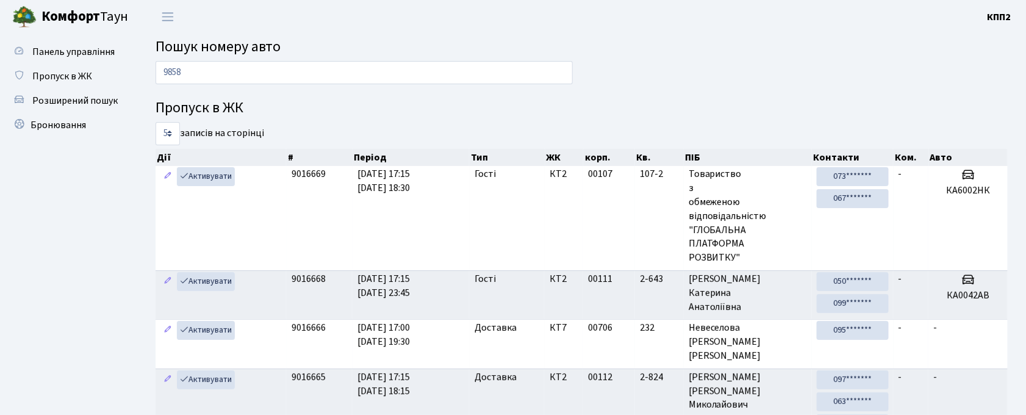
type input "9858"
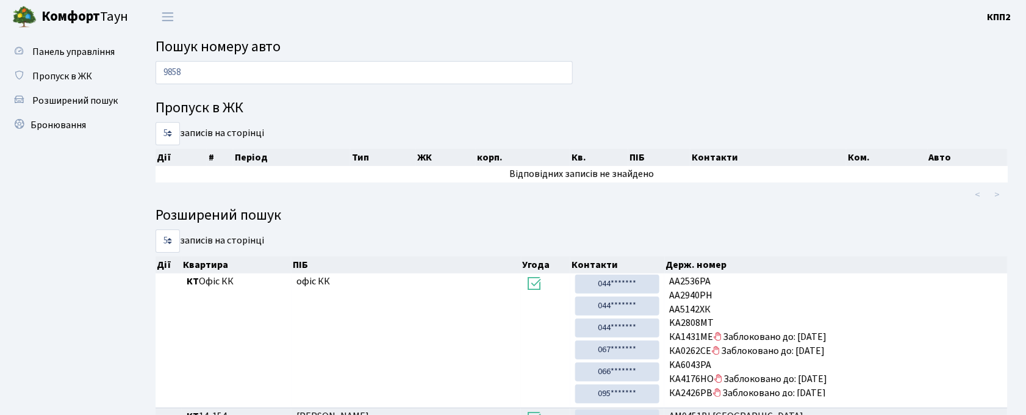
click at [437, 73] on input "9858" at bounding box center [364, 72] width 417 height 23
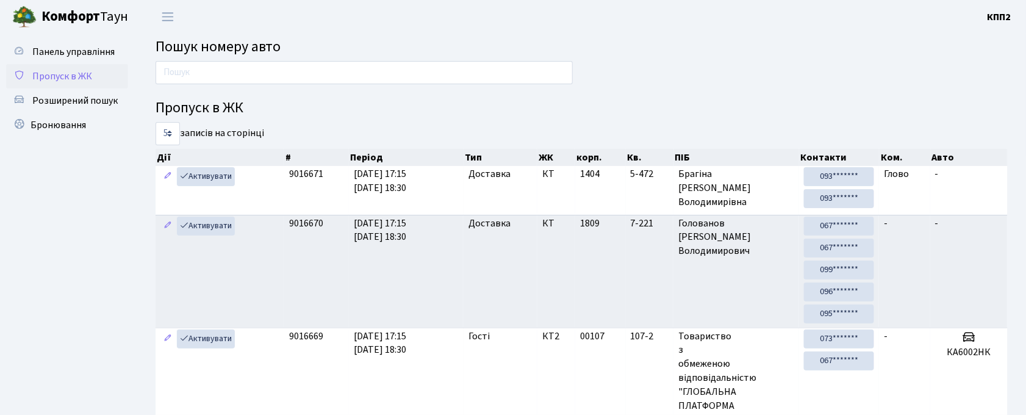
click at [93, 74] on link "Пропуск в ЖК" at bounding box center [67, 76] width 122 height 24
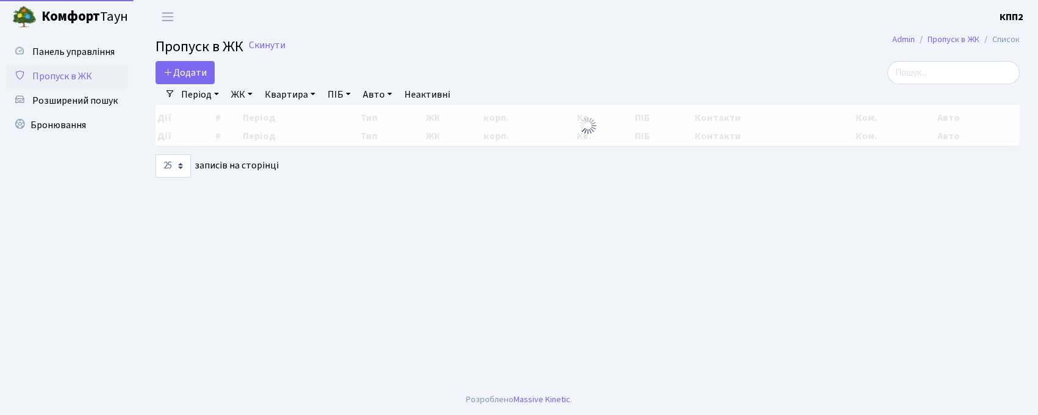
select select "25"
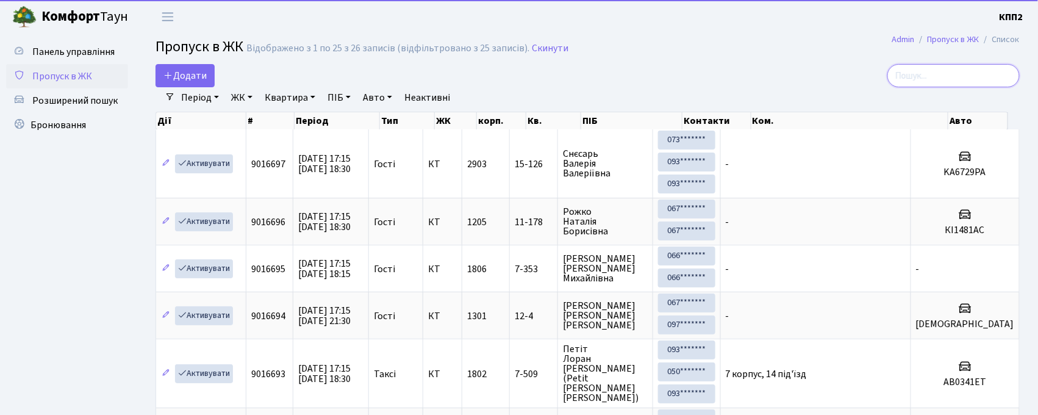
click at [960, 71] on input "search" at bounding box center [954, 75] width 132 height 23
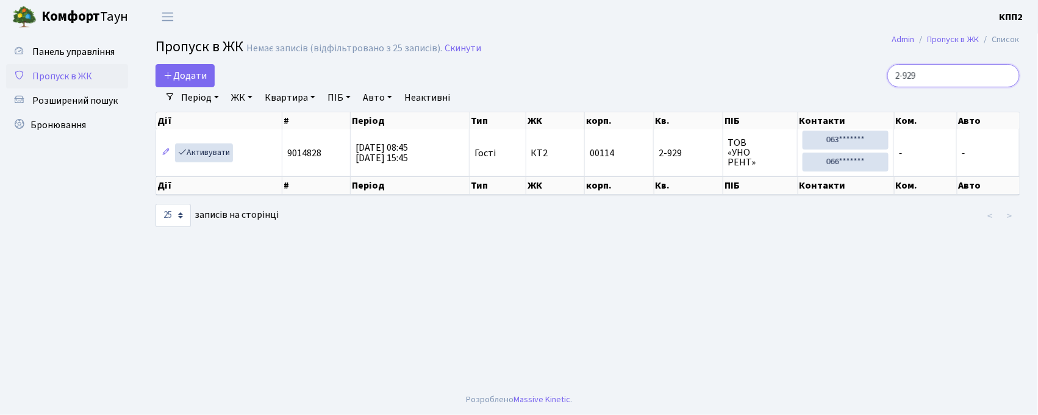
type input "2-929"
click at [48, 77] on span "Пропуск в ЖК" at bounding box center [62, 76] width 60 height 13
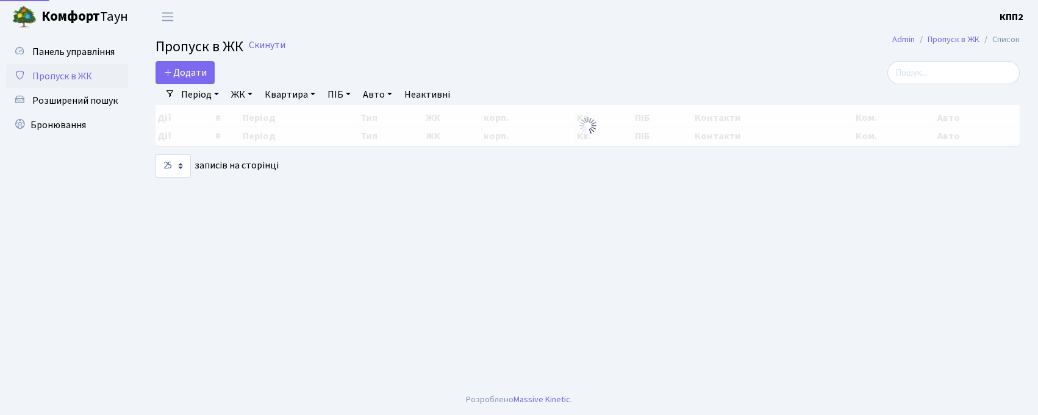
select select "25"
click at [927, 76] on input "search" at bounding box center [954, 72] width 132 height 23
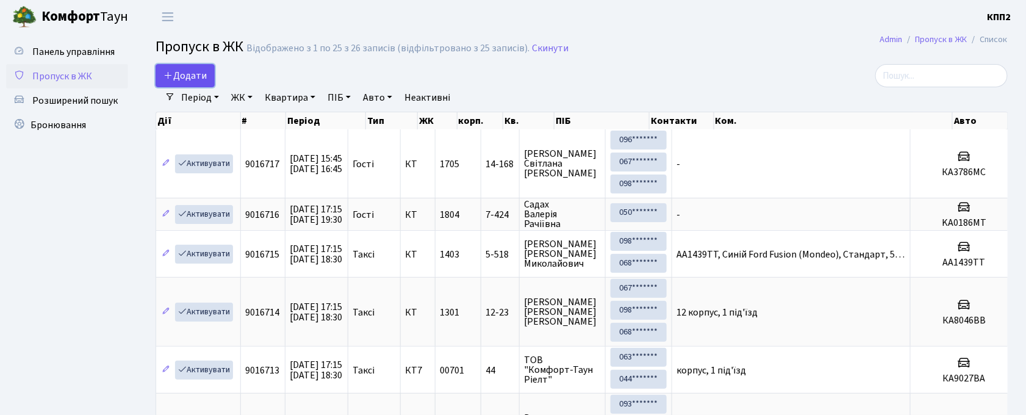
click at [212, 81] on link "Додати" at bounding box center [185, 75] width 59 height 23
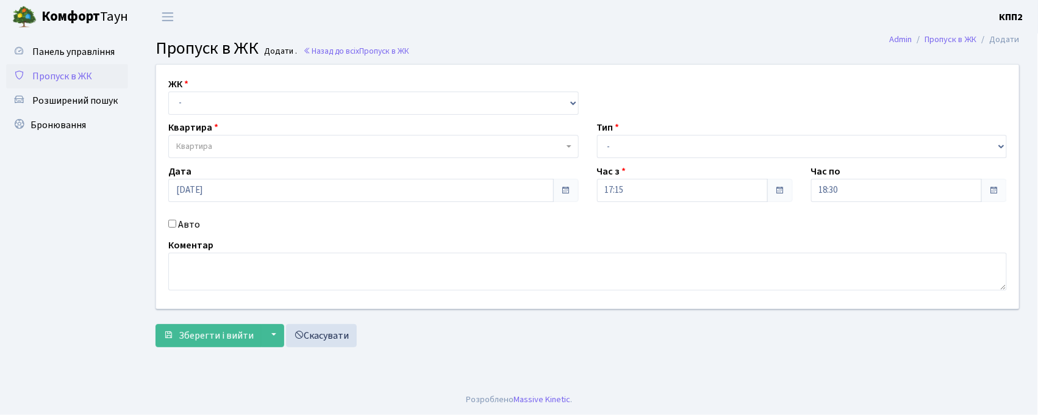
select select "271"
click at [168, 92] on select "- КТ, вул. Регенераторна, 4 КТ2, просп. [STREET_ADDRESS] [STREET_ADDRESS] [PERS…" at bounding box center [373, 103] width 411 height 23
select select
click at [243, 146] on span "Квартира" at bounding box center [369, 146] width 387 height 12
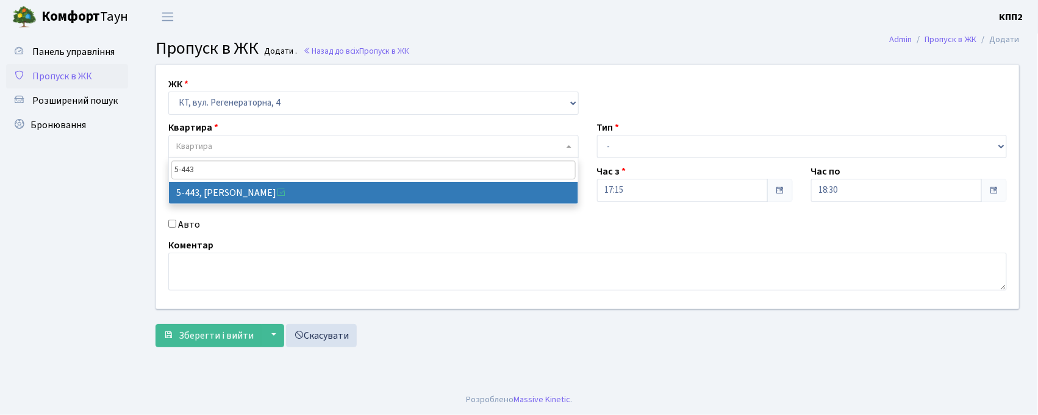
type input "5-443"
select select "2051"
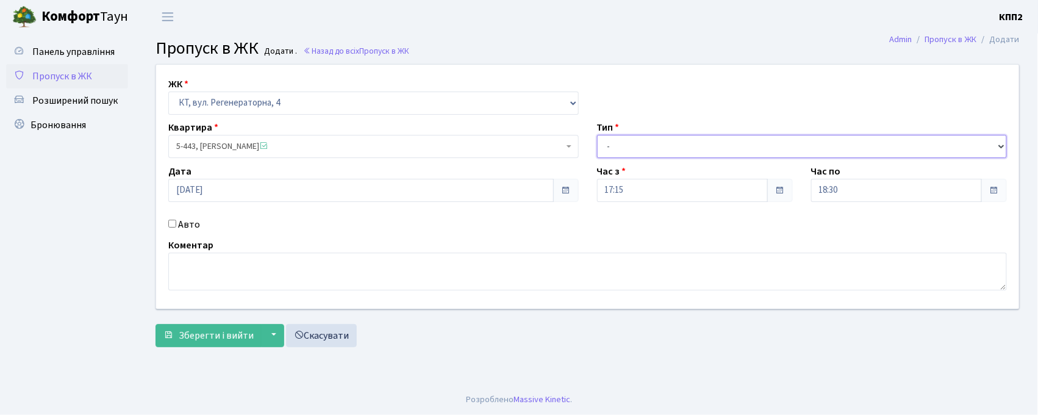
drag, startPoint x: 663, startPoint y: 137, endPoint x: 662, endPoint y: 144, distance: 6.7
click at [663, 137] on select "- Доставка Таксі Гості Сервіс" at bounding box center [802, 146] width 411 height 23
select select "3"
click at [597, 135] on select "- Доставка Таксі Гості Сервіс" at bounding box center [802, 146] width 411 height 23
click at [179, 223] on label "Авто" at bounding box center [189, 224] width 22 height 15
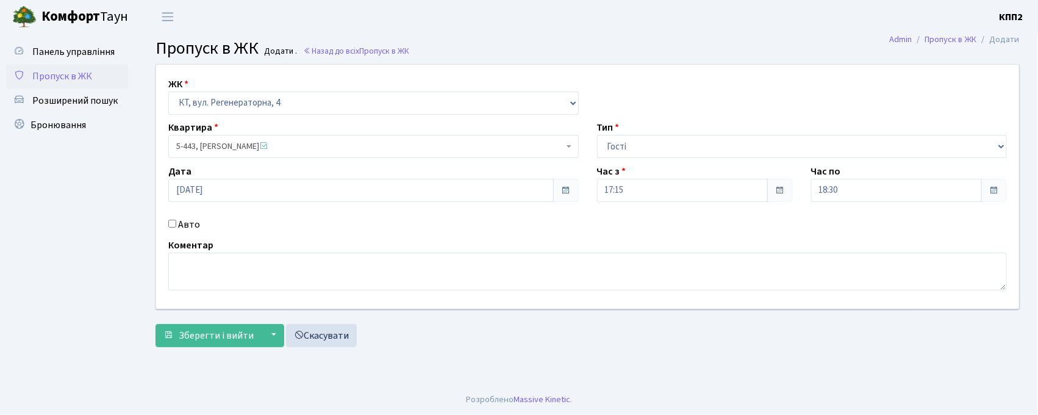
click at [176, 223] on input "Авто" at bounding box center [172, 224] width 8 height 8
checkbox input "true"
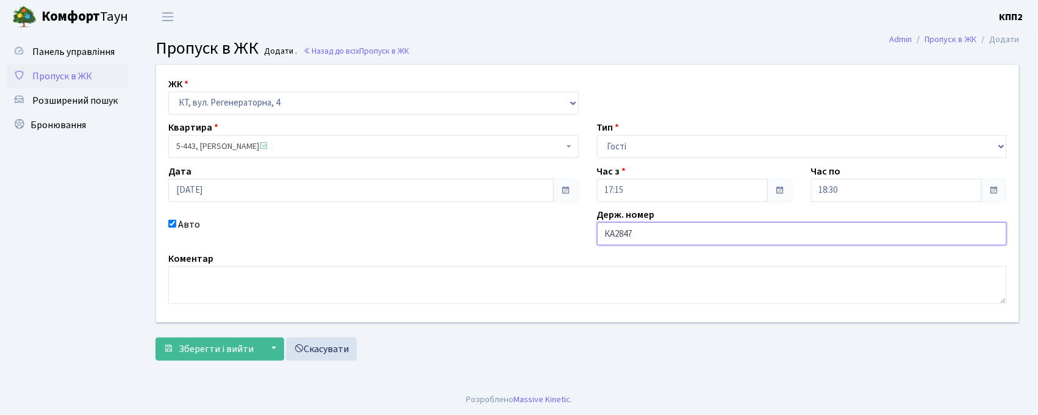
type input "[DEMOGRAPHIC_DATA]"
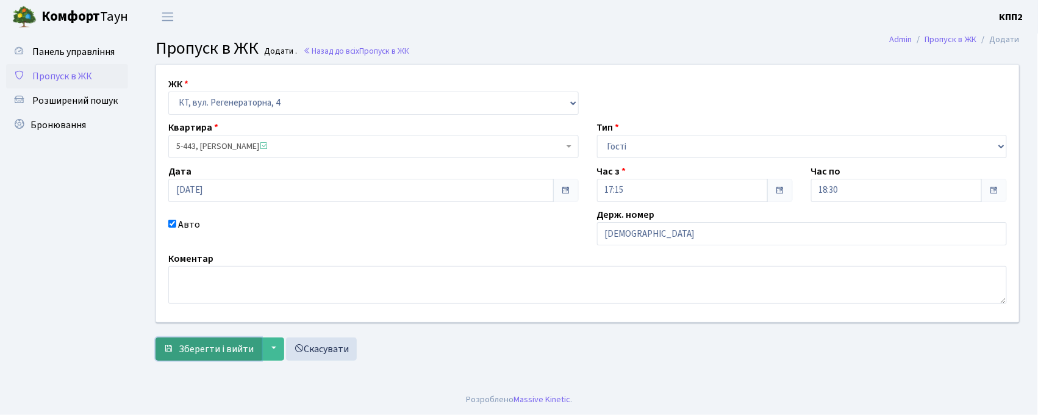
click at [179, 347] on span "Зберегти і вийти" at bounding box center [216, 348] width 75 height 13
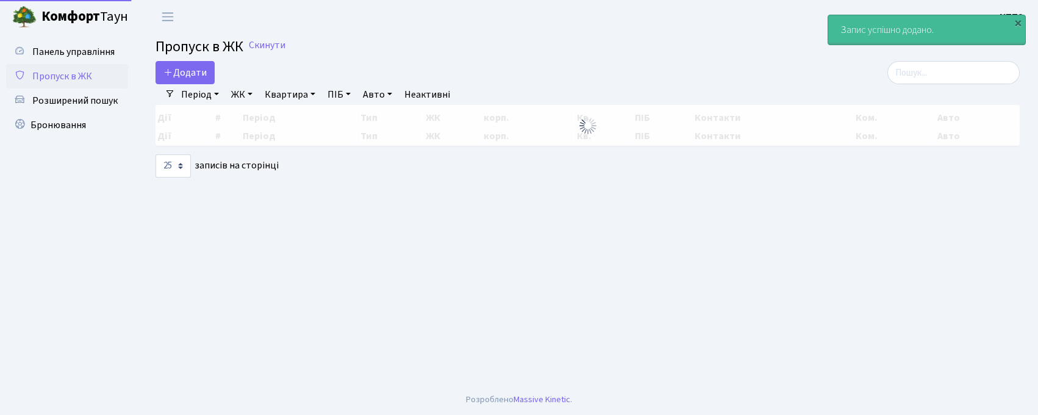
select select "25"
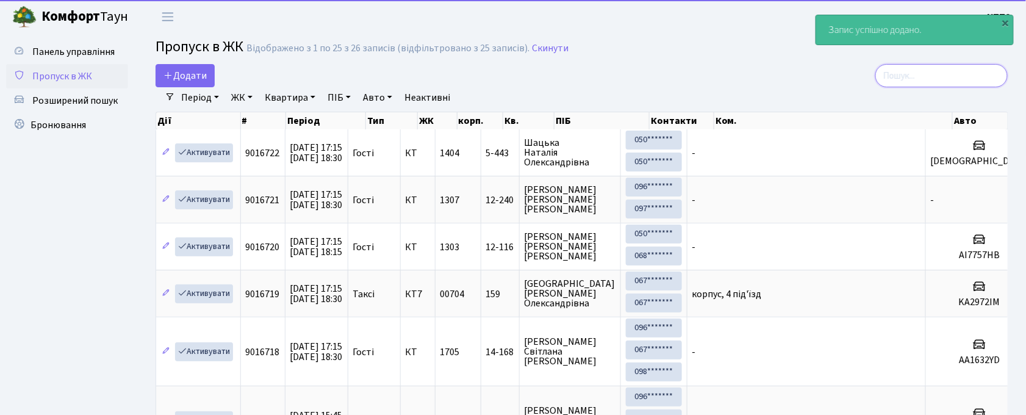
click at [959, 73] on input "search" at bounding box center [941, 75] width 132 height 23
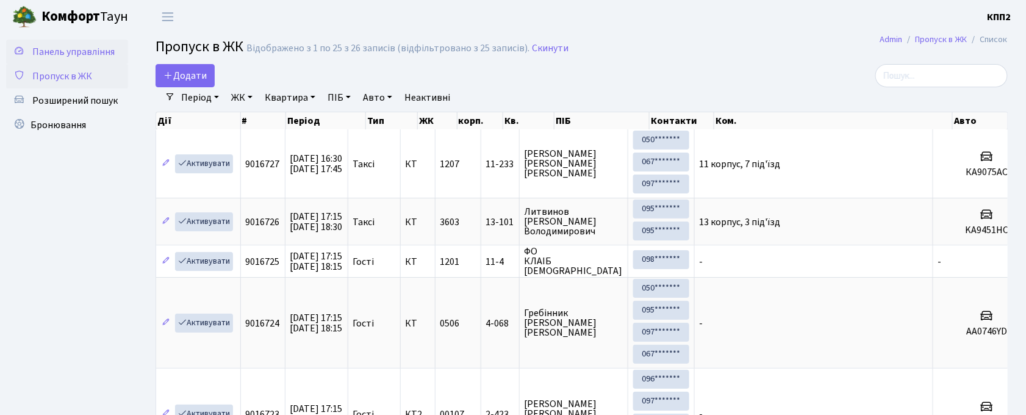
click at [91, 48] on span "Панель управління" at bounding box center [73, 51] width 82 height 13
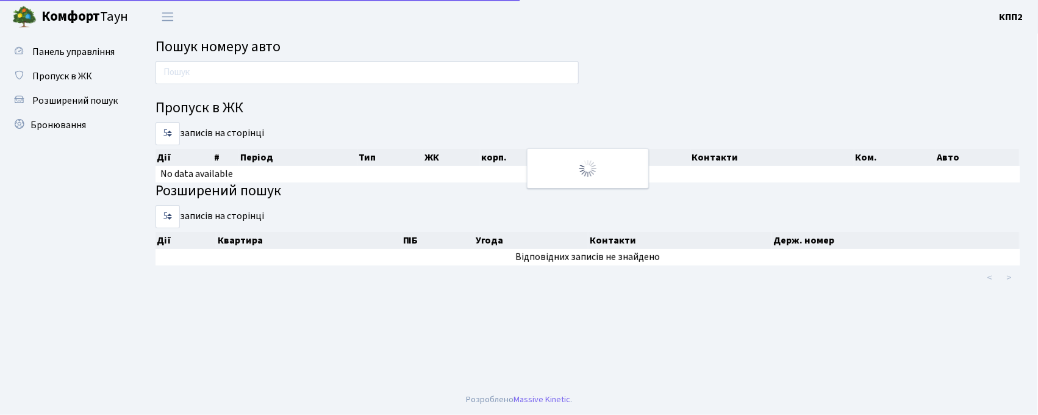
click at [277, 59] on main "Пошук номеру авто Пропуск в ЖК 5 10 25 50 записів на сторінці Дії # Період Тип …" at bounding box center [587, 209] width 901 height 351
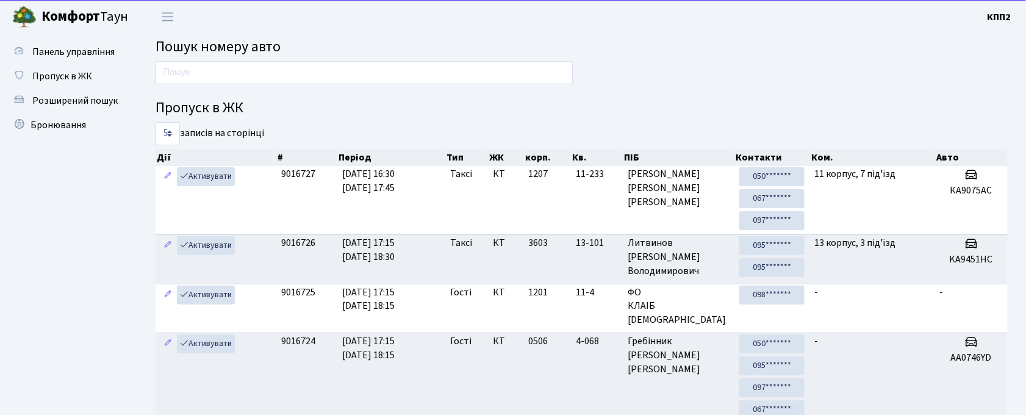
click at [277, 84] on div at bounding box center [364, 75] width 436 height 29
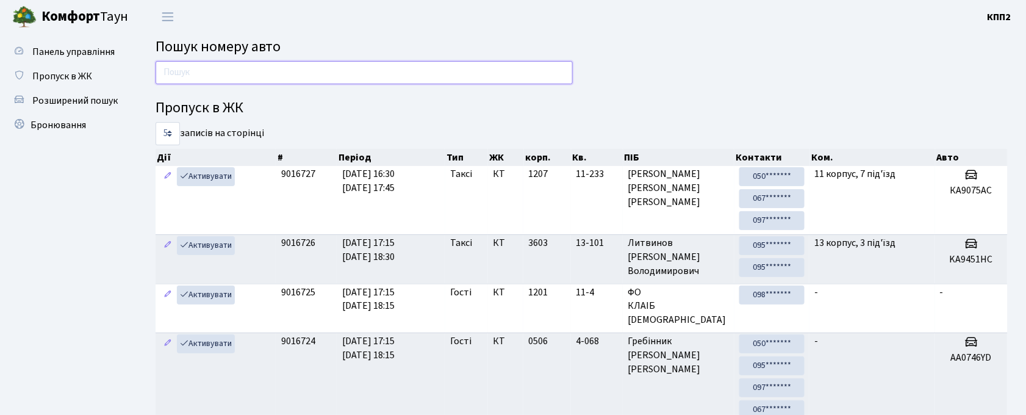
click at [281, 74] on input "text" at bounding box center [364, 72] width 417 height 23
click at [66, 66] on link "Пропуск в ЖК" at bounding box center [67, 76] width 122 height 24
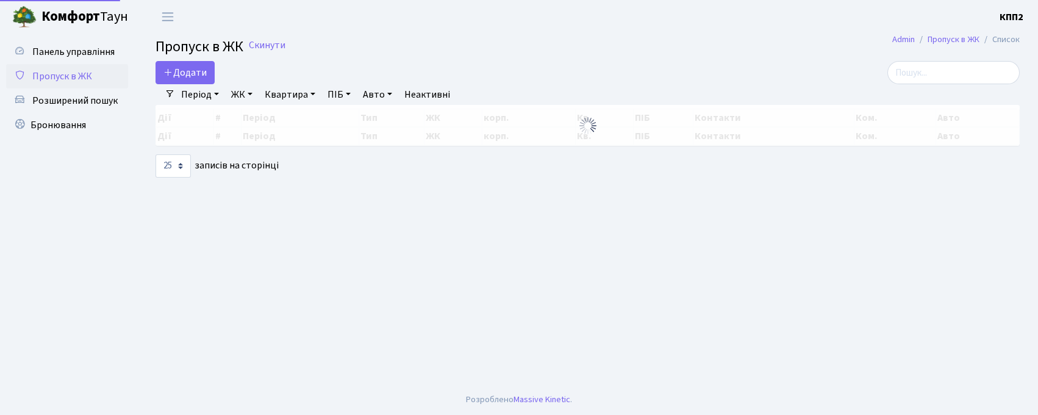
select select "25"
click at [911, 73] on input "search" at bounding box center [954, 72] width 132 height 23
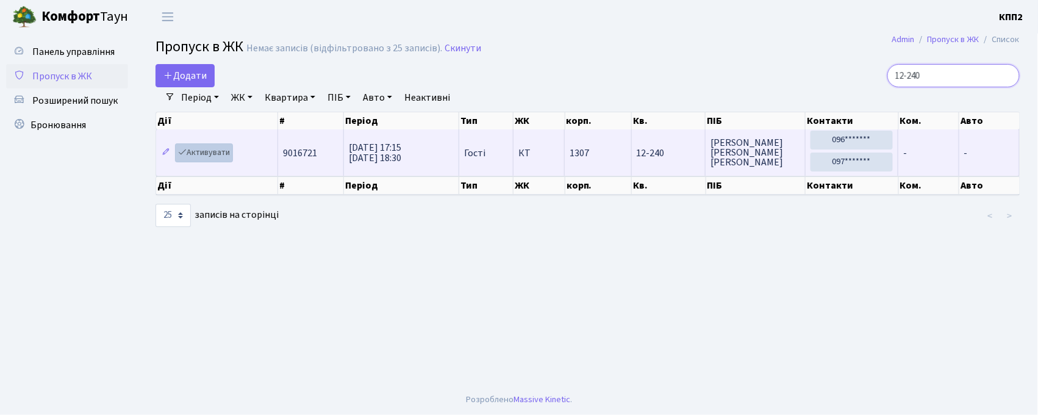
type input "12-240"
click at [193, 157] on link "Активувати" at bounding box center [204, 152] width 58 height 19
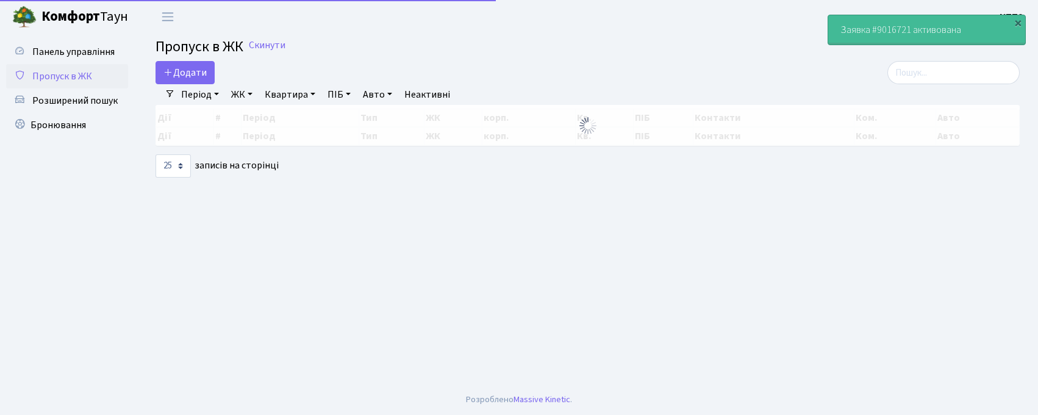
select select "25"
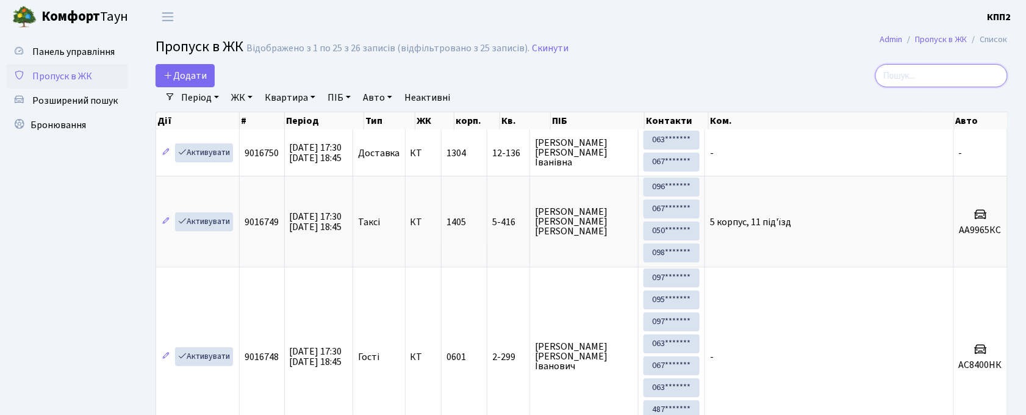
click at [976, 65] on input "search" at bounding box center [941, 75] width 132 height 23
type input "5-385"
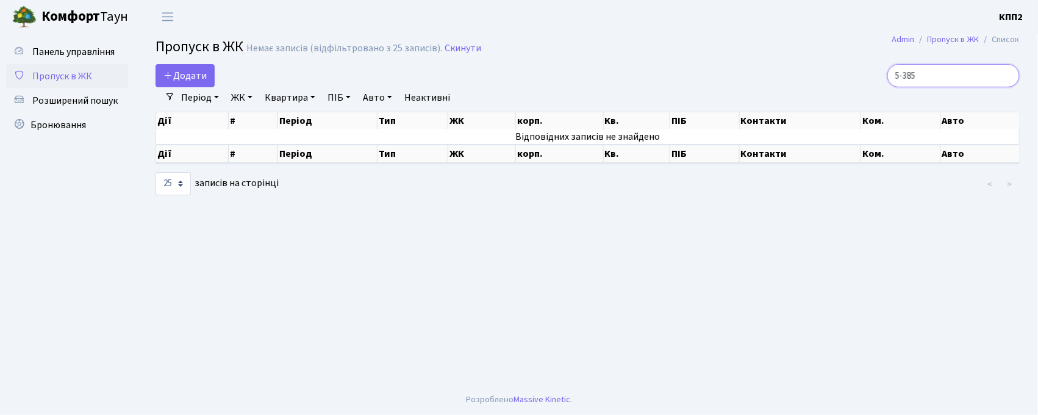
drag, startPoint x: 955, startPoint y: 79, endPoint x: 877, endPoint y: 70, distance: 78.7
click at [877, 70] on div "5-385" at bounding box center [882, 75] width 276 height 23
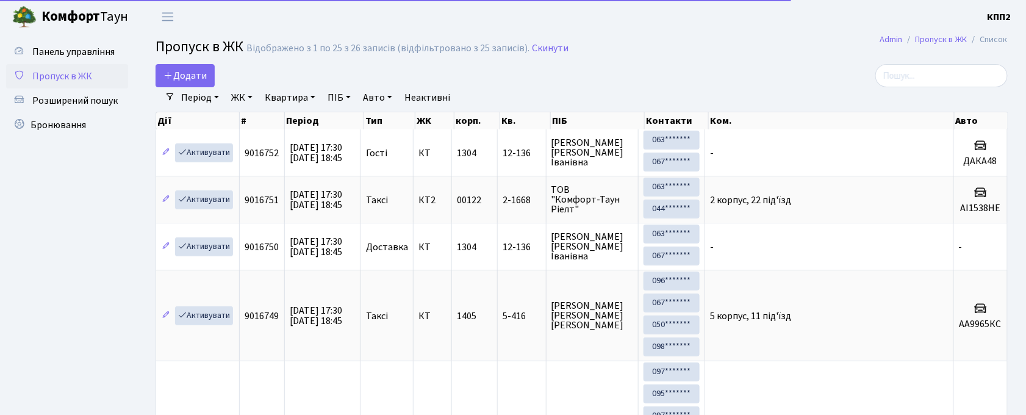
click at [310, 103] on link "Квартира" at bounding box center [290, 97] width 60 height 21
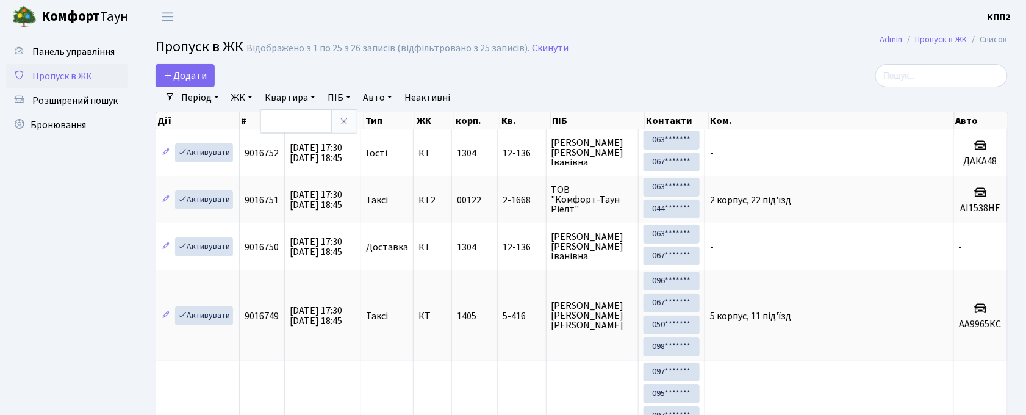
click at [345, 103] on link "ПІБ" at bounding box center [339, 97] width 33 height 21
click at [347, 126] on input "text" at bounding box center [358, 121] width 71 height 23
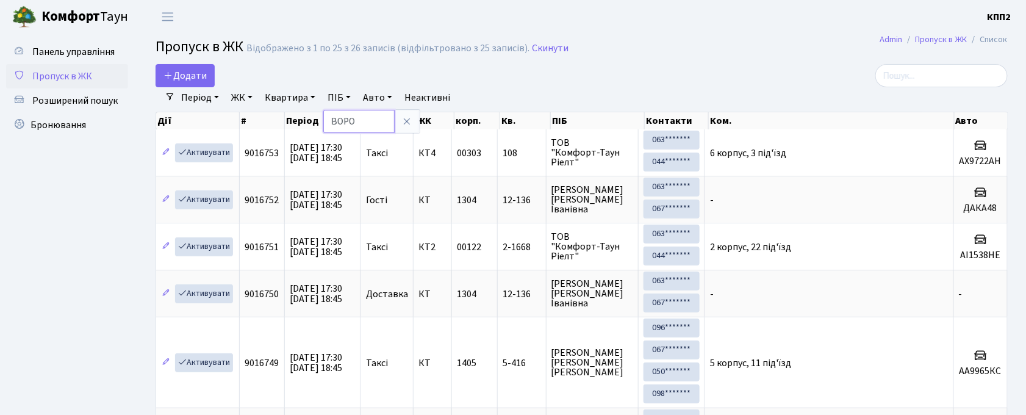
type input "ВОРО"
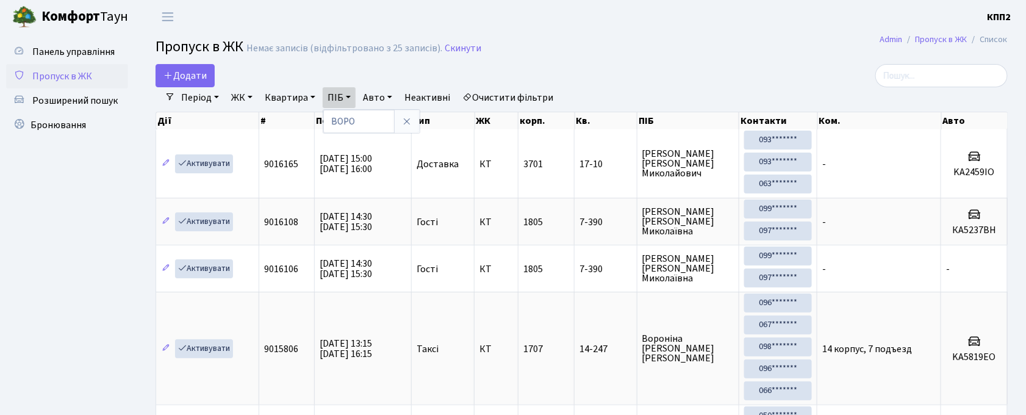
click at [57, 74] on span "Пропуск в ЖК" at bounding box center [62, 76] width 60 height 13
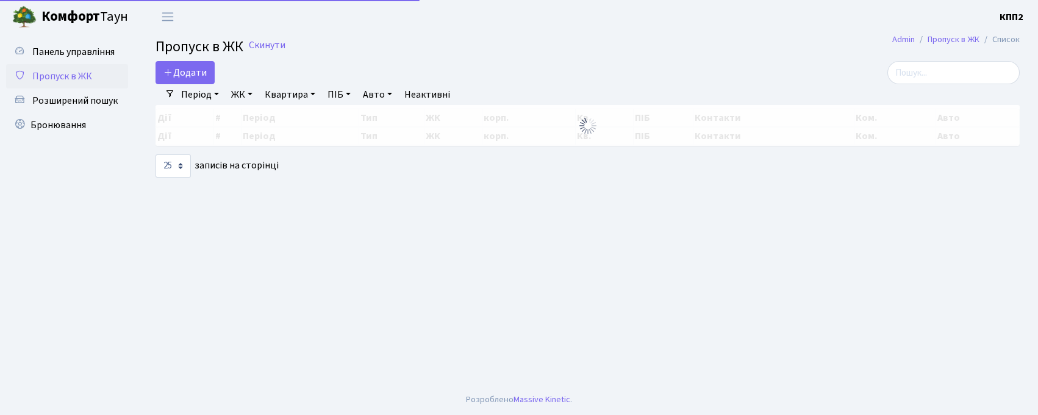
select select "25"
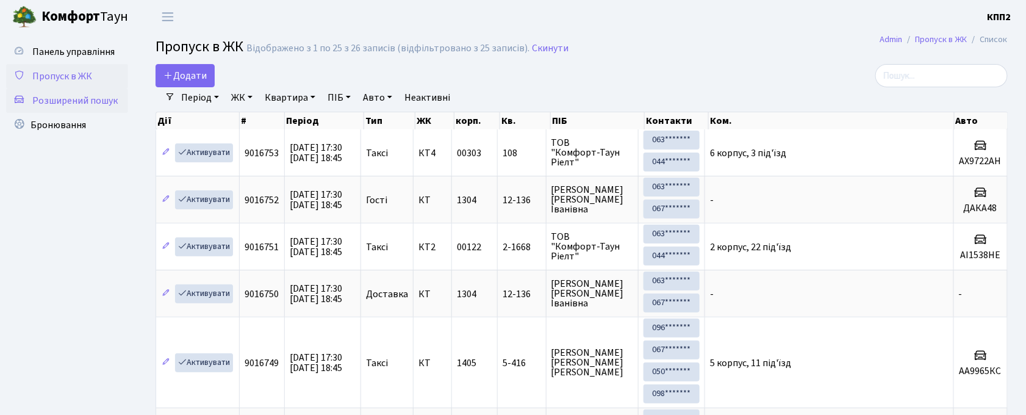
click at [71, 98] on span "Розширений пошук" at bounding box center [74, 100] width 85 height 13
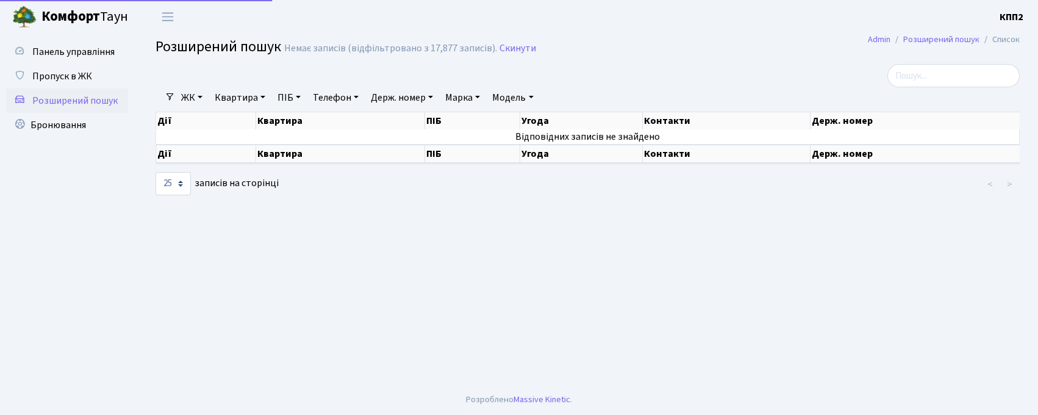
select select "25"
click at [245, 93] on link "Квартира" at bounding box center [240, 97] width 60 height 21
type input "5-385"
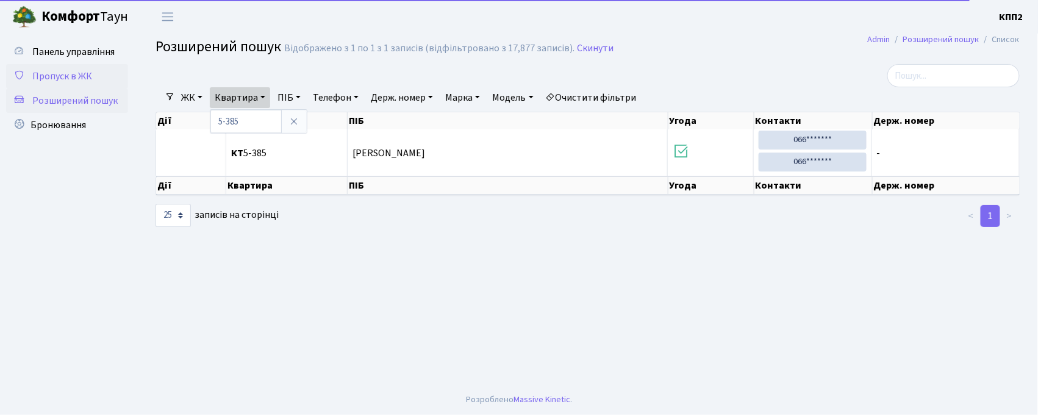
click at [49, 87] on link "Пропуск в ЖК" at bounding box center [67, 76] width 122 height 24
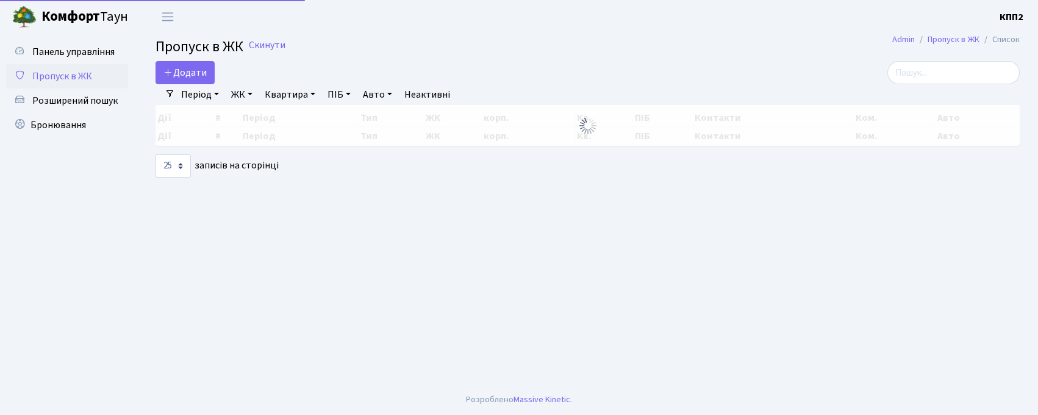
select select "25"
click at [55, 76] on span "Пропуск в ЖК" at bounding box center [62, 76] width 60 height 13
select select "25"
click at [946, 76] on input "search" at bounding box center [954, 72] width 132 height 23
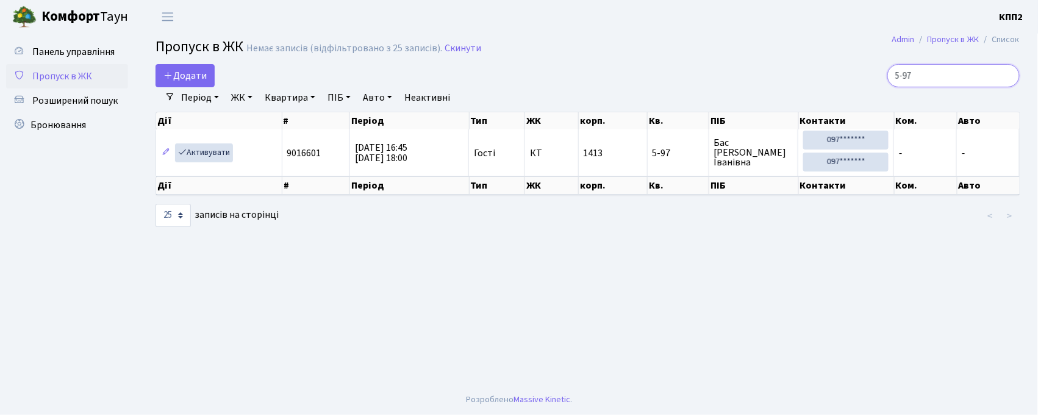
type input "5-97"
click at [79, 76] on span "Пропуск в ЖК" at bounding box center [62, 76] width 60 height 13
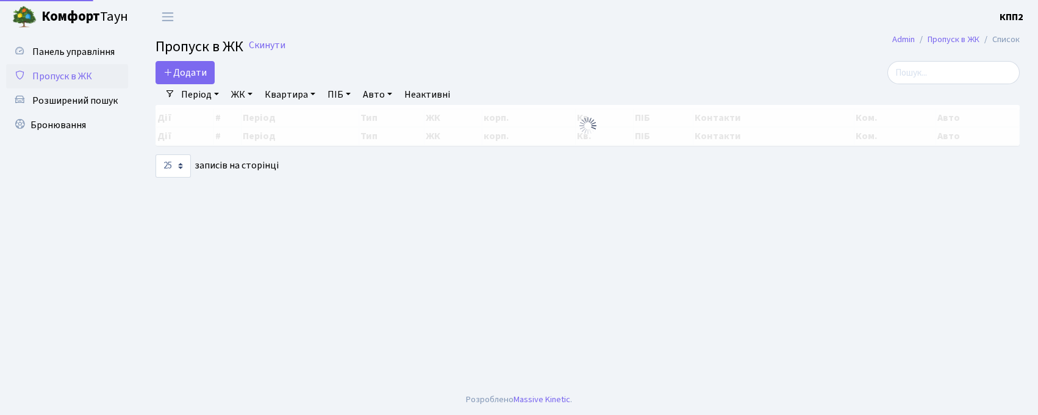
select select "25"
click at [931, 72] on input "search" at bounding box center [954, 72] width 132 height 23
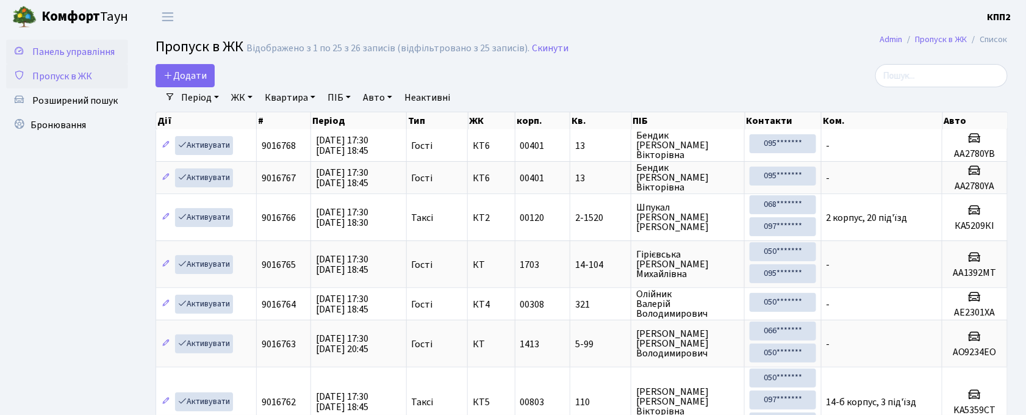
click at [64, 51] on span "Панель управління" at bounding box center [73, 51] width 82 height 13
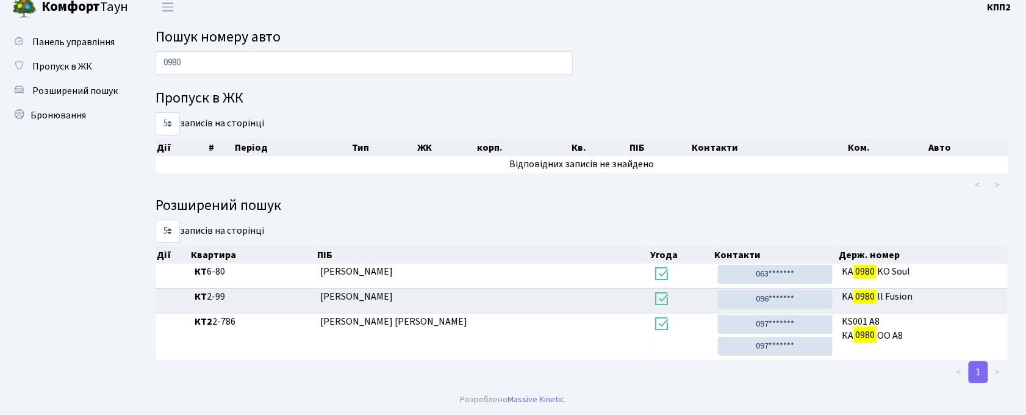
scroll to position [11, 0]
type input "0"
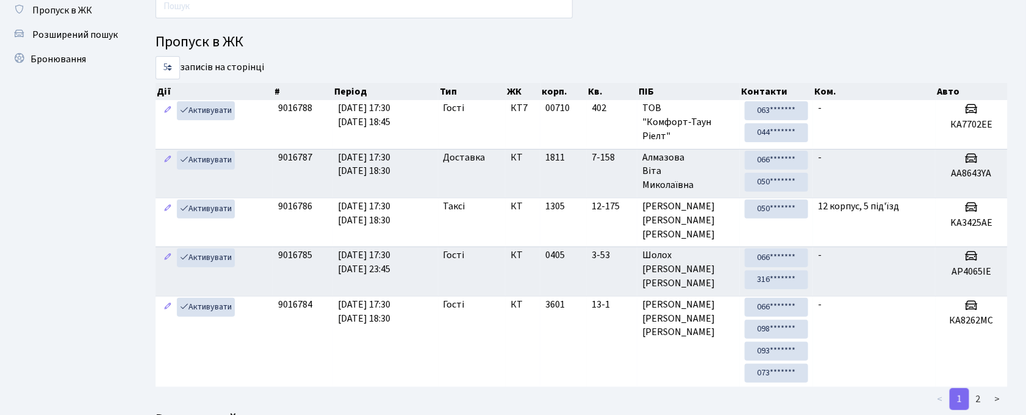
scroll to position [0, 0]
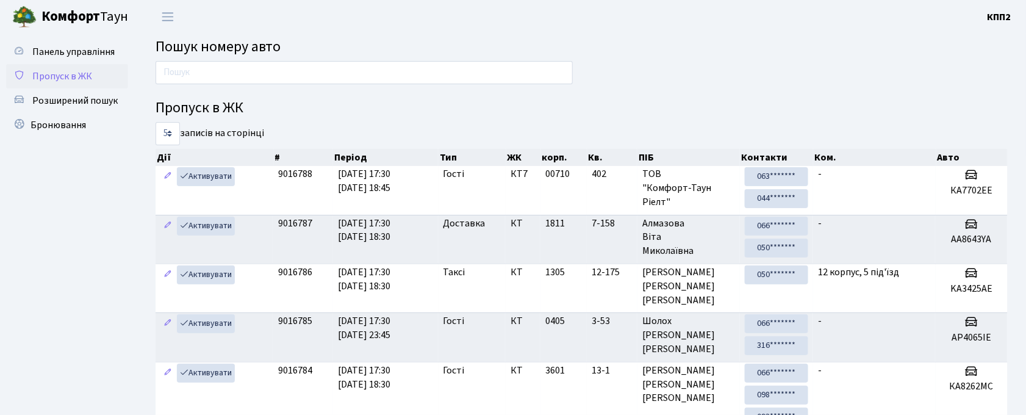
click at [89, 74] on span "Пропуск в ЖК" at bounding box center [62, 76] width 60 height 13
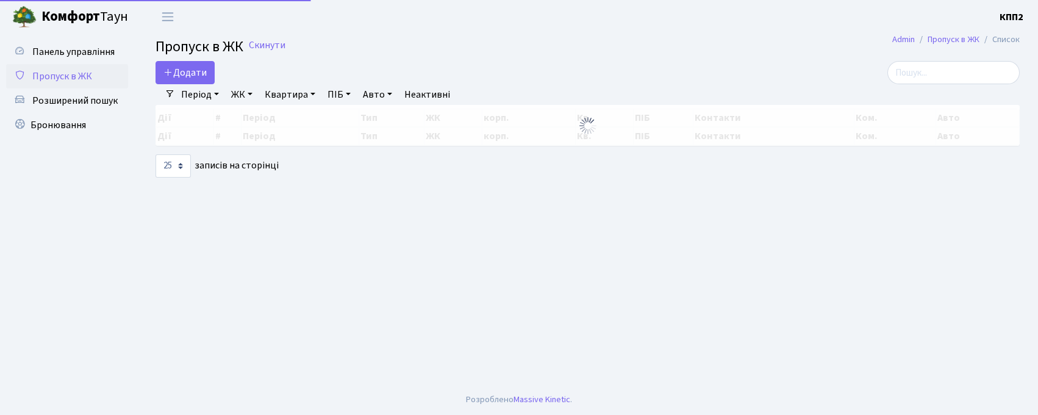
select select "25"
click at [176, 55] on span "Пропуск в ЖК" at bounding box center [200, 46] width 88 height 21
click at [185, 71] on span "Додати" at bounding box center [184, 72] width 43 height 13
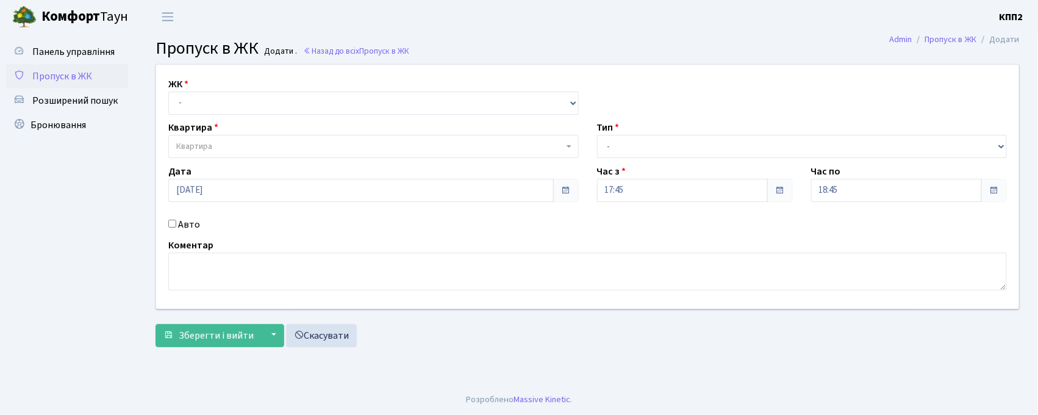
select select "271"
click at [168, 92] on select "- КТ, вул. Регенераторна, 4 КТ2, просп. [STREET_ADDRESS] [STREET_ADDRESS] [PERS…" at bounding box center [373, 103] width 411 height 23
select select
click at [225, 143] on span "Квартира" at bounding box center [369, 146] width 387 height 12
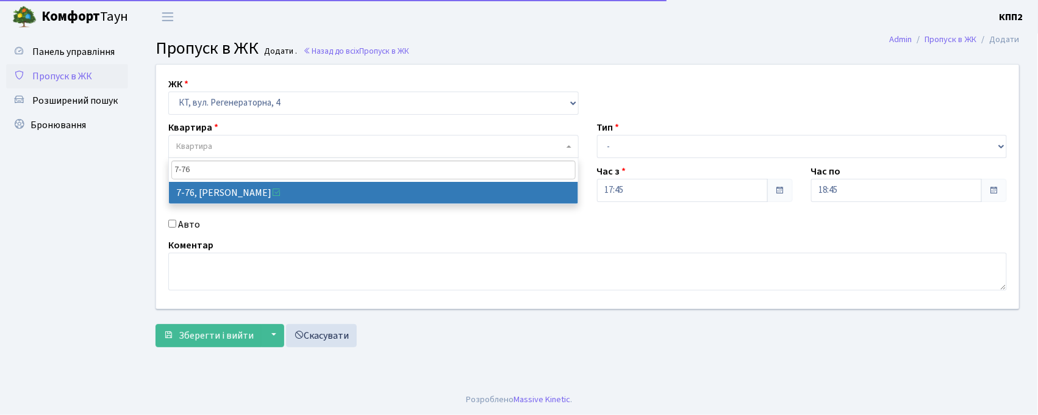
type input "7-76"
select select "5077"
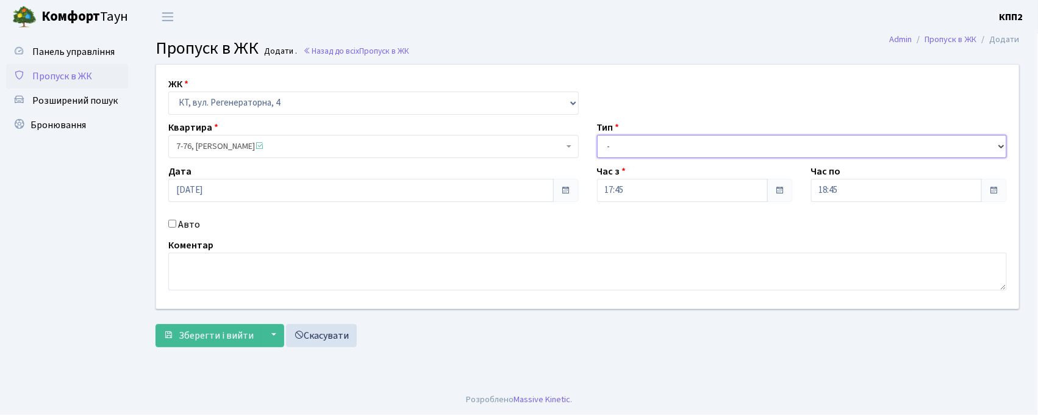
drag, startPoint x: 638, startPoint y: 135, endPoint x: 640, endPoint y: 157, distance: 22.0
click at [638, 135] on select "- Доставка Таксі Гості Сервіс" at bounding box center [802, 146] width 411 height 23
select select "3"
click at [597, 135] on select "- Доставка Таксі Гості Сервіс" at bounding box center [802, 146] width 411 height 23
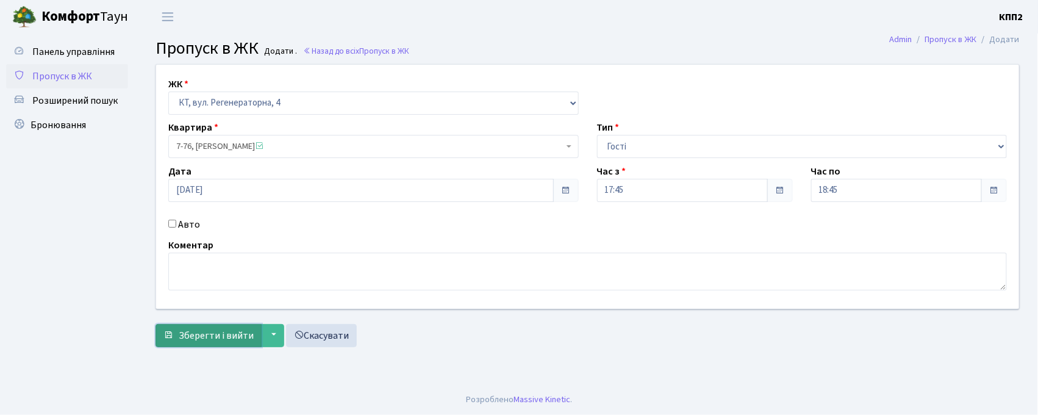
click at [215, 337] on span "Зберегти і вийти" at bounding box center [216, 335] width 75 height 13
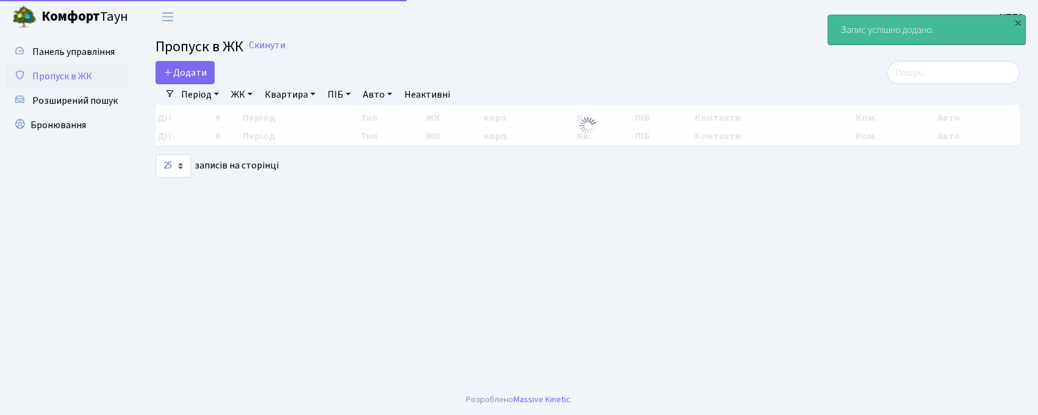
select select "25"
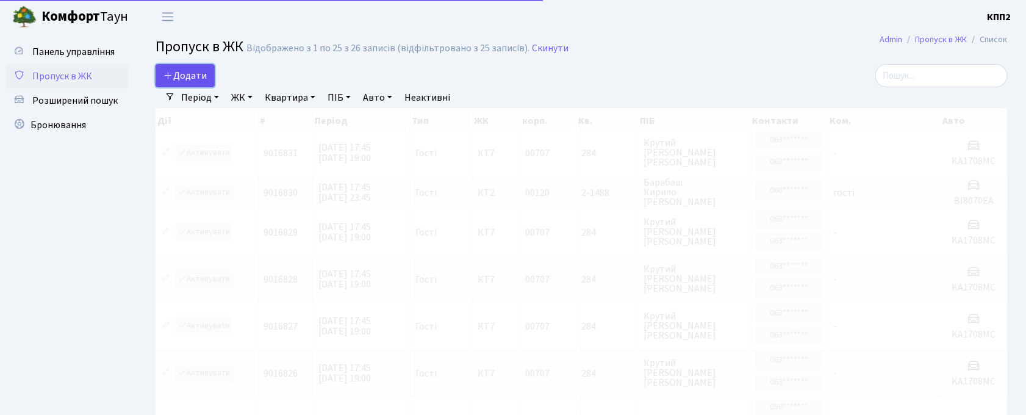
click at [185, 68] on link "Додати" at bounding box center [185, 75] width 59 height 23
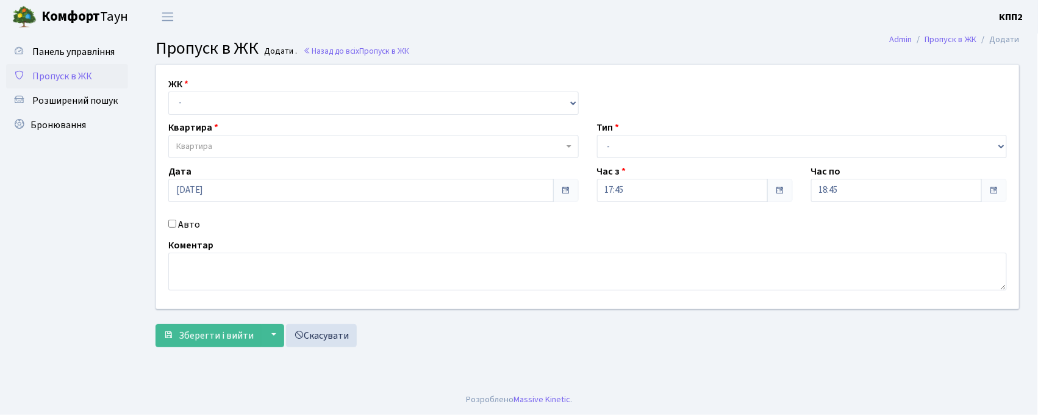
select select "271"
click at [168, 92] on select "- КТ, вул. Регенераторна, 4 КТ2, просп. [STREET_ADDRESS] [STREET_ADDRESS] [PERS…" at bounding box center [373, 103] width 411 height 23
select select
click at [229, 150] on span "Квартира" at bounding box center [369, 146] width 387 height 12
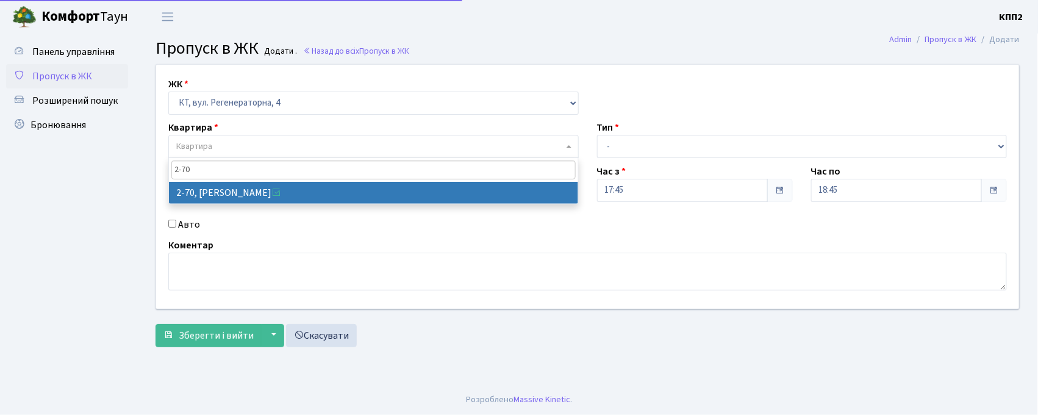
type input "2-70"
select select "639"
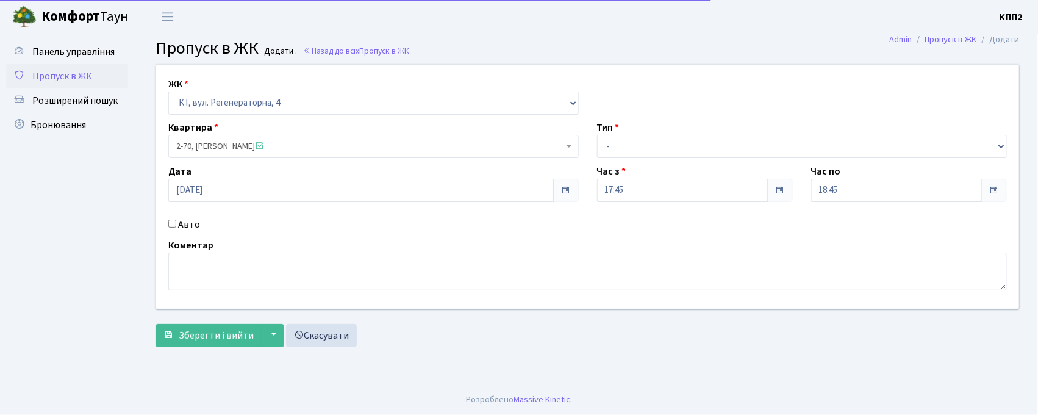
click at [184, 223] on label "Авто" at bounding box center [189, 224] width 22 height 15
click at [176, 223] on input "Авто" at bounding box center [172, 224] width 8 height 8
checkbox input "true"
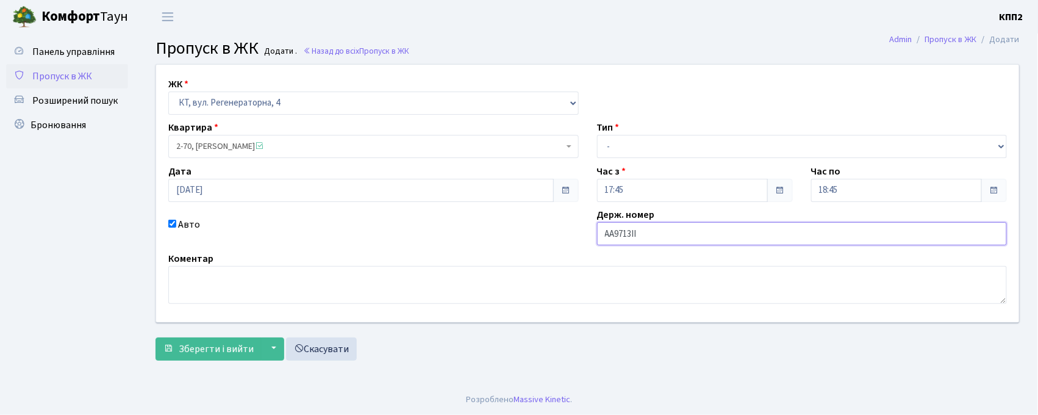
type input "АА9713ІІ"
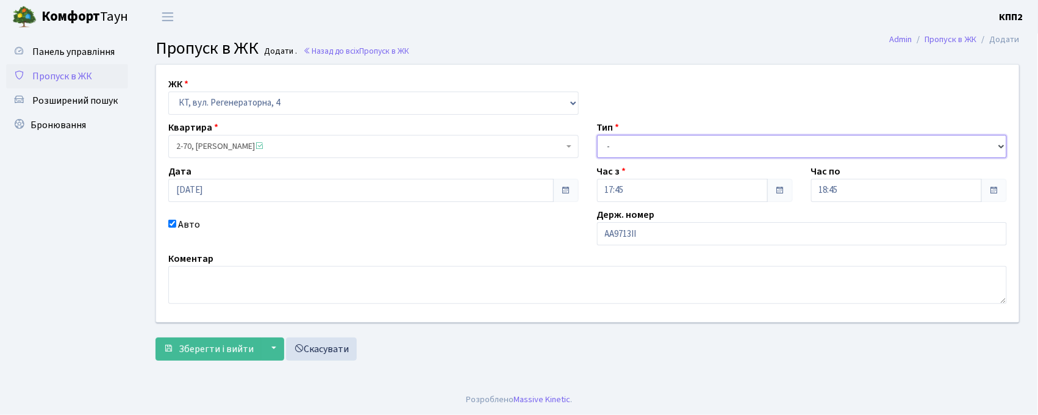
click at [638, 151] on select "- Доставка Таксі Гості Сервіс" at bounding box center [802, 146] width 411 height 23
select select "1"
click at [597, 135] on select "- Доставка Таксі Гості Сервіс" at bounding box center [802, 146] width 411 height 23
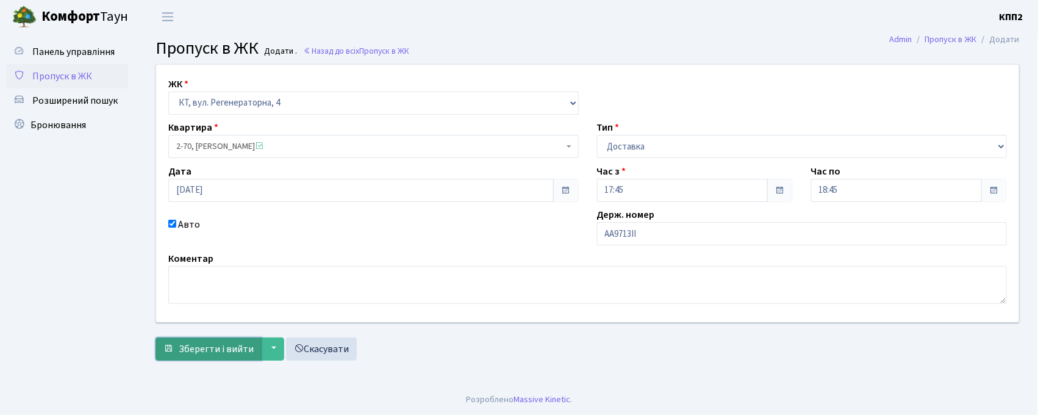
click at [234, 359] on button "Зберегти і вийти" at bounding box center [209, 348] width 106 height 23
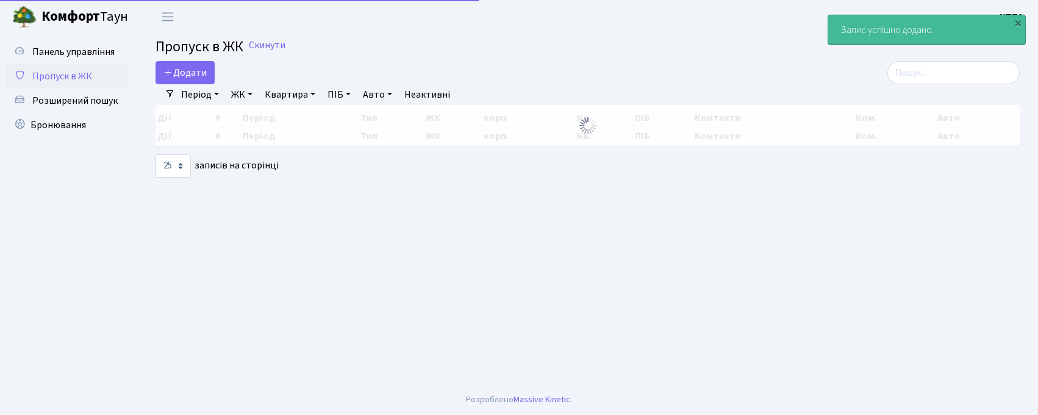
select select "25"
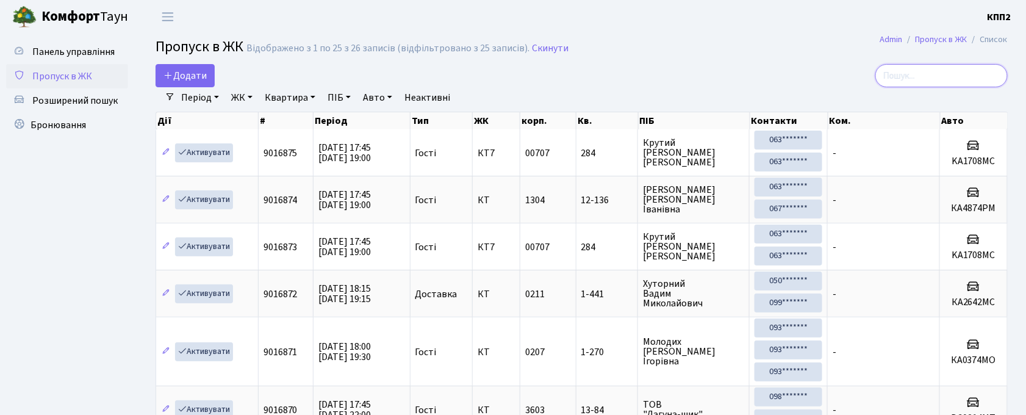
click at [903, 77] on input "search" at bounding box center [941, 75] width 132 height 23
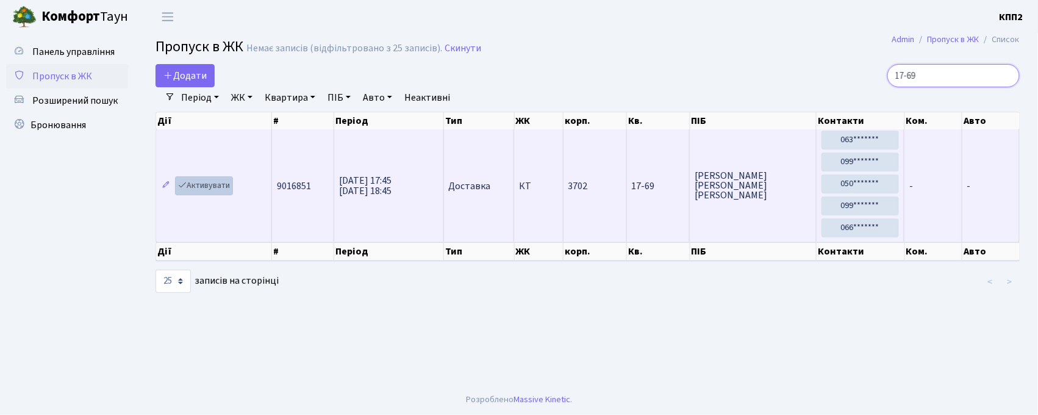
type input "17-69"
click at [223, 189] on link "Активувати" at bounding box center [204, 185] width 58 height 19
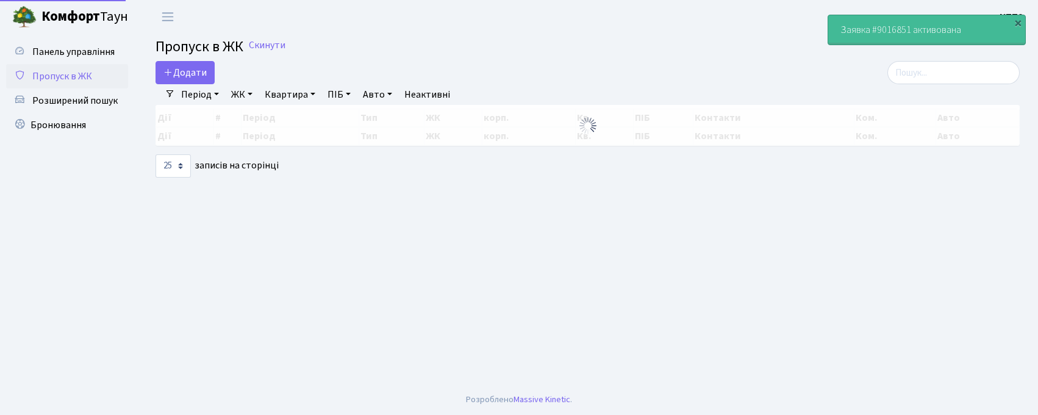
select select "25"
click at [957, 66] on input "search" at bounding box center [954, 72] width 132 height 23
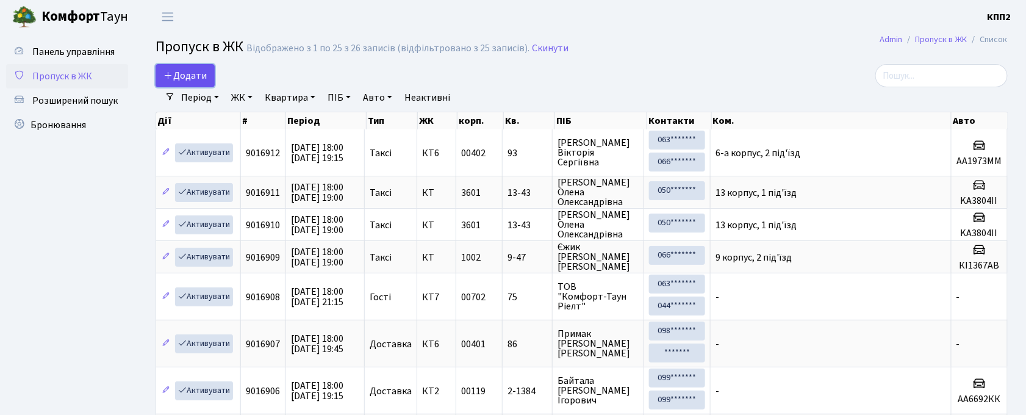
click at [189, 67] on link "Додати" at bounding box center [185, 75] width 59 height 23
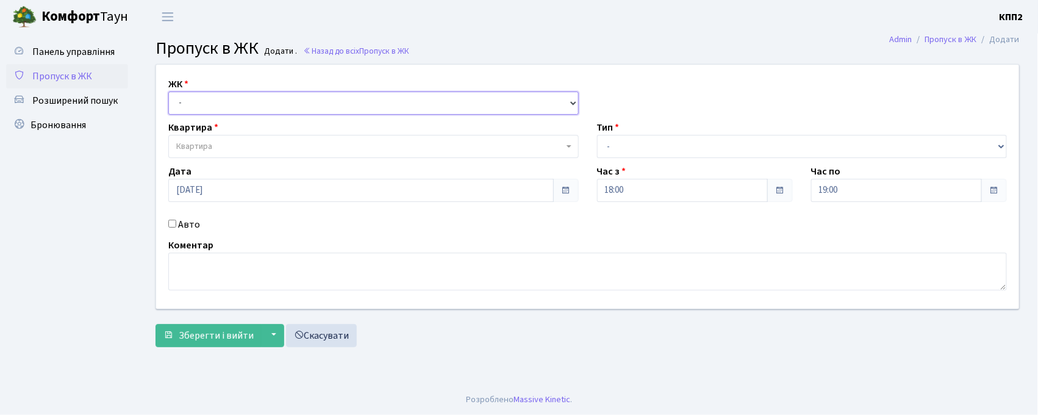
drag, startPoint x: 228, startPoint y: 98, endPoint x: 227, endPoint y: 113, distance: 14.7
click at [226, 101] on select "- КТ, вул. Регенераторна, 4 КТ2, просп. Соборності, 17 КТ3, вул. Березнева, 16 …" at bounding box center [373, 103] width 411 height 23
select select "271"
click at [168, 92] on select "- КТ, вул. Регенераторна, 4 КТ2, просп. Соборності, 17 КТ3, вул. Березнева, 16 …" at bounding box center [373, 103] width 411 height 23
select select
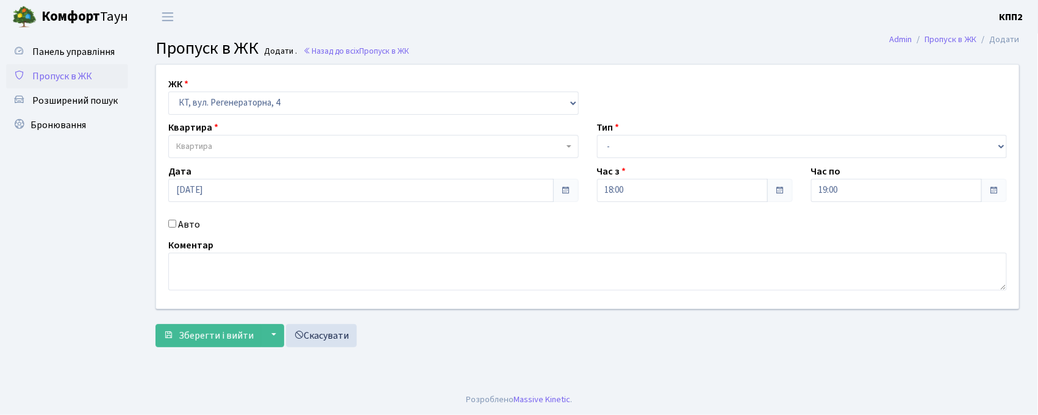
click at [295, 154] on span "Квартира" at bounding box center [373, 146] width 411 height 23
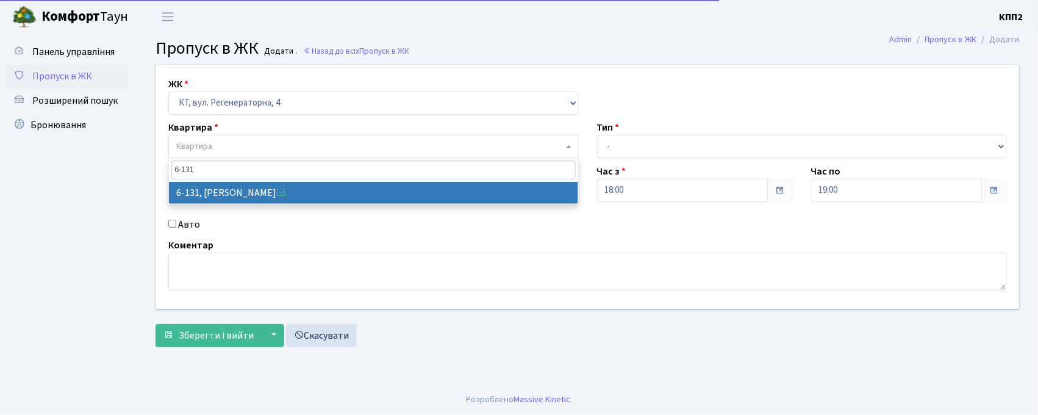
type input "6-131"
select select "5267"
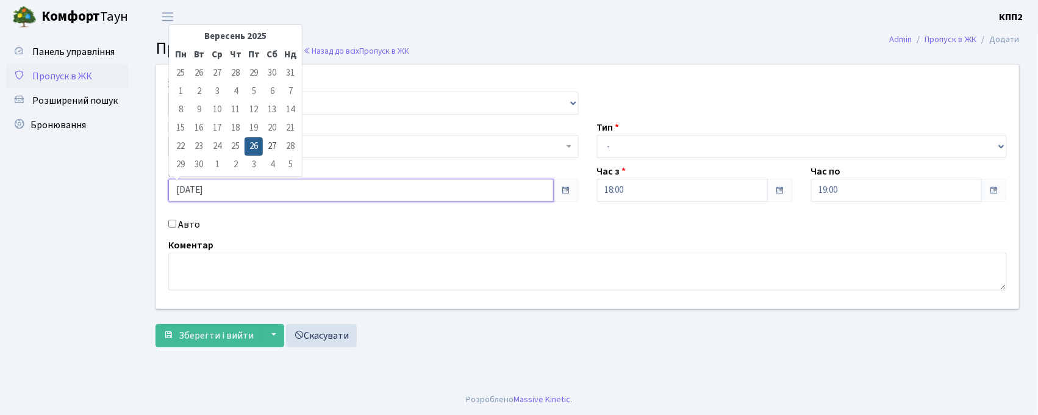
click at [262, 195] on input "26.09.2025" at bounding box center [361, 190] width 386 height 23
click at [371, 159] on div "ЖК - КТ, вул. Регенераторна, 4 КТ2, просп. Соборності, 17 КТ3, вул. Березнева, …" at bounding box center [588, 187] width 882 height 244
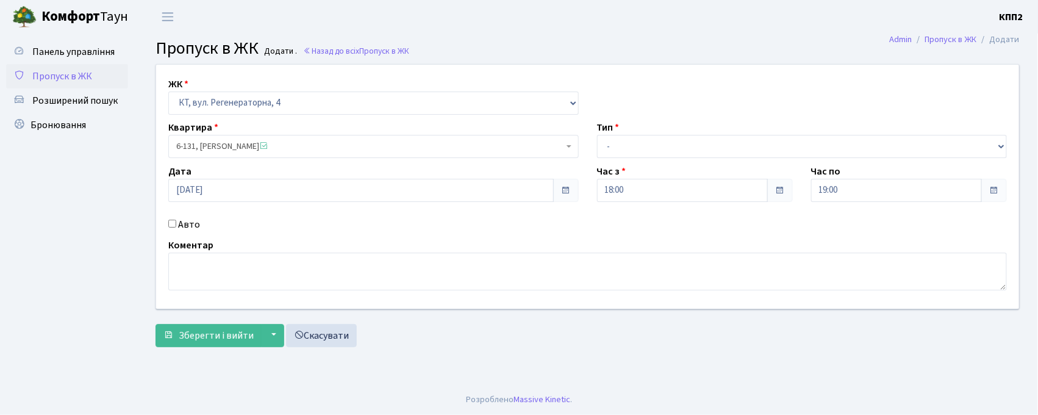
click at [169, 225] on input "Авто" at bounding box center [172, 224] width 8 height 8
checkbox input "true"
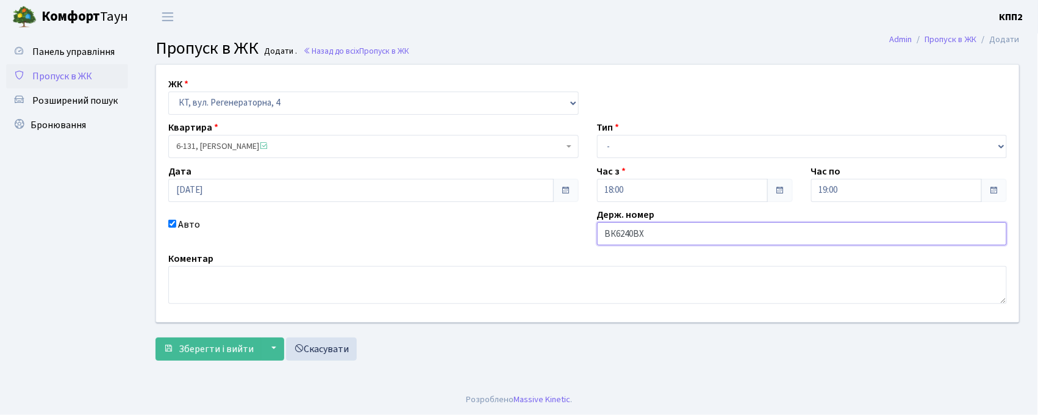
type input "ВК6240ВХ"
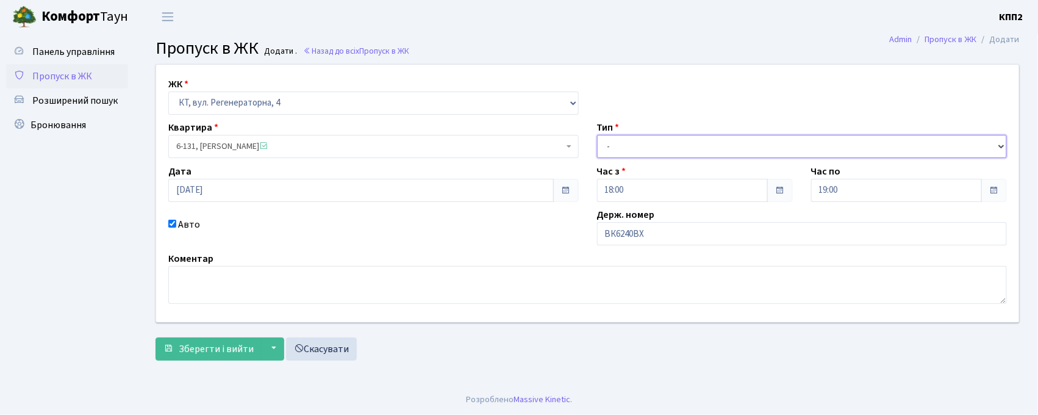
click at [738, 154] on select "- Доставка Таксі Гості Сервіс" at bounding box center [802, 146] width 411 height 23
select select "3"
click at [597, 135] on select "- Доставка Таксі Гості Сервіс" at bounding box center [802, 146] width 411 height 23
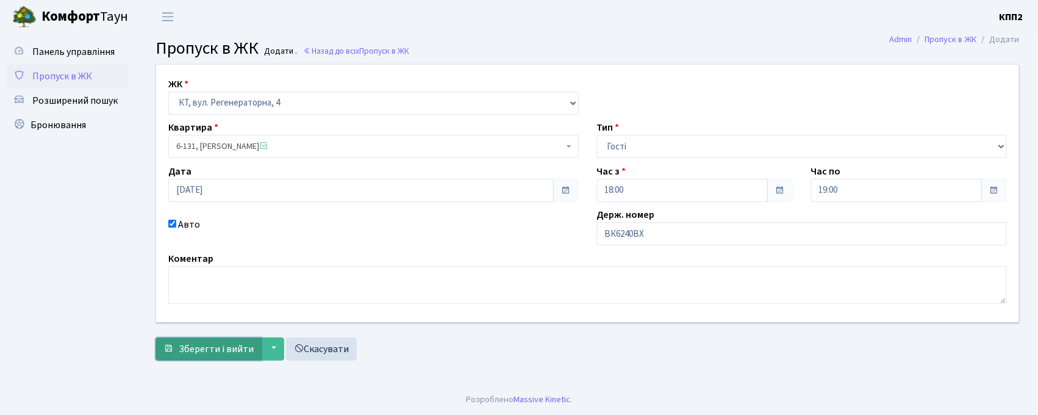
drag, startPoint x: 212, startPoint y: 339, endPoint x: 209, endPoint y: 345, distance: 6.6
click at [209, 345] on button "Зберегти і вийти" at bounding box center [209, 348] width 106 height 23
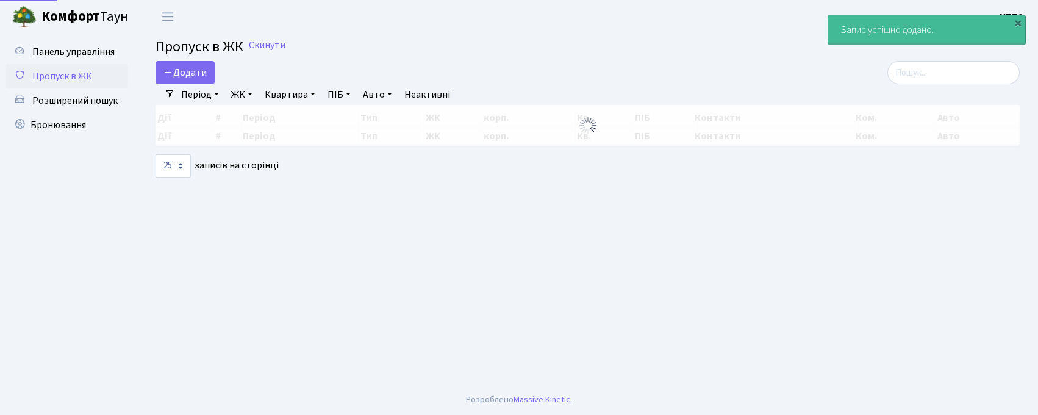
select select "25"
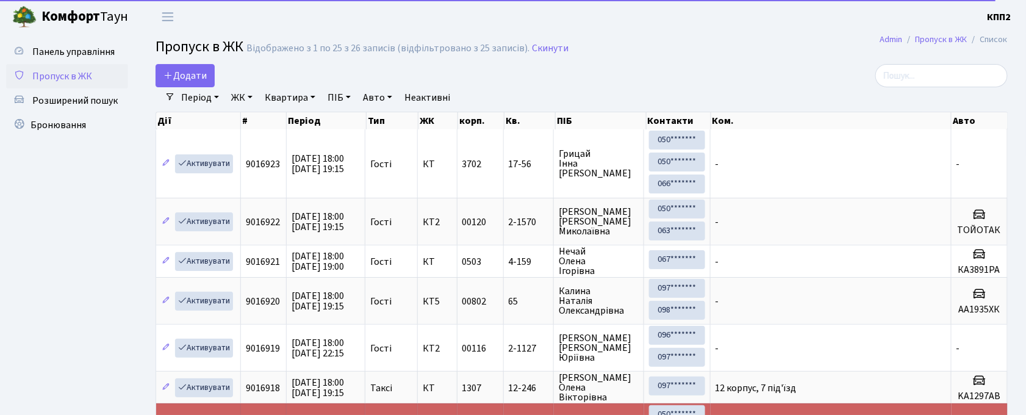
click at [72, 76] on span "Пропуск в ЖК" at bounding box center [62, 76] width 60 height 13
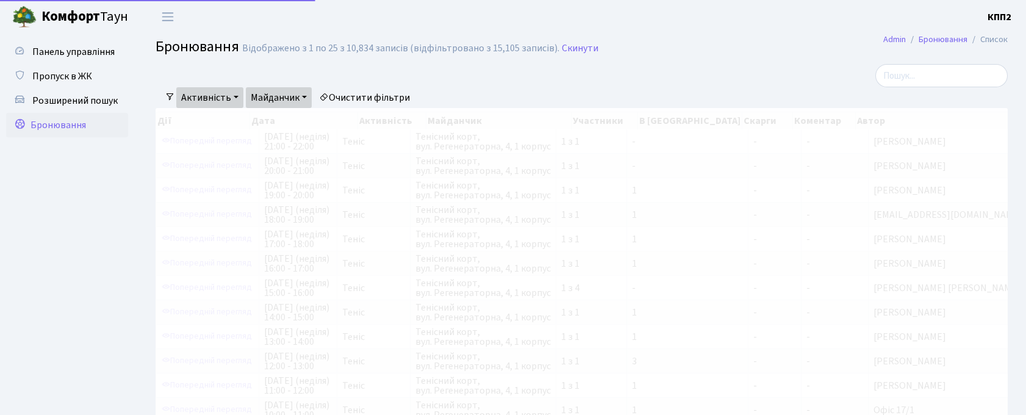
select select "25"
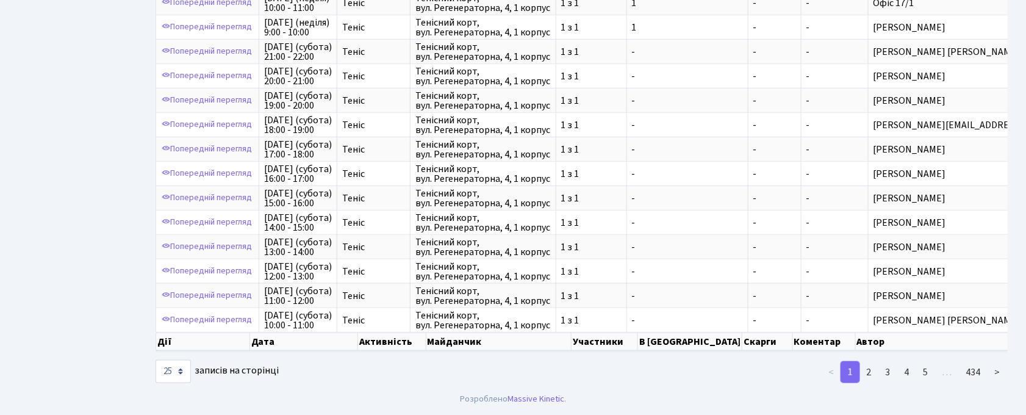
click at [875, 376] on link "2" at bounding box center [870, 372] width 20 height 22
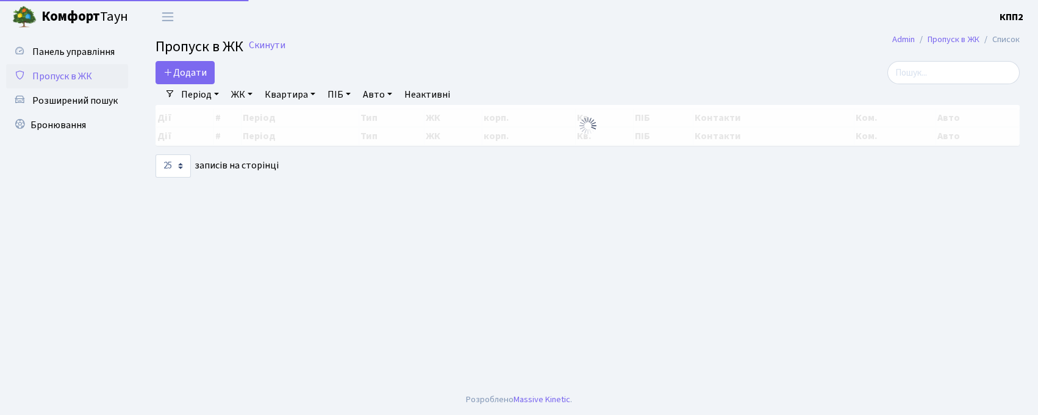
select select "25"
click at [72, 49] on span "Панель управління" at bounding box center [73, 51] width 82 height 13
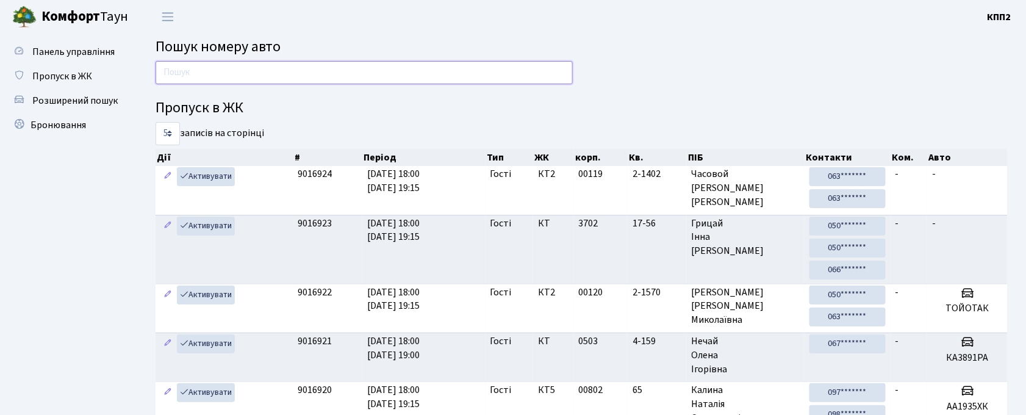
click at [210, 81] on input "text" at bounding box center [364, 72] width 417 height 23
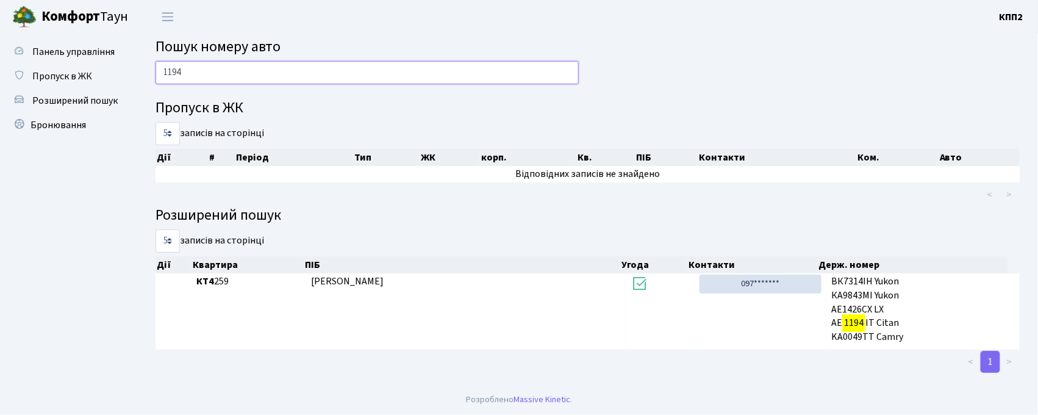
click at [350, 65] on input "1194" at bounding box center [367, 72] width 423 height 23
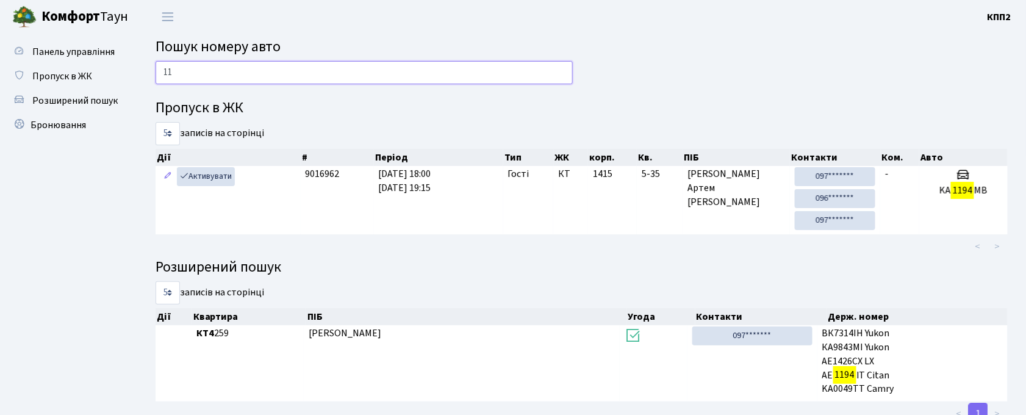
type input "1"
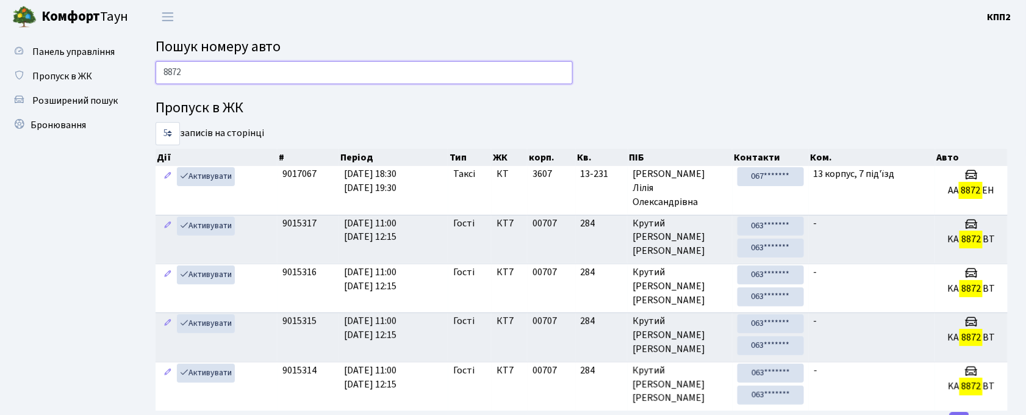
type input "8872"
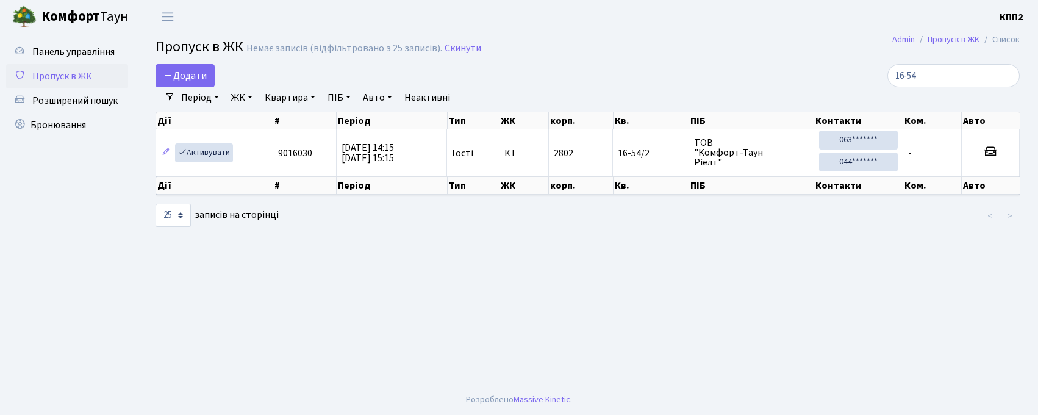
select select "25"
type input "1"
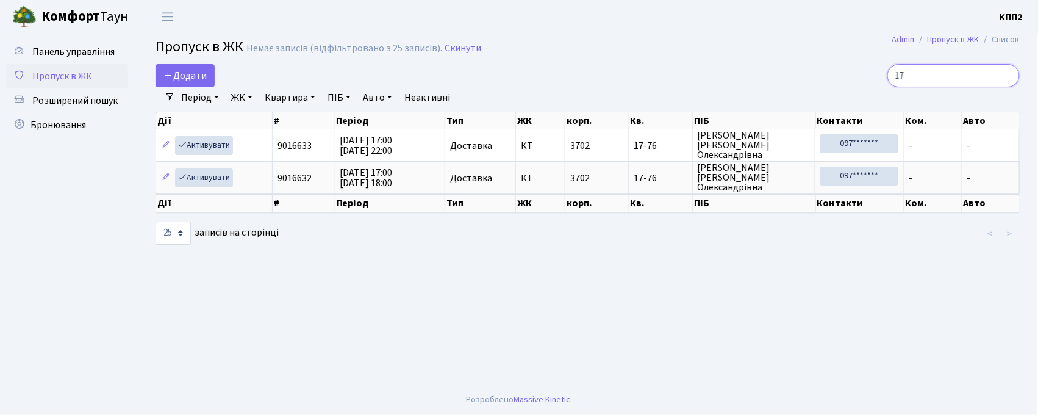
type input "1"
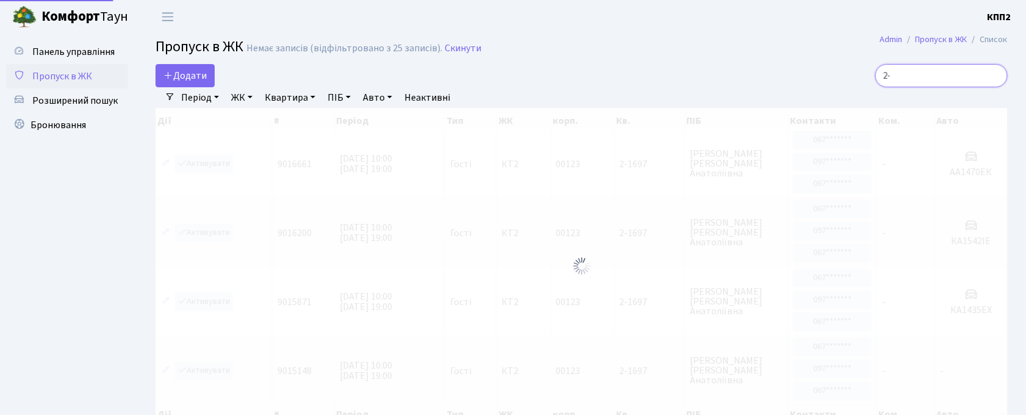
type input "2"
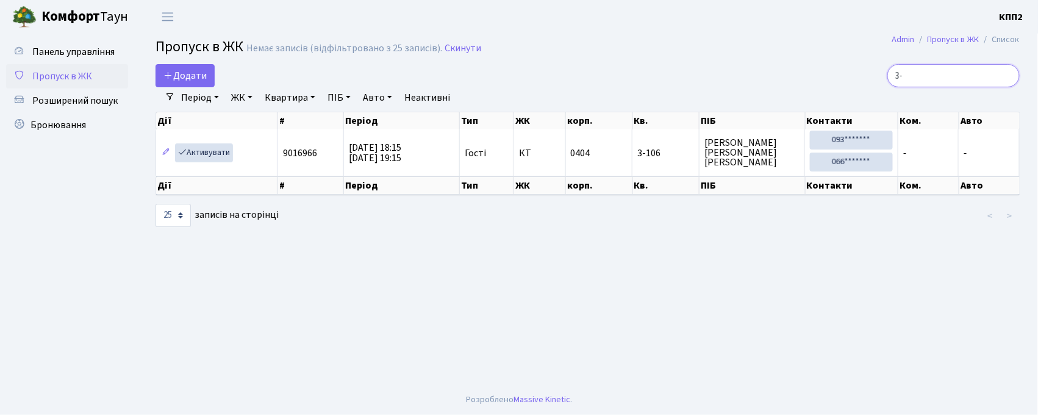
type input "3"
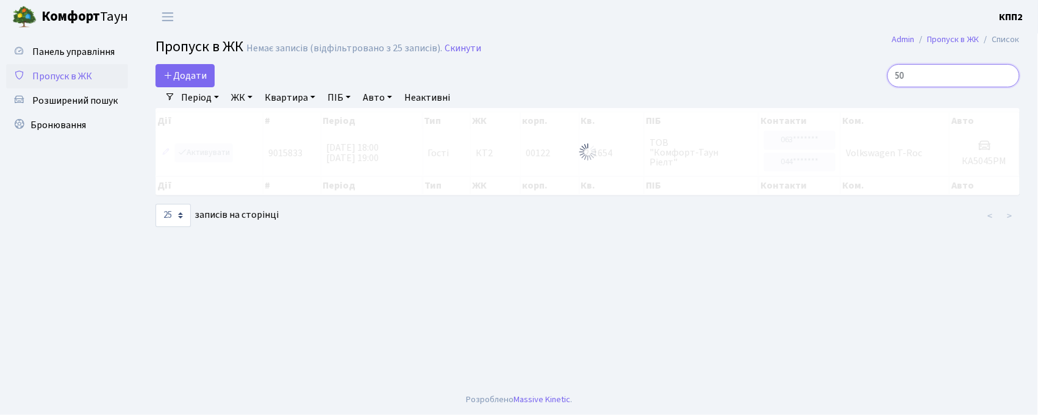
type input "5"
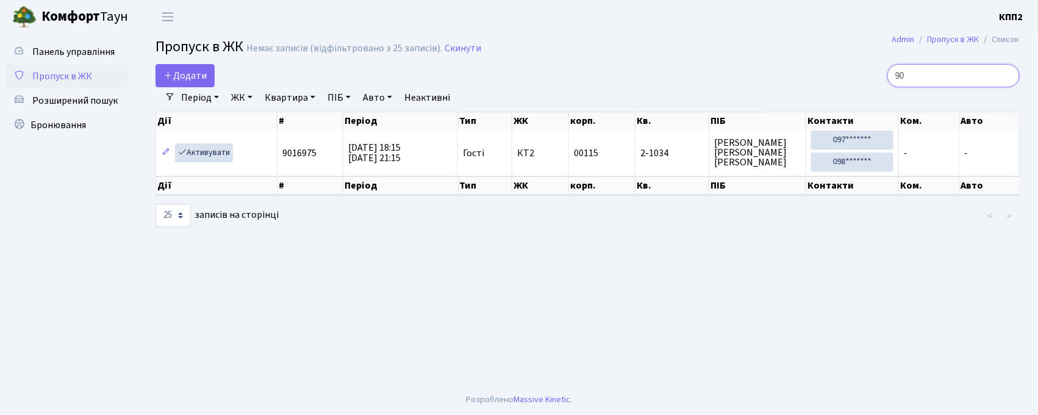
type input "9"
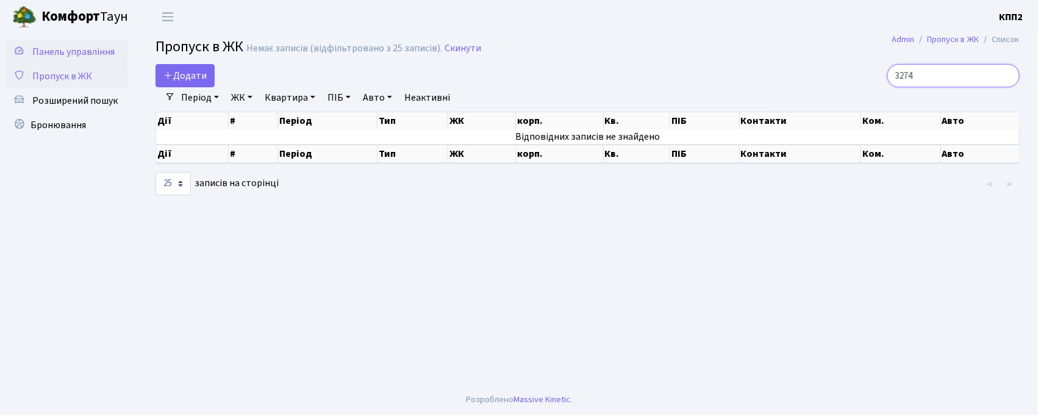
type input "3274"
click at [1007, 78] on input "3274" at bounding box center [954, 75] width 132 height 23
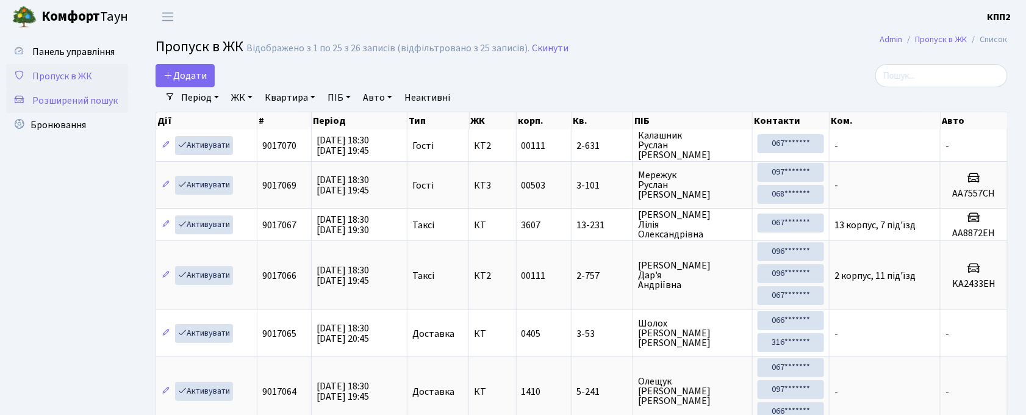
click at [101, 107] on link "Розширений пошук" at bounding box center [67, 100] width 122 height 24
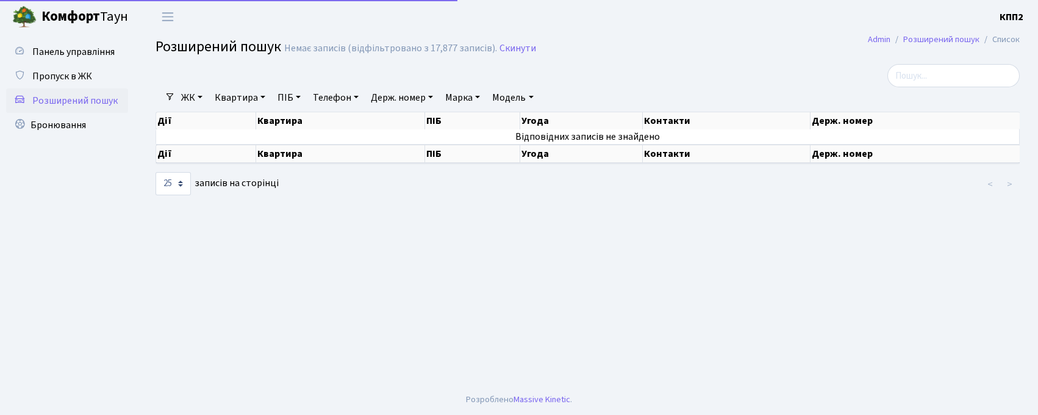
select select "25"
click at [290, 100] on link "ПІБ" at bounding box center [289, 97] width 33 height 21
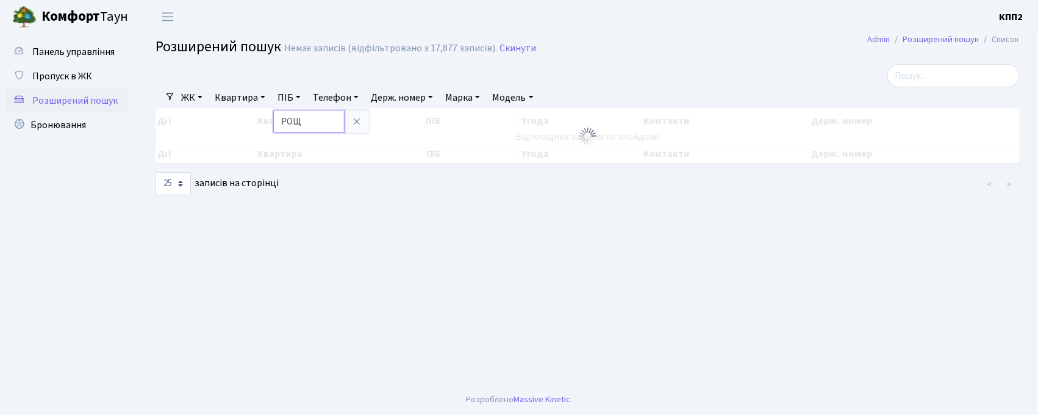
type input "РОЩ"
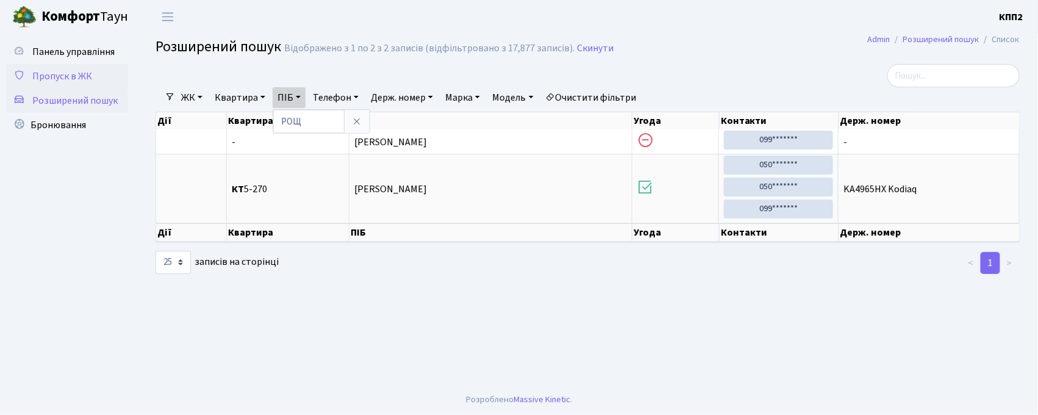
click at [57, 70] on span "Пропуск в ЖК" at bounding box center [62, 76] width 60 height 13
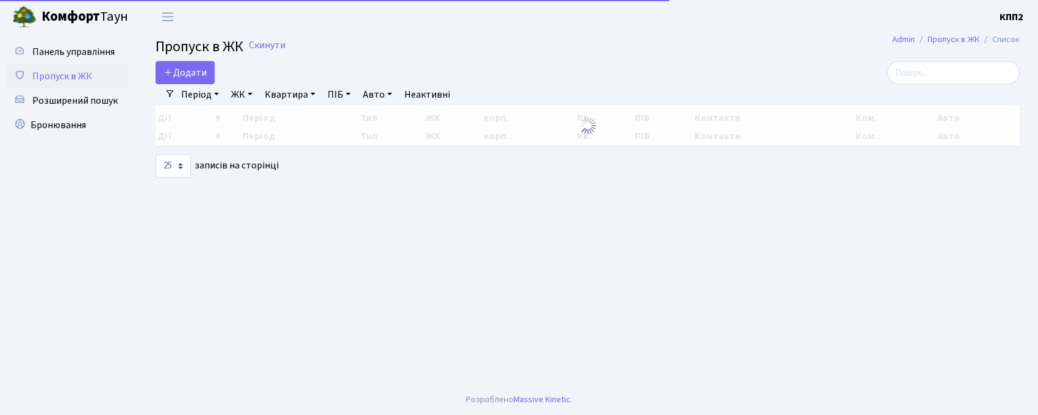
select select "25"
click at [960, 71] on input "search" at bounding box center [954, 72] width 132 height 23
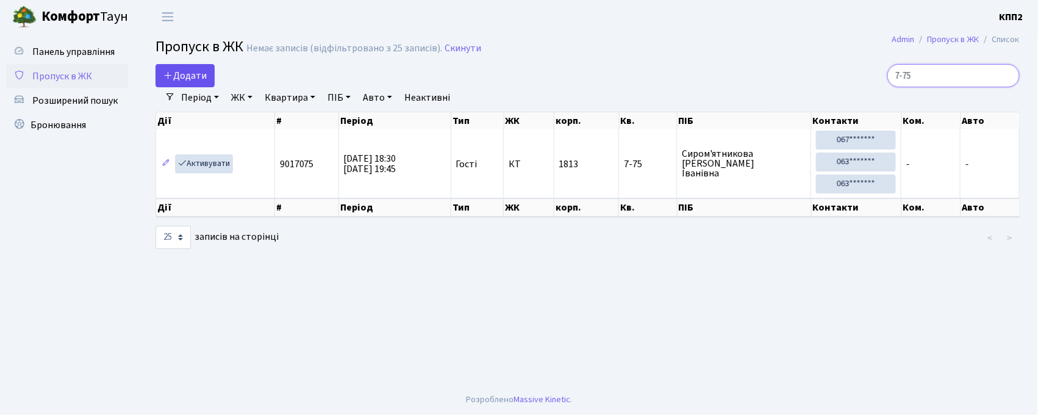
type input "7-75"
click at [181, 65] on link "Додати" at bounding box center [185, 75] width 59 height 23
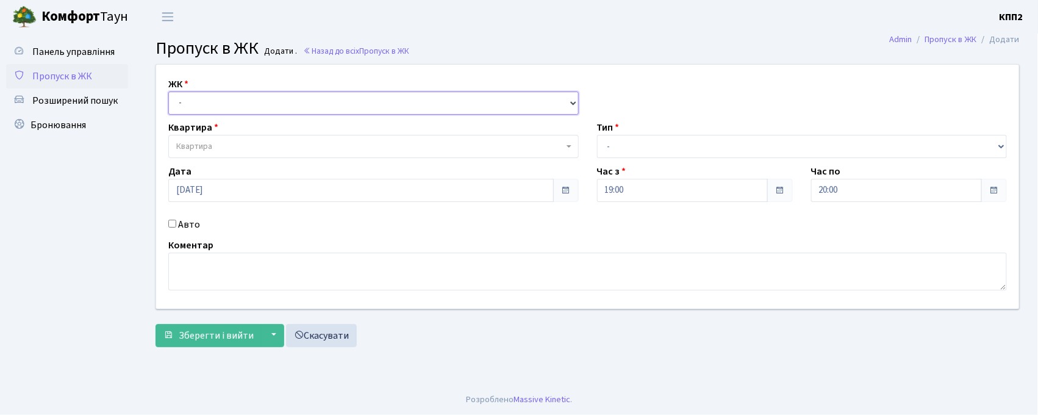
click at [210, 106] on select "- КТ, вул. Регенераторна, 4 КТ2, просп. [STREET_ADDRESS] [STREET_ADDRESS] [PERS…" at bounding box center [373, 103] width 411 height 23
select select "271"
click at [168, 92] on select "- КТ, вул. Регенераторна, 4 КТ2, просп. [STREET_ADDRESS] [STREET_ADDRESS] [PERS…" at bounding box center [373, 103] width 411 height 23
select select
click at [209, 147] on span "Квартира" at bounding box center [194, 146] width 36 height 12
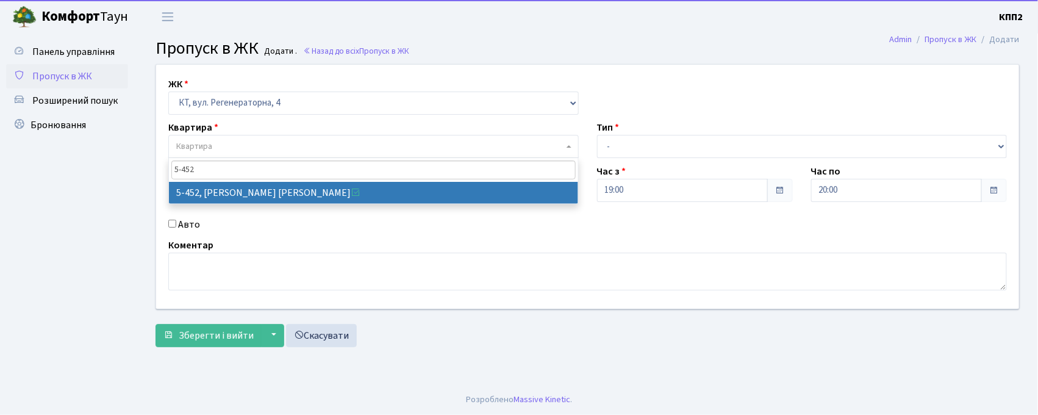
type input "5-452"
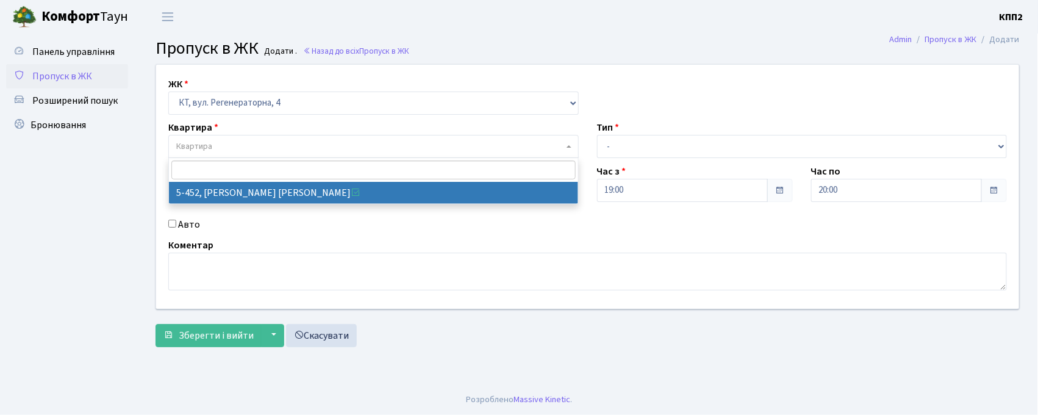
select select "2060"
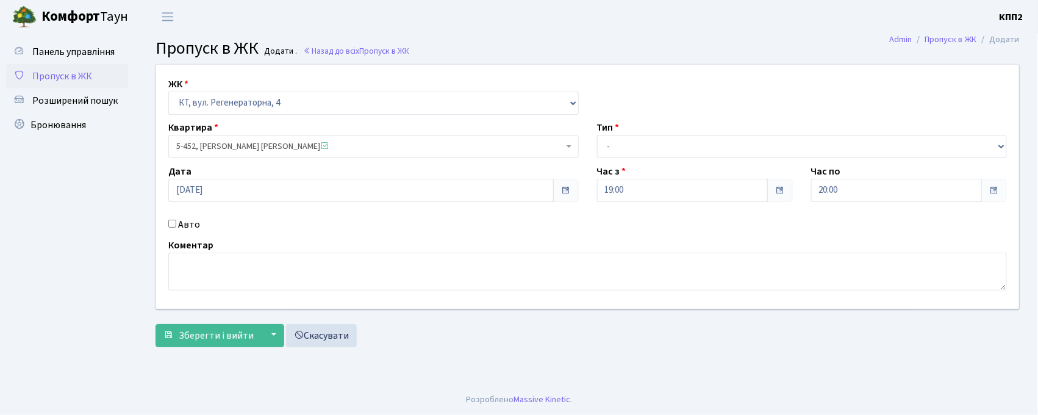
click at [172, 226] on input "Авто" at bounding box center [172, 224] width 8 height 8
checkbox input "true"
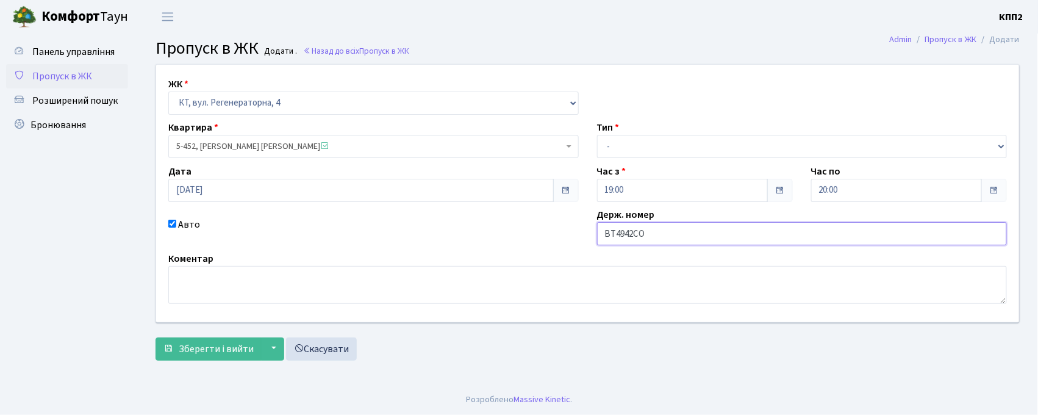
type input "ВТ4942СО"
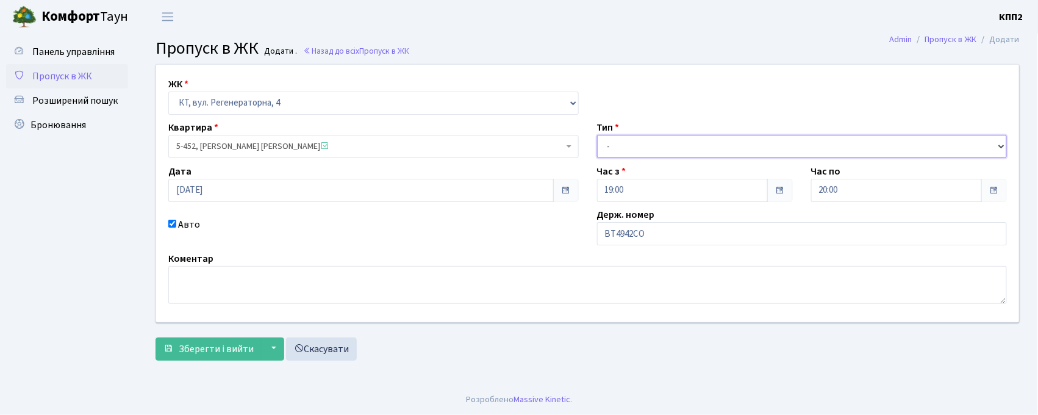
drag, startPoint x: 682, startPoint y: 140, endPoint x: 669, endPoint y: 145, distance: 13.9
click at [681, 139] on select "- Доставка Таксі Гості Сервіс" at bounding box center [802, 146] width 411 height 23
select select "2"
click at [597, 135] on select "- Доставка Таксі Гості Сервіс" at bounding box center [802, 146] width 411 height 23
click at [204, 333] on form "ЖК - КТ, вул. Регенераторна, 4 КТ2, просп. Соборності, 17 КТ3, вул. Березнева, …" at bounding box center [588, 212] width 864 height 296
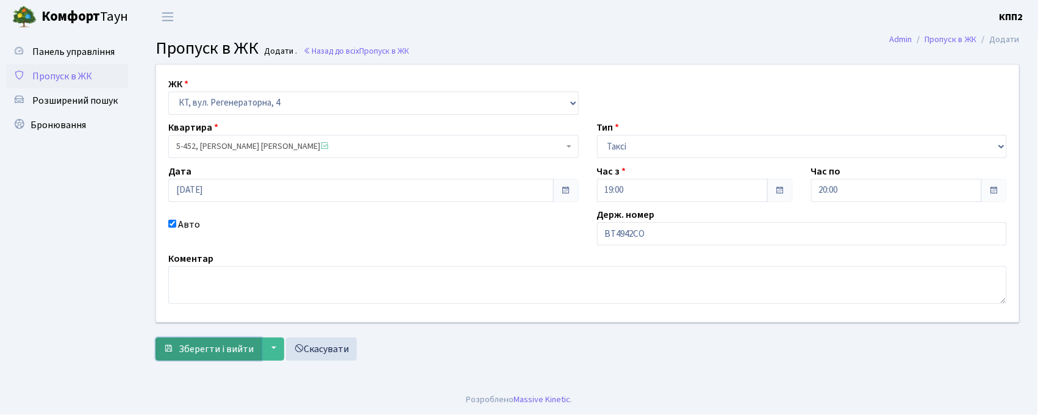
click at [203, 353] on span "Зберегти і вийти" at bounding box center [216, 348] width 75 height 13
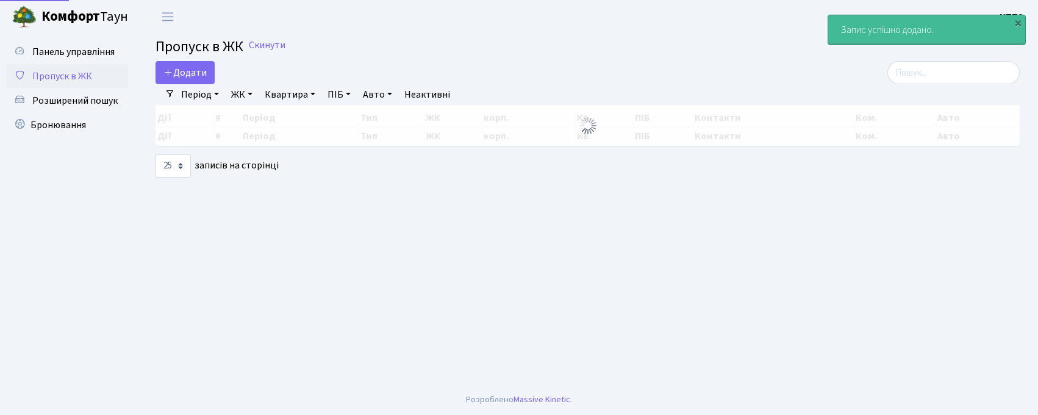
select select "25"
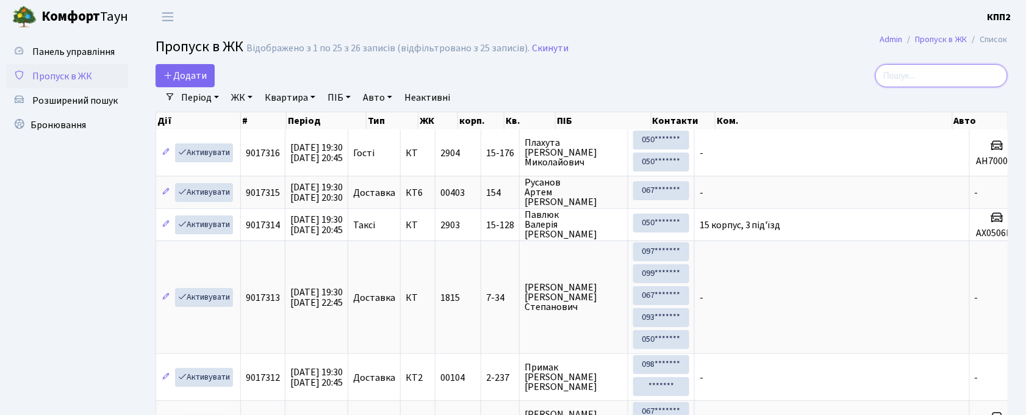
click at [965, 76] on input "search" at bounding box center [941, 75] width 132 height 23
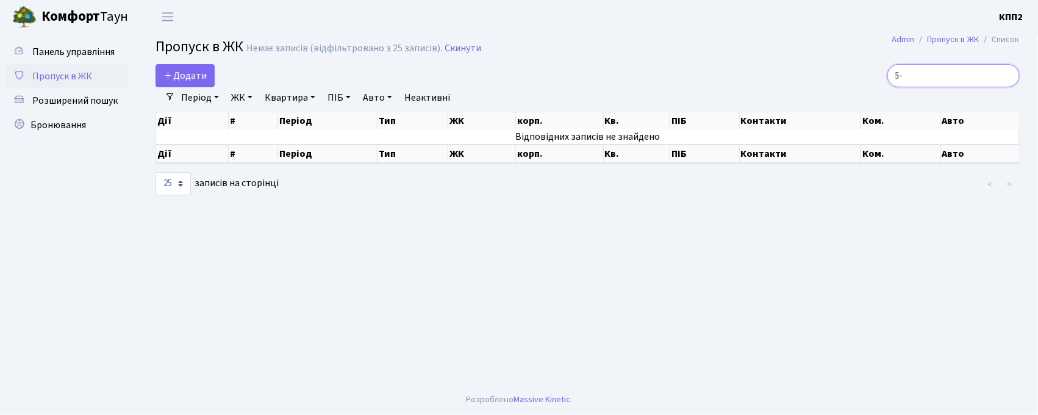
type input "5"
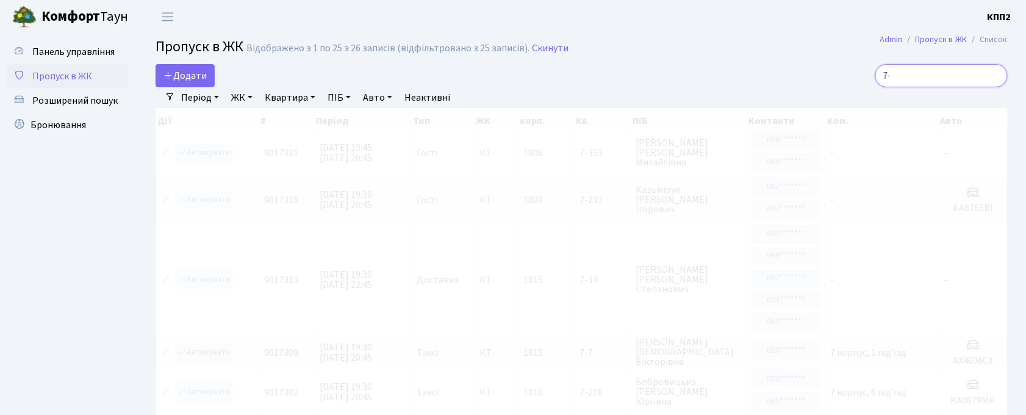
type input "7"
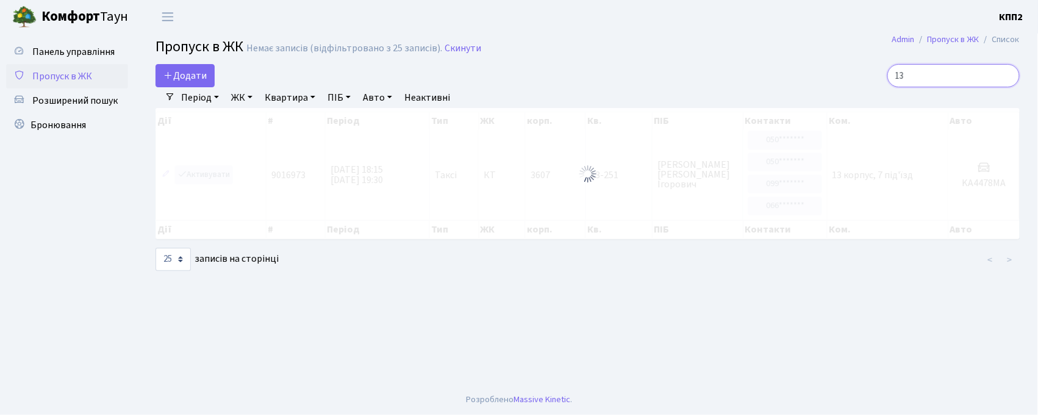
type input "1"
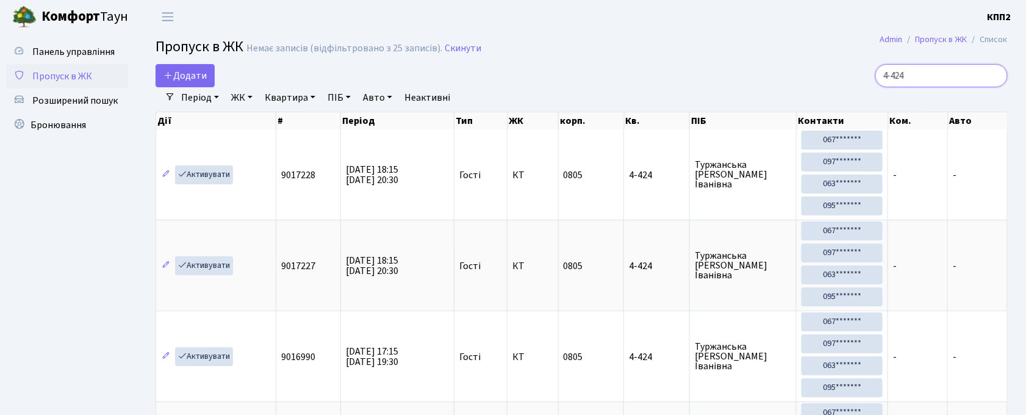
type input "4-424"
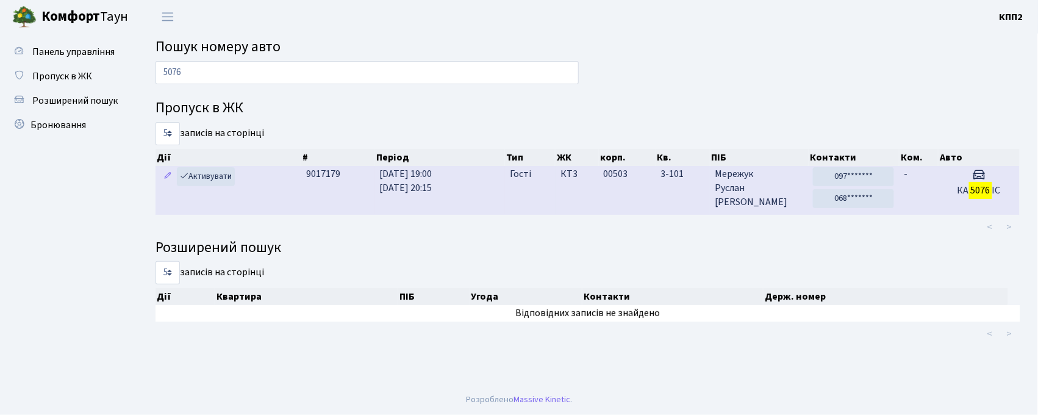
type input "5076"
click at [576, 203] on td "КТ3" at bounding box center [577, 190] width 43 height 48
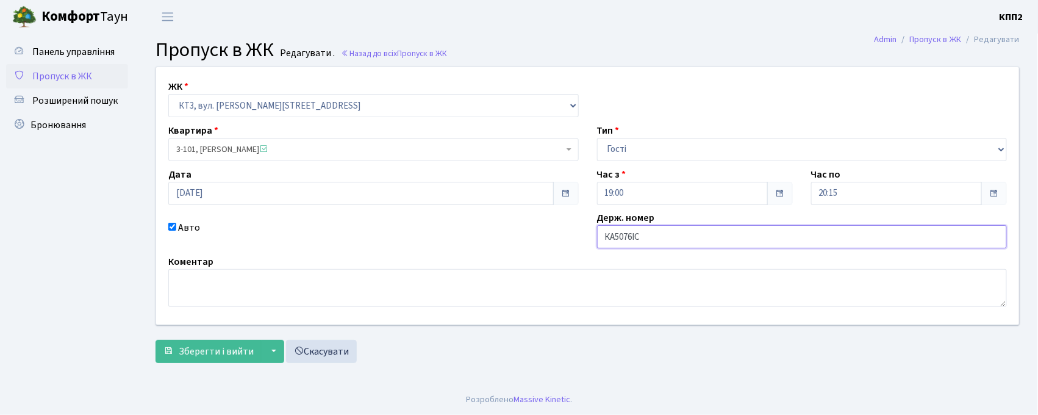
drag, startPoint x: 659, startPoint y: 242, endPoint x: 654, endPoint y: 201, distance: 41.2
click at [657, 226] on input "КА5076IC" at bounding box center [802, 236] width 411 height 23
type input "КА5076IТ"
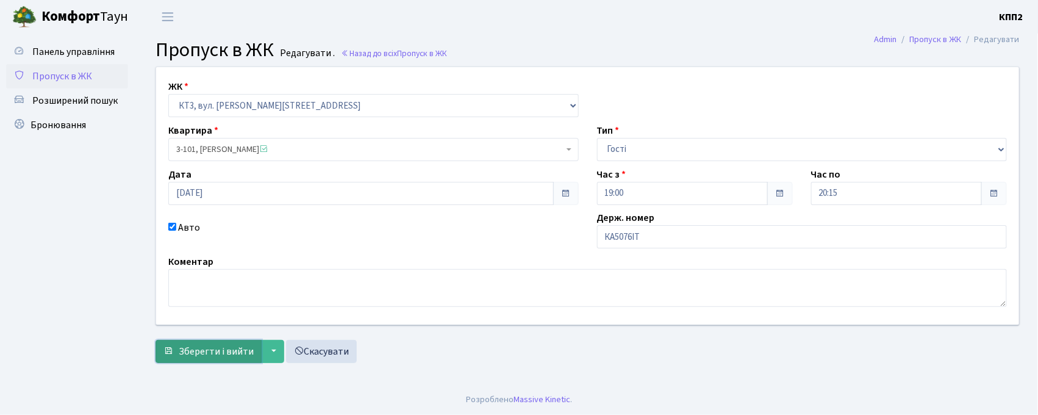
click at [174, 348] on button "Зберегти і вийти" at bounding box center [209, 351] width 106 height 23
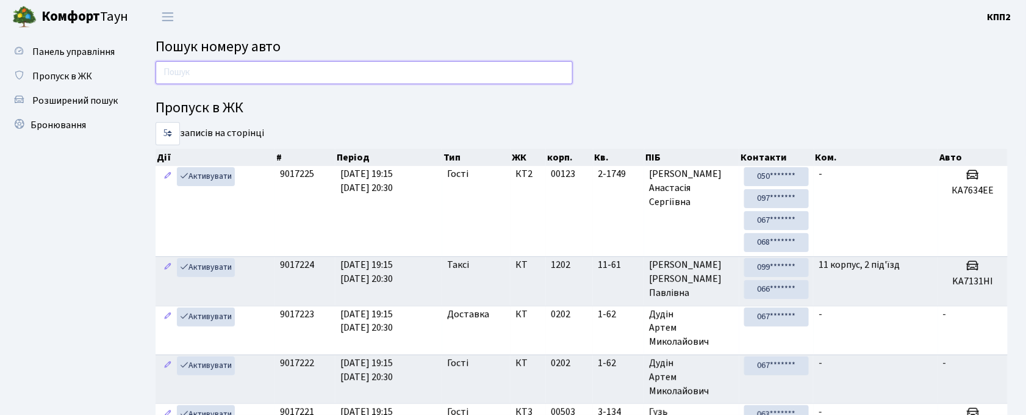
click at [209, 61] on input "text" at bounding box center [364, 72] width 417 height 23
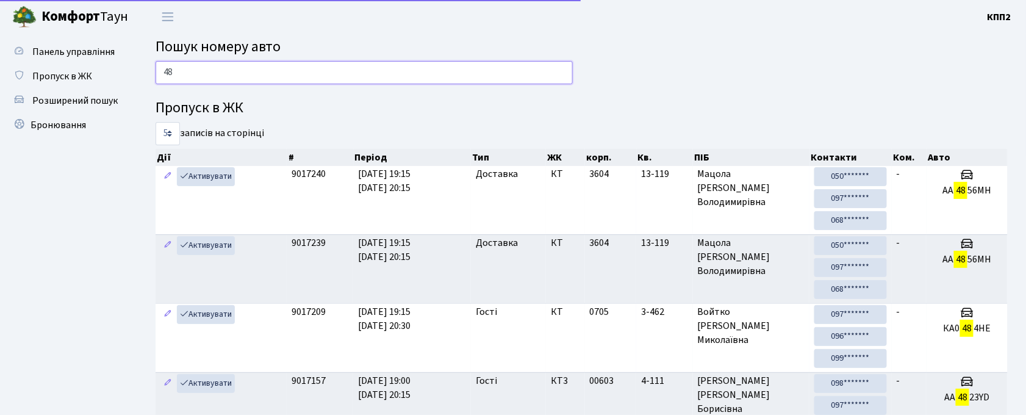
type input "4"
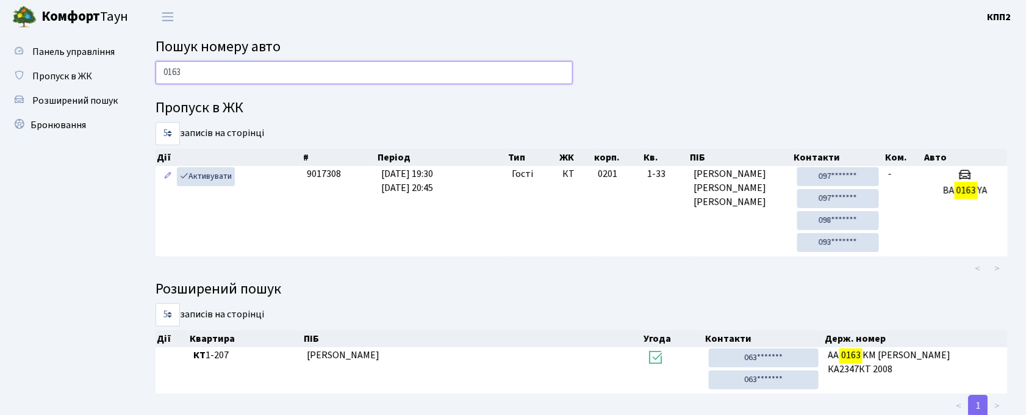
type input "0163"
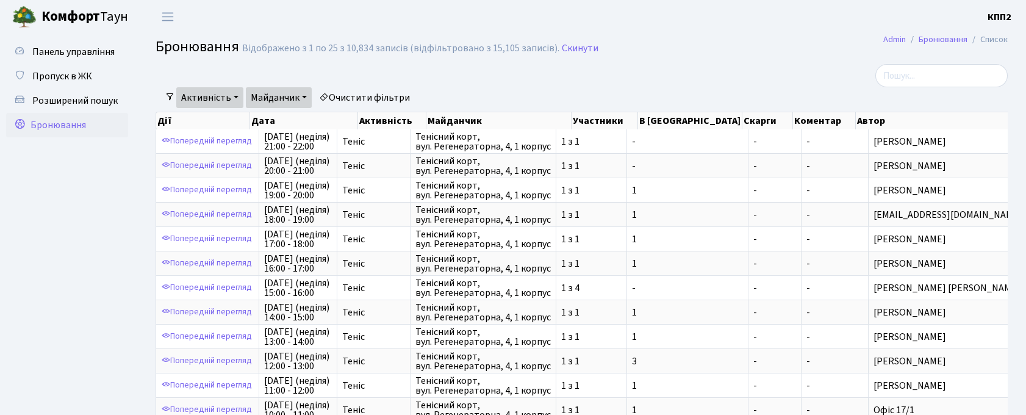
select select "25"
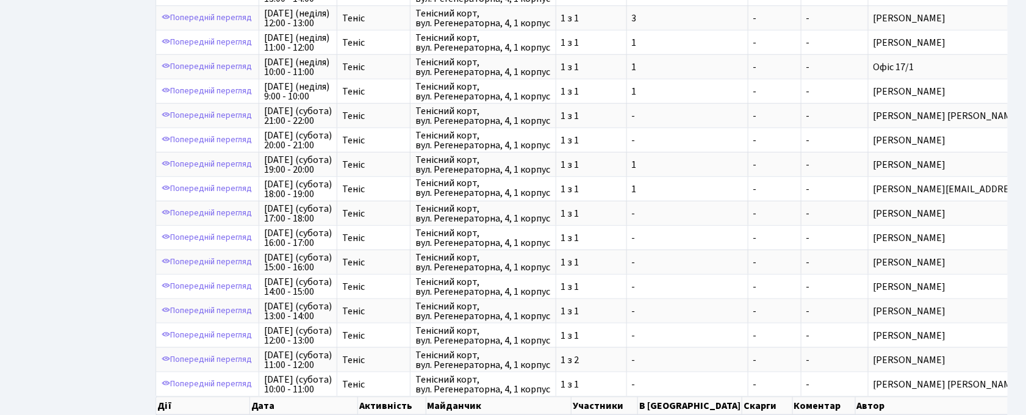
scroll to position [436, 0]
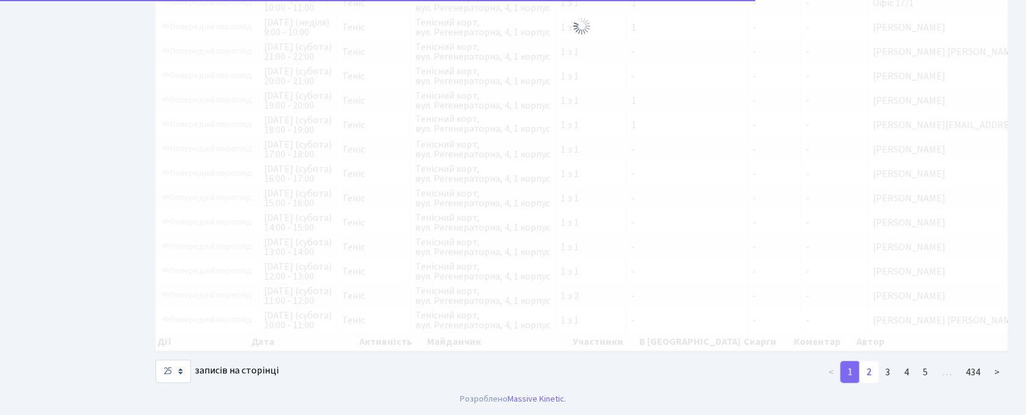
click at [877, 373] on link "2" at bounding box center [870, 372] width 20 height 22
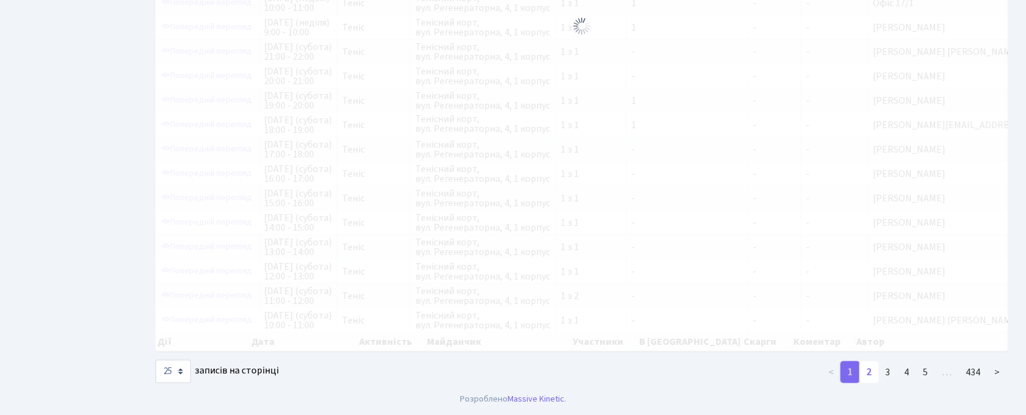
click at [872, 372] on link "2" at bounding box center [870, 372] width 20 height 22
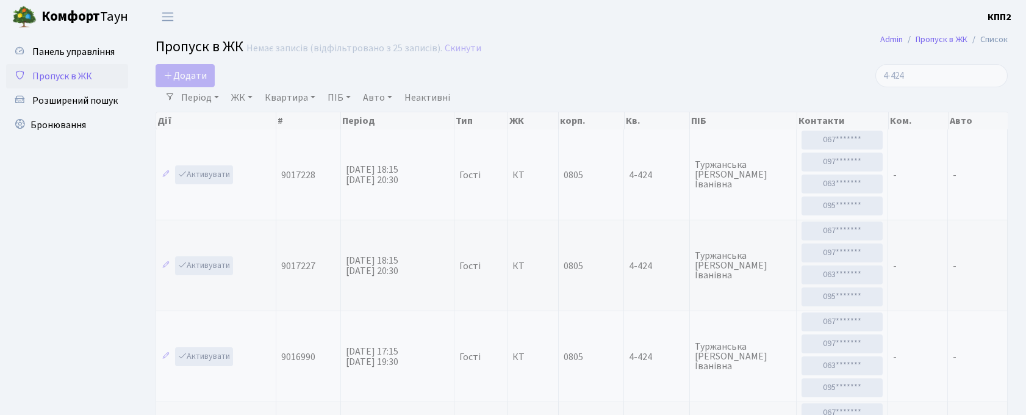
select select "25"
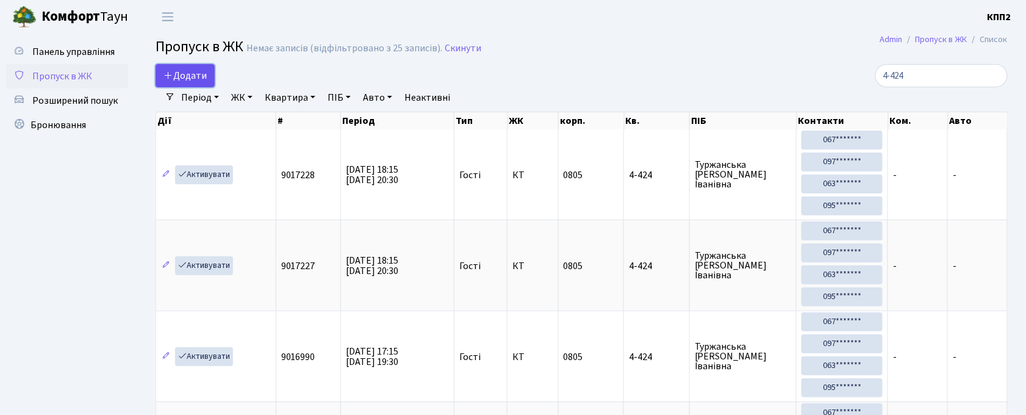
click at [211, 78] on link "Додати" at bounding box center [185, 75] width 59 height 23
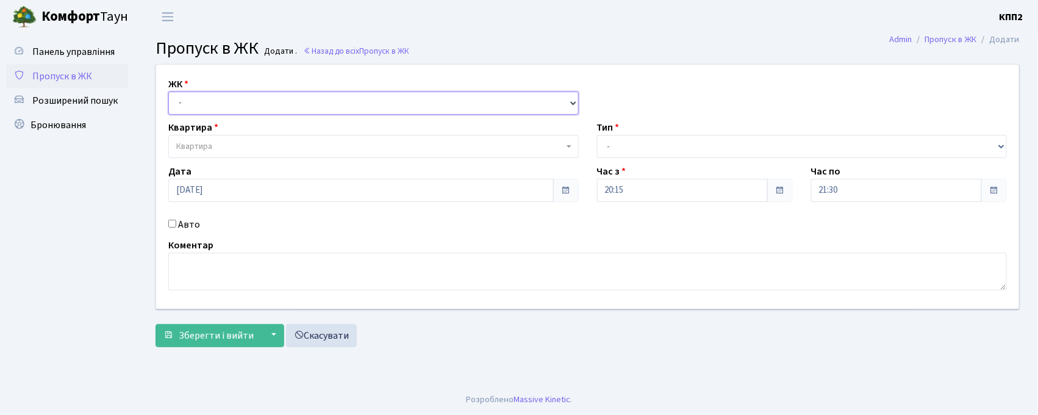
click at [240, 110] on select "- КТ, вул. Регенераторна, 4 КТ2, просп. Соборності, 17 КТ3, вул. Березнева, 16 …" at bounding box center [373, 103] width 411 height 23
select select "271"
click at [168, 92] on select "- КТ, вул. Регенераторна, 4 КТ2, просп. Соборності, 17 КТ3, вул. Березнева, 16 …" at bounding box center [373, 103] width 411 height 23
select select
drag, startPoint x: 208, startPoint y: 131, endPoint x: 204, endPoint y: 142, distance: 12.4
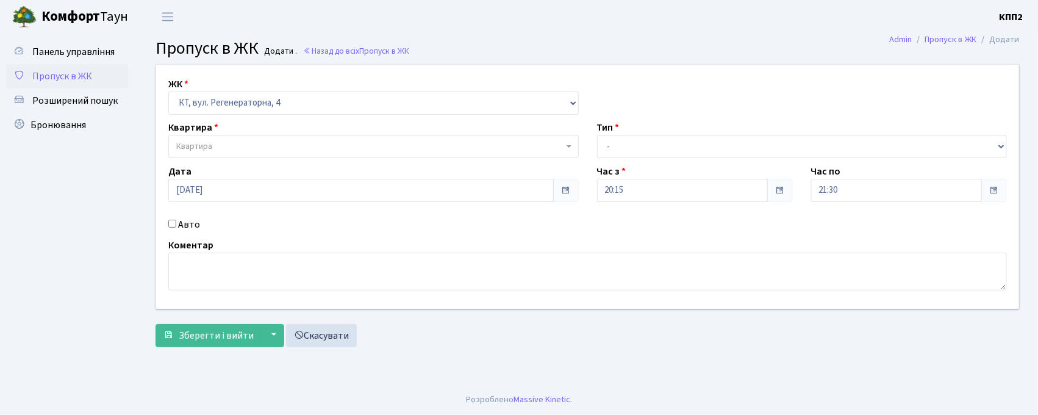
click at [206, 131] on label "Квартира" at bounding box center [193, 127] width 50 height 15
click at [204, 147] on span "Квартира" at bounding box center [194, 146] width 36 height 12
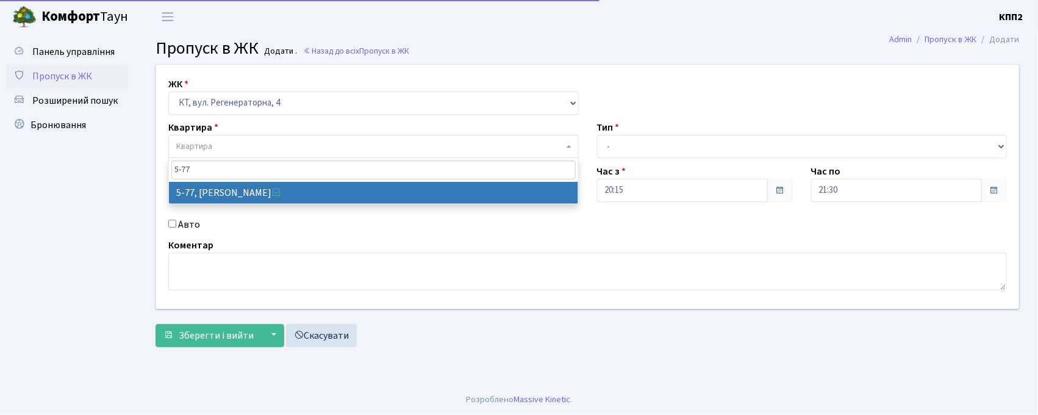
type input "5-77"
select select "2487"
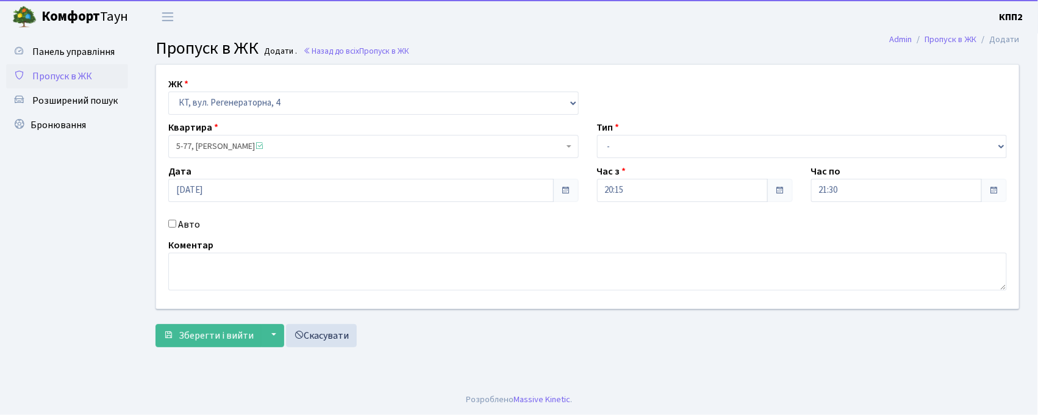
click at [191, 225] on label "Авто" at bounding box center [189, 224] width 22 height 15
click at [176, 225] on input "Авто" at bounding box center [172, 224] width 8 height 8
checkbox input "true"
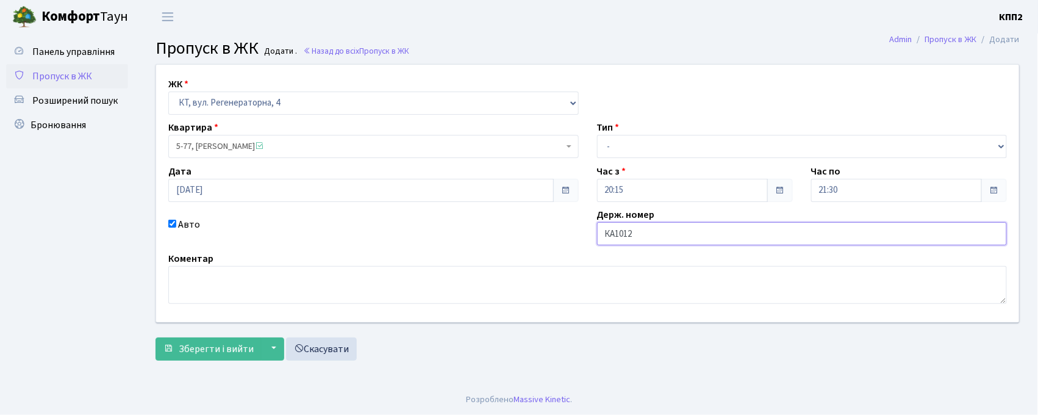
type input "КА1012РН"
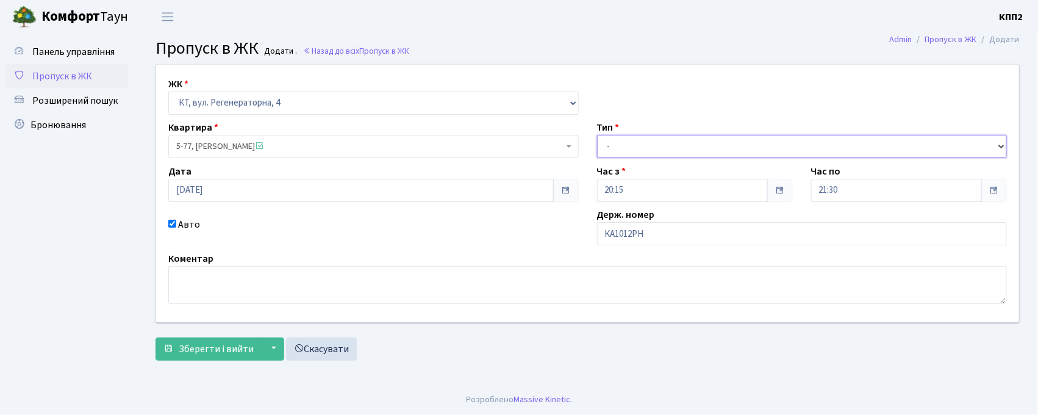
click at [658, 145] on select "- Доставка Таксі Гості Сервіс" at bounding box center [802, 146] width 411 height 23
select select "3"
click at [597, 135] on select "- Доставка Таксі Гості Сервіс" at bounding box center [802, 146] width 411 height 23
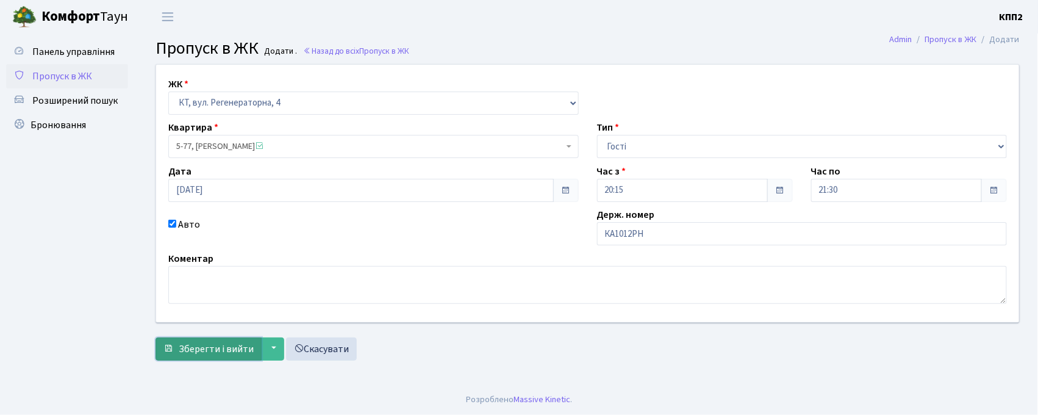
click at [237, 340] on button "Зберегти і вийти" at bounding box center [209, 348] width 106 height 23
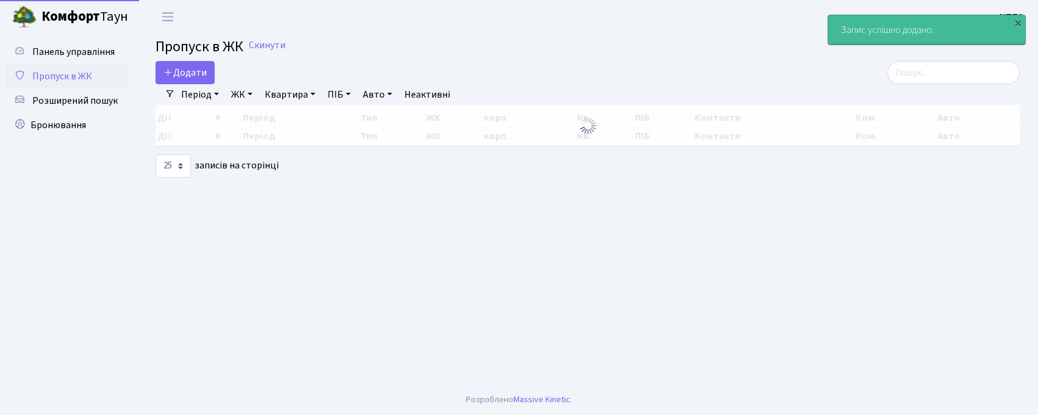
select select "25"
click at [926, 79] on input "search" at bounding box center [954, 72] width 132 height 23
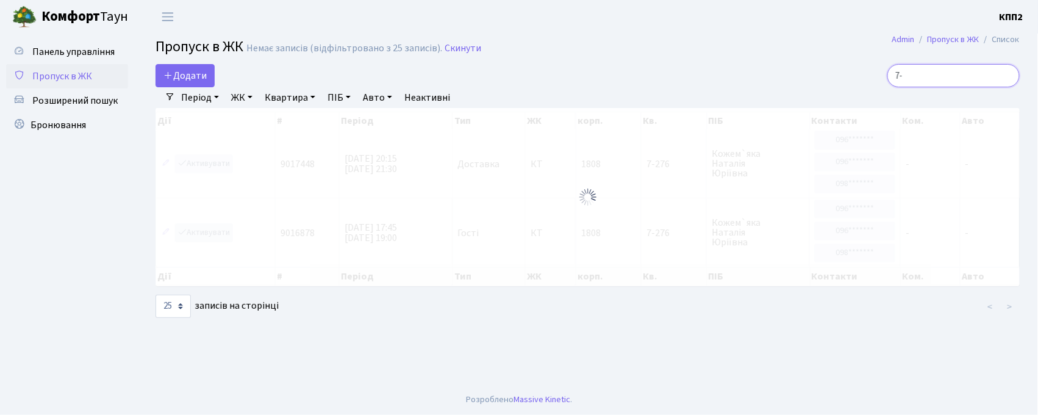
type input "7"
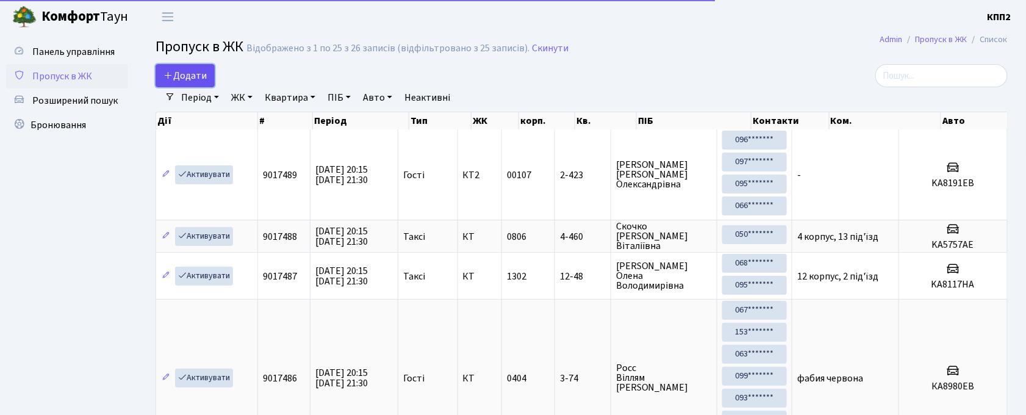
click at [184, 76] on span "Додати" at bounding box center [184, 75] width 43 height 13
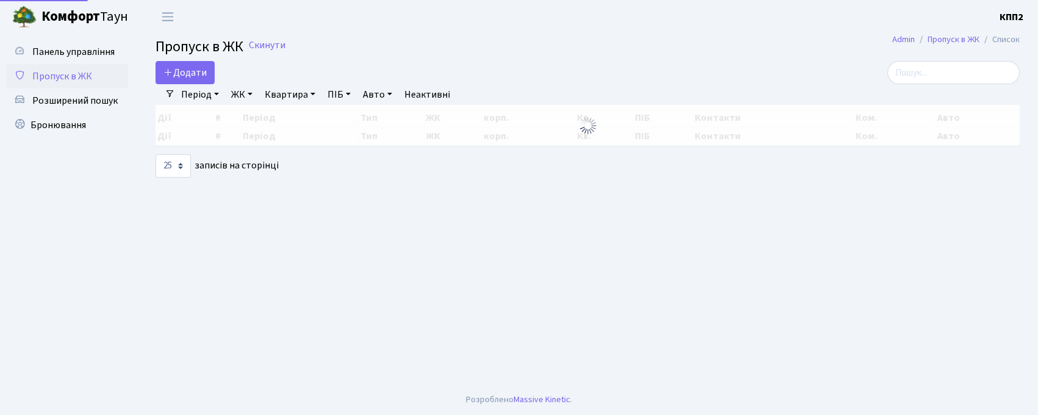
select select "25"
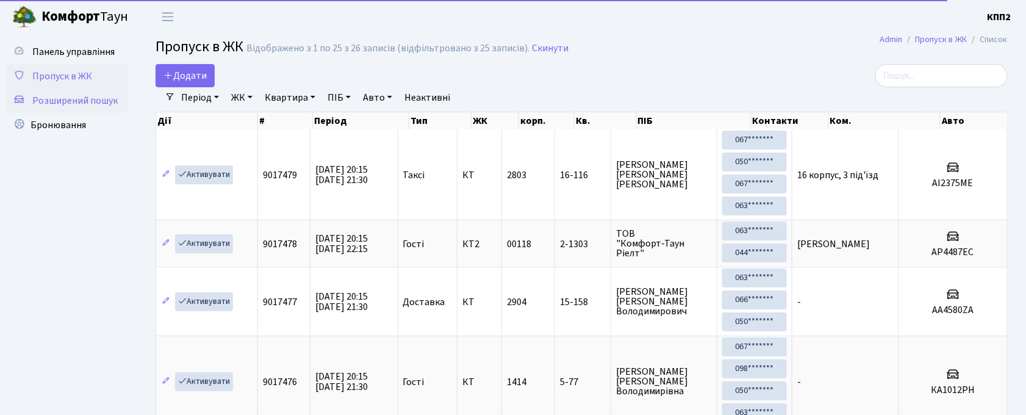
click at [81, 98] on span "Розширений пошук" at bounding box center [74, 100] width 85 height 13
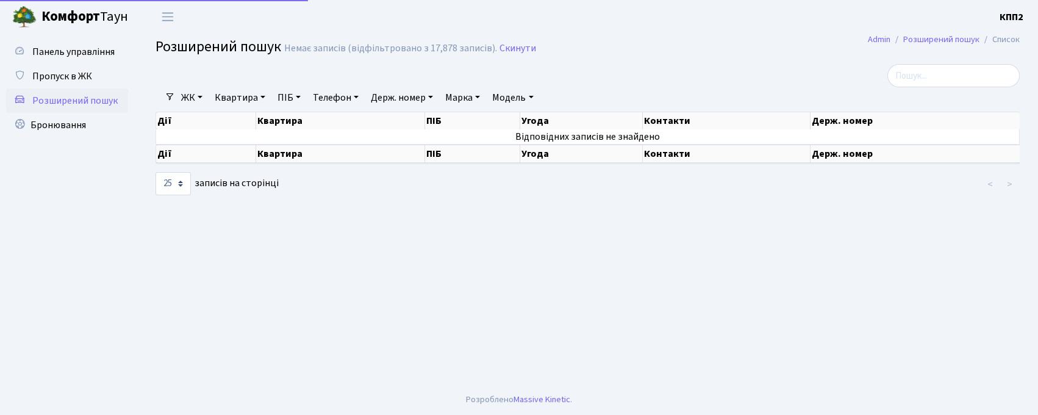
select select "25"
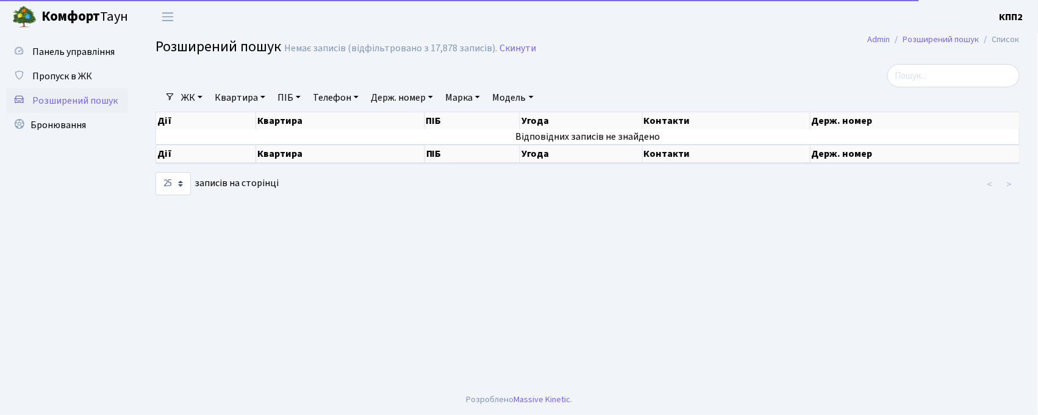
click at [247, 96] on link "Квартира" at bounding box center [240, 97] width 60 height 21
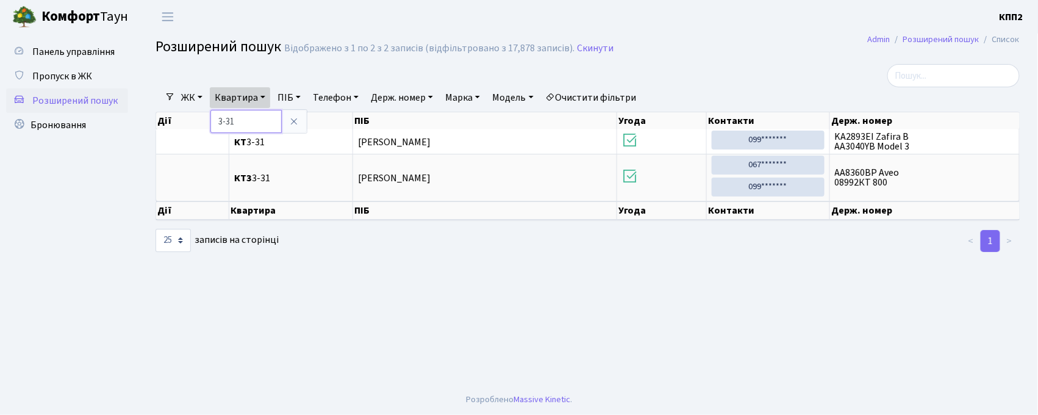
click at [224, 118] on input "3-31" at bounding box center [245, 121] width 71 height 23
click at [228, 126] on input "-31" at bounding box center [245, 121] width 71 height 23
click at [214, 120] on input "-331" at bounding box center [245, 121] width 71 height 23
type input "5-331"
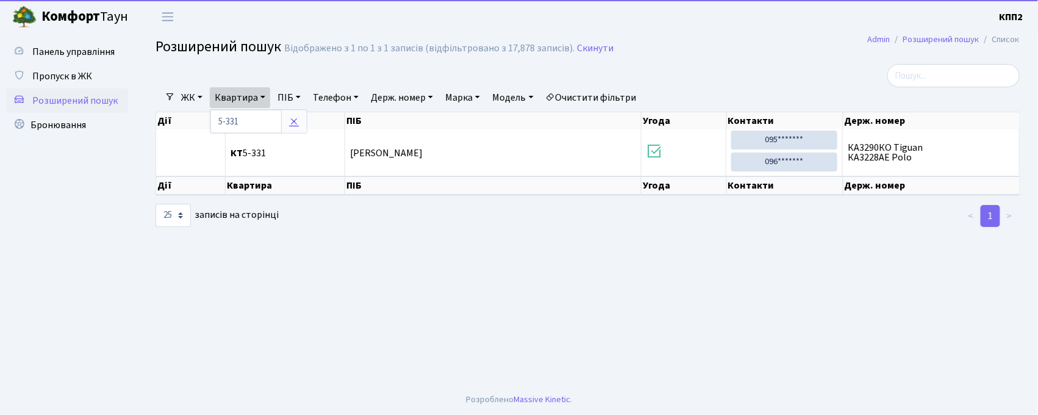
click at [295, 122] on icon at bounding box center [294, 122] width 10 height 10
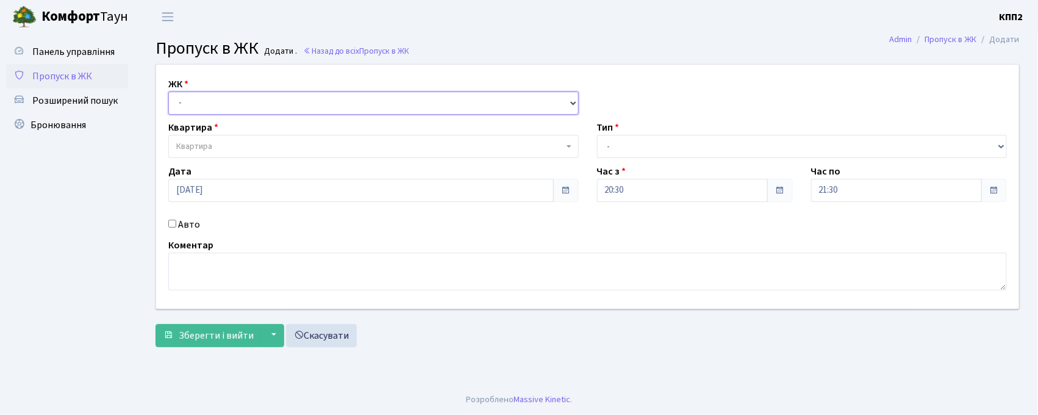
drag, startPoint x: 0, startPoint y: 0, endPoint x: 231, endPoint y: 112, distance: 256.5
click at [231, 112] on select "- КТ, вул. Регенераторна, 4 КТ2, просп. [STREET_ADDRESS] [STREET_ADDRESS] [PERS…" at bounding box center [373, 103] width 411 height 23
select select "271"
click at [168, 92] on select "- КТ, вул. Регенераторна, 4 КТ2, просп. [STREET_ADDRESS] [STREET_ADDRESS] [PERS…" at bounding box center [373, 103] width 411 height 23
select select
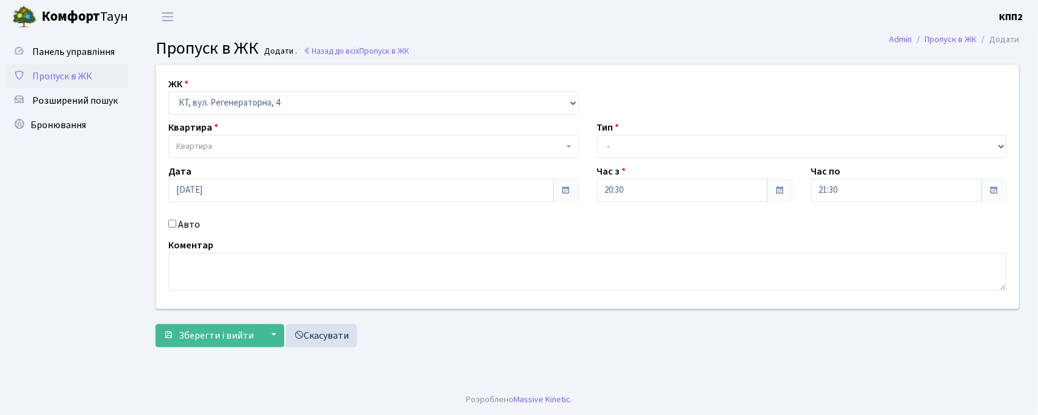
click at [242, 147] on span "Квартира" at bounding box center [369, 146] width 387 height 12
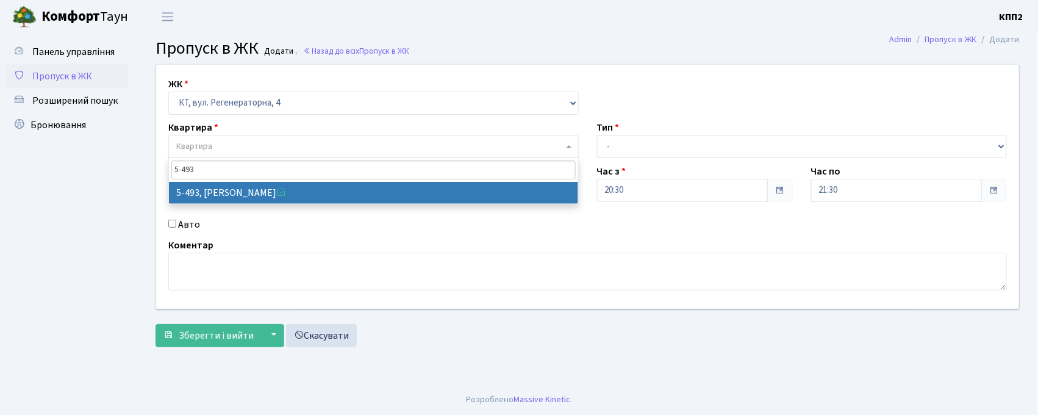
type input "5-493"
select select "2021"
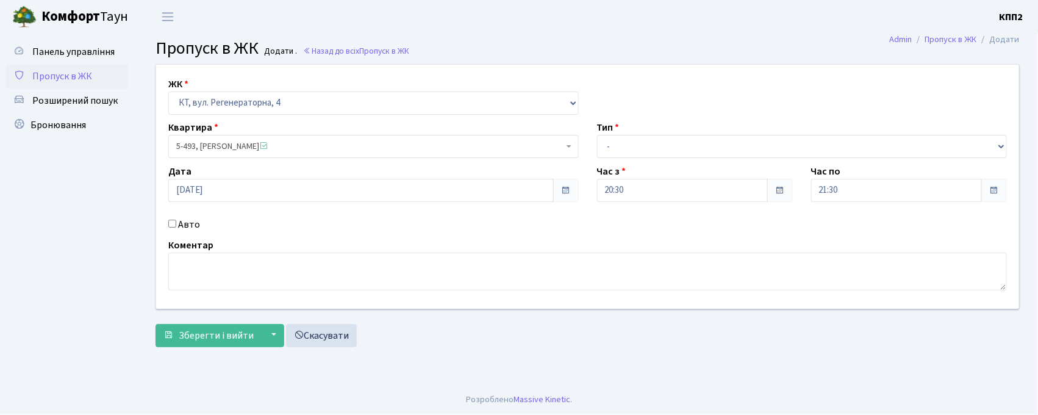
click at [189, 223] on label "Авто" at bounding box center [189, 224] width 22 height 15
click at [176, 223] on input "Авто" at bounding box center [172, 224] width 8 height 8
checkbox input "true"
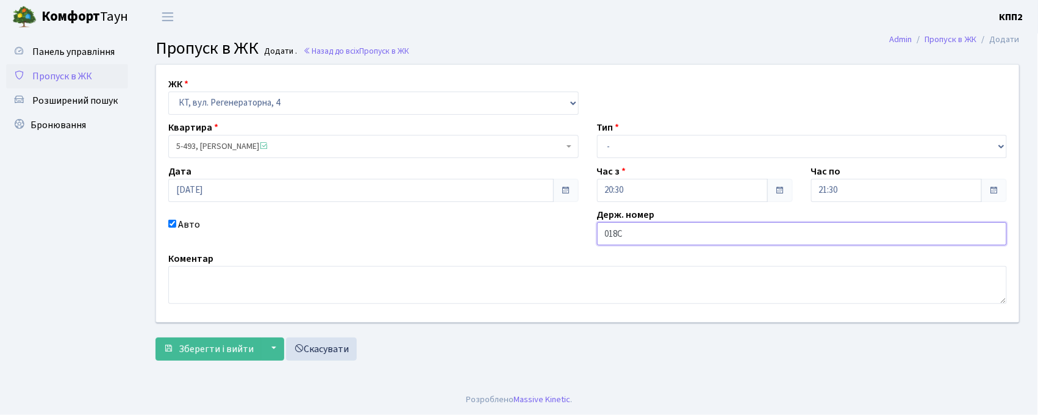
type input "018С"
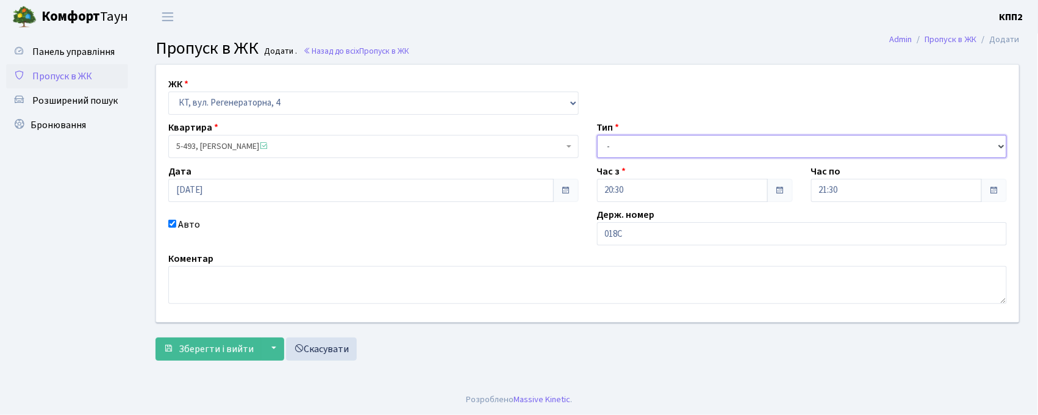
click at [711, 152] on select "- Доставка Таксі Гості Сервіс" at bounding box center [802, 146] width 411 height 23
select select "3"
click at [597, 135] on select "- Доставка Таксі Гості Сервіс" at bounding box center [802, 146] width 411 height 23
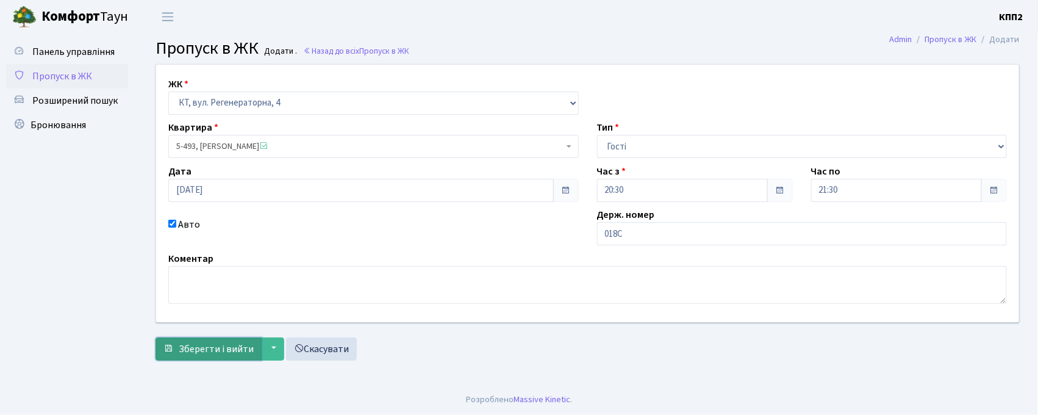
click at [174, 350] on button "Зберегти і вийти" at bounding box center [209, 348] width 106 height 23
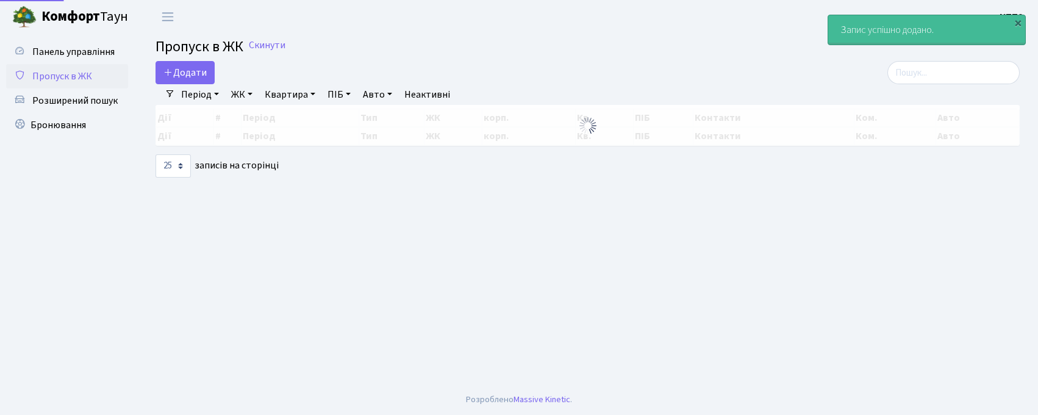
select select "25"
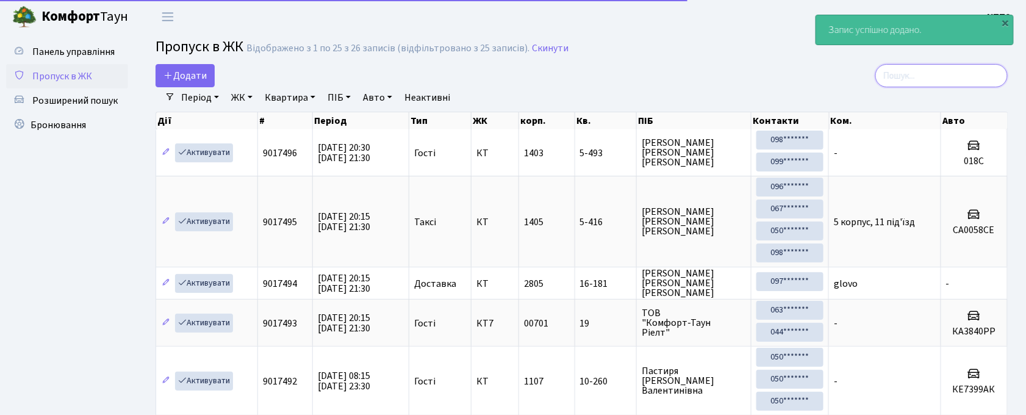
click at [931, 74] on input "search" at bounding box center [941, 75] width 132 height 23
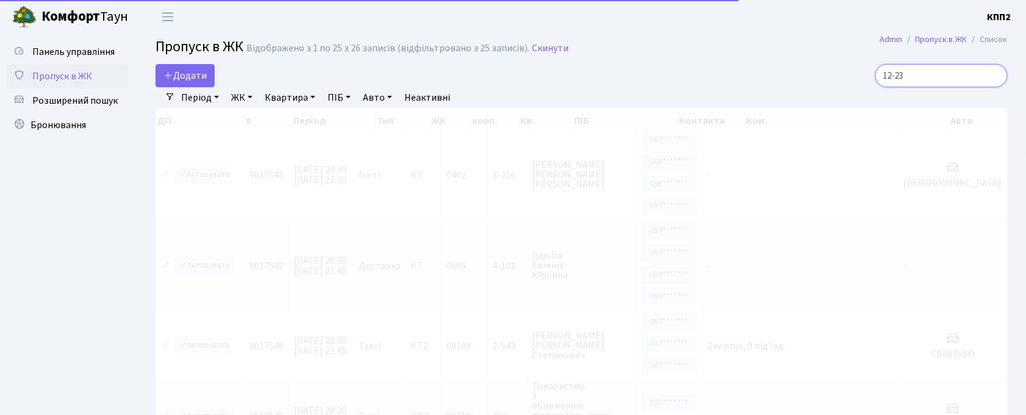
type input "12-233"
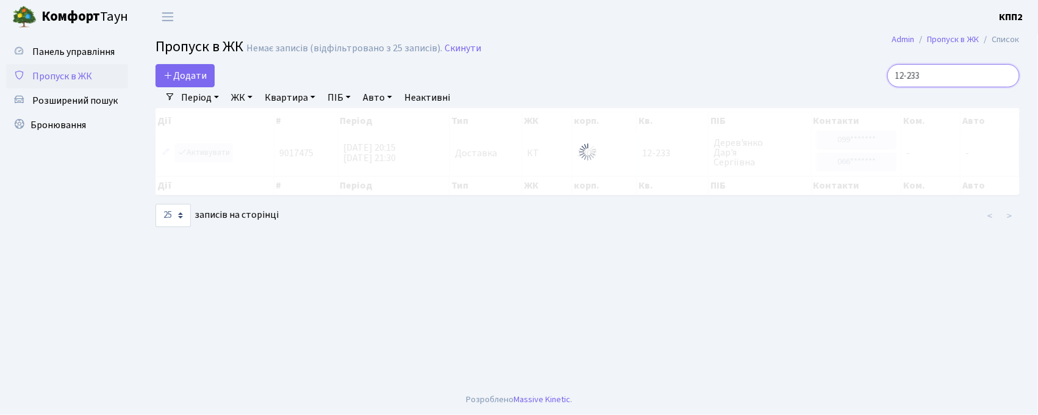
drag, startPoint x: 872, startPoint y: 83, endPoint x: 844, endPoint y: 79, distance: 27.8
click at [849, 83] on div "12-233" at bounding box center [882, 75] width 276 height 23
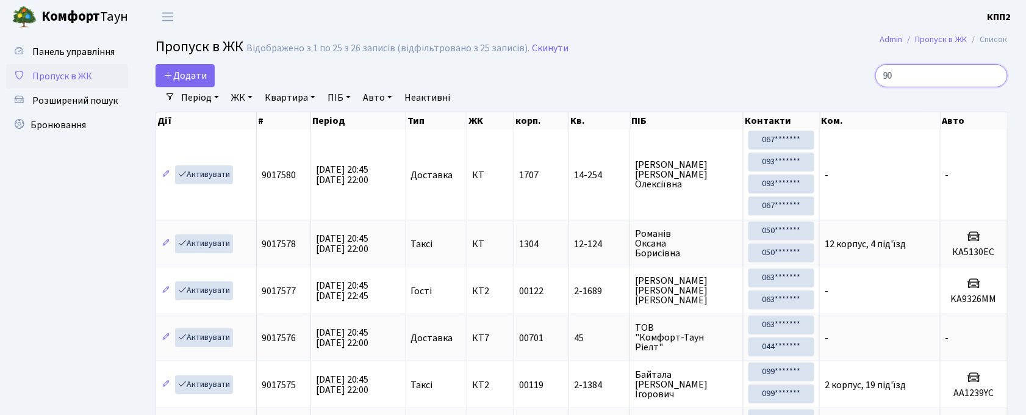
type input "90"
click at [232, 100] on link "ЖК" at bounding box center [241, 97] width 31 height 21
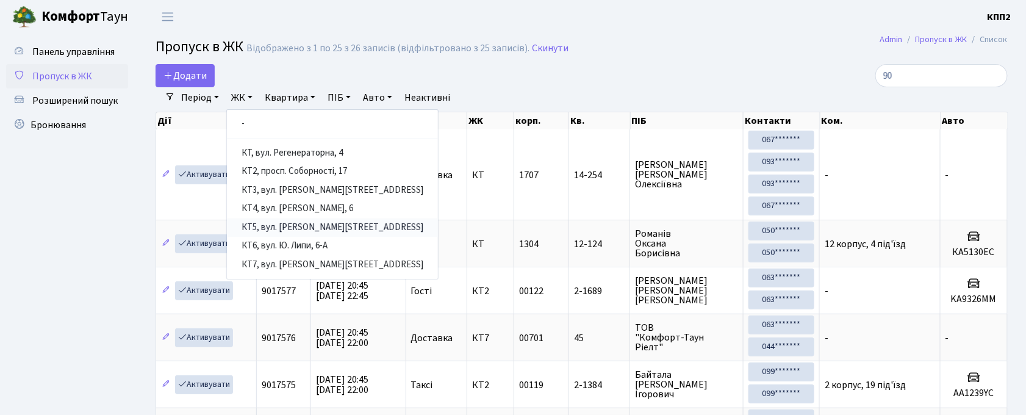
click at [303, 230] on link "КТ5, вул. Березнева, 14Б" at bounding box center [332, 227] width 211 height 19
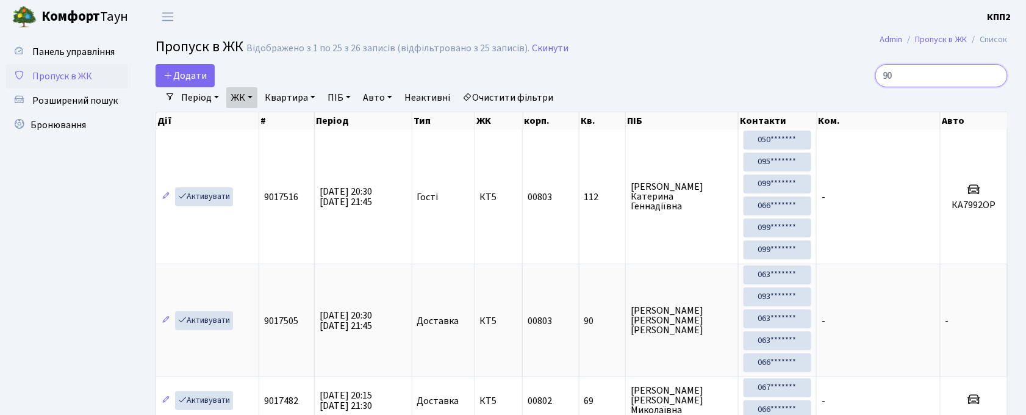
click at [924, 81] on input "90" at bounding box center [941, 75] width 132 height 23
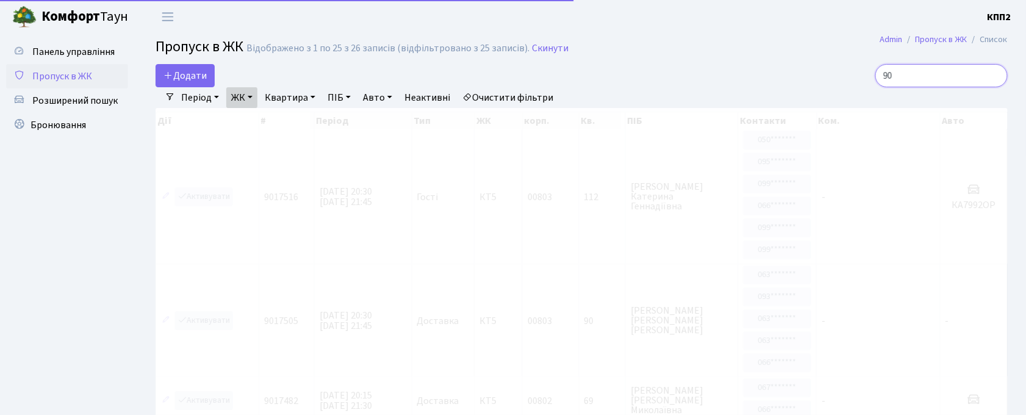
drag, startPoint x: 929, startPoint y: 81, endPoint x: 705, endPoint y: 79, distance: 223.3
click at [705, 79] on div "Додати 90" at bounding box center [581, 75] width 871 height 23
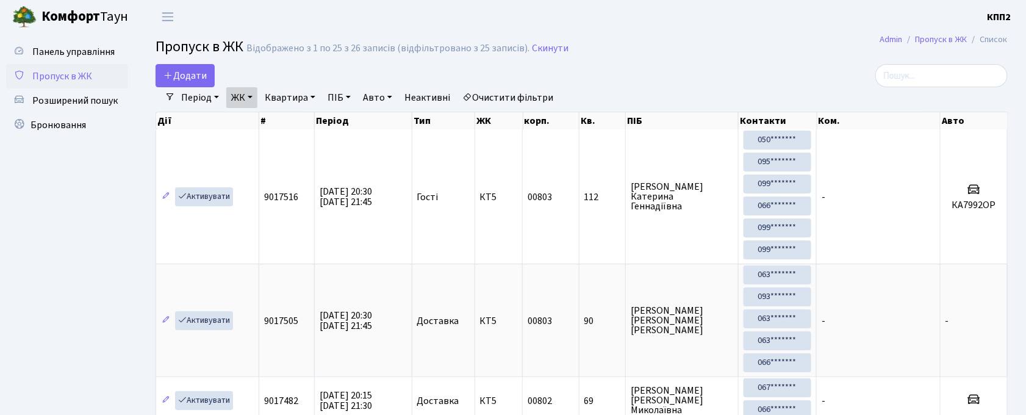
click at [88, 79] on span "Пропуск в ЖК" at bounding box center [62, 76] width 60 height 13
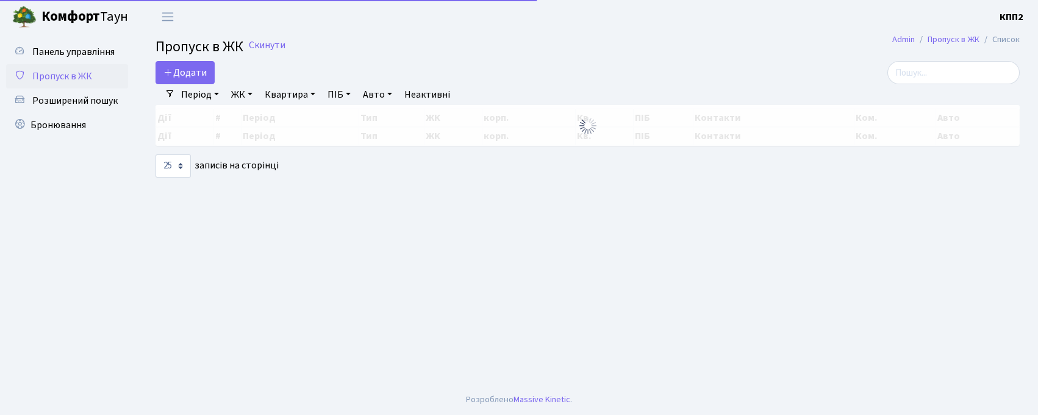
select select "25"
click at [940, 77] on input "search" at bounding box center [954, 72] width 132 height 23
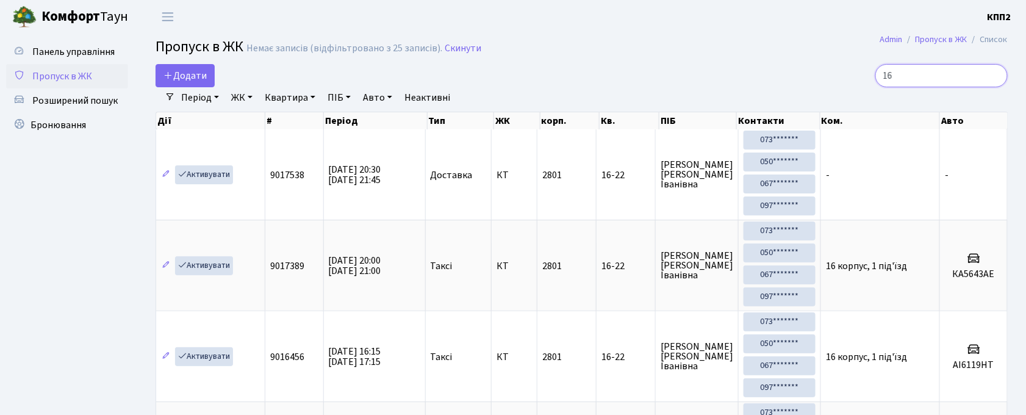
type input "1"
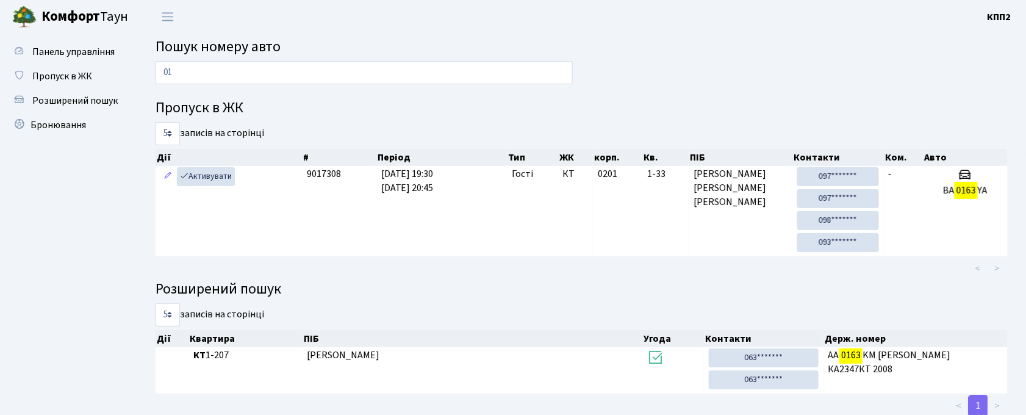
type input "0"
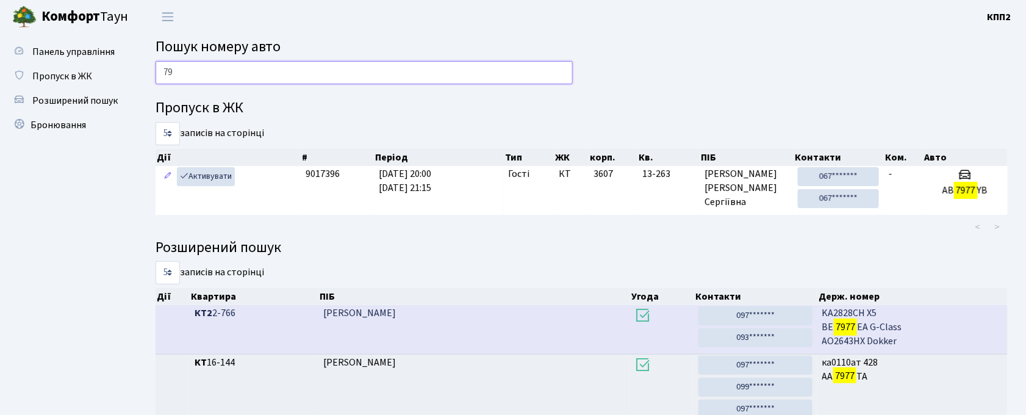
type input "7"
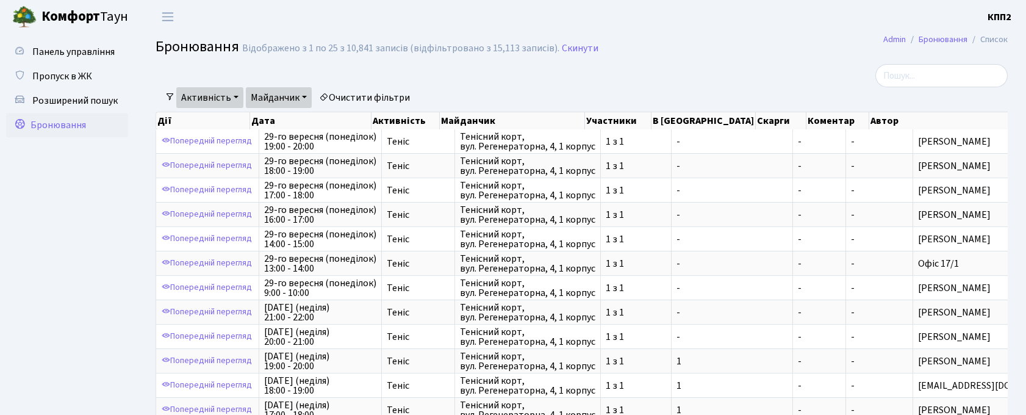
select select "25"
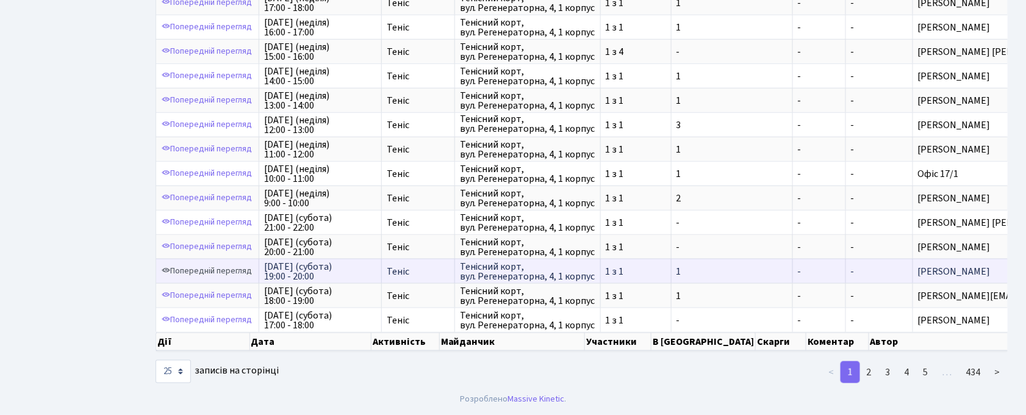
scroll to position [436, 0]
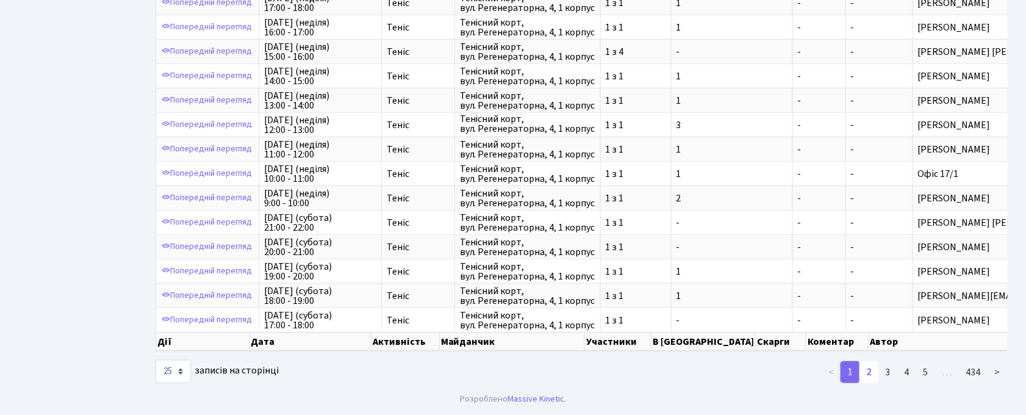
click at [869, 374] on link "2" at bounding box center [870, 372] width 20 height 22
